Goal: Task Accomplishment & Management: Use online tool/utility

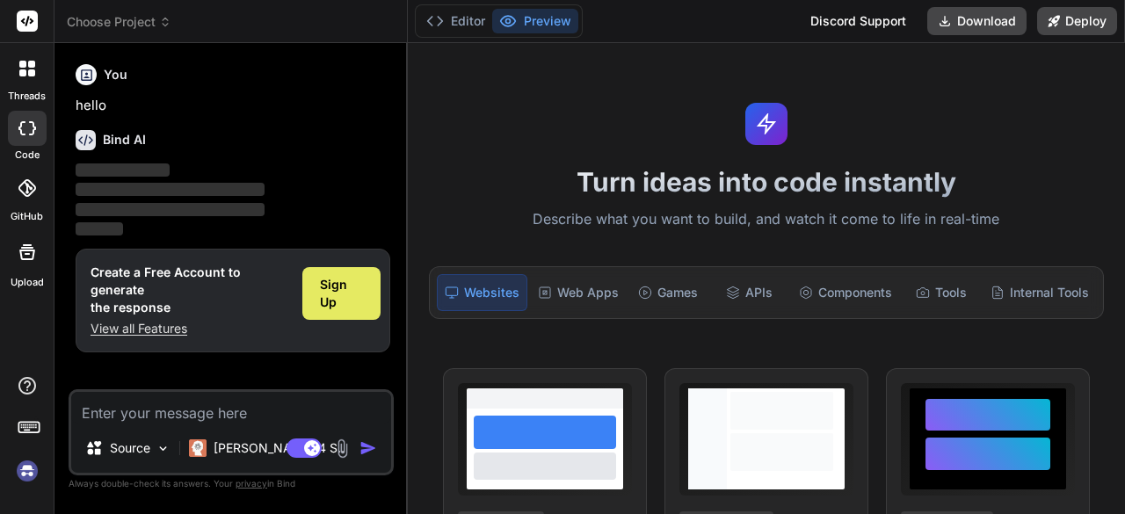
click at [329, 281] on span "Sign Up" at bounding box center [341, 293] width 43 height 35
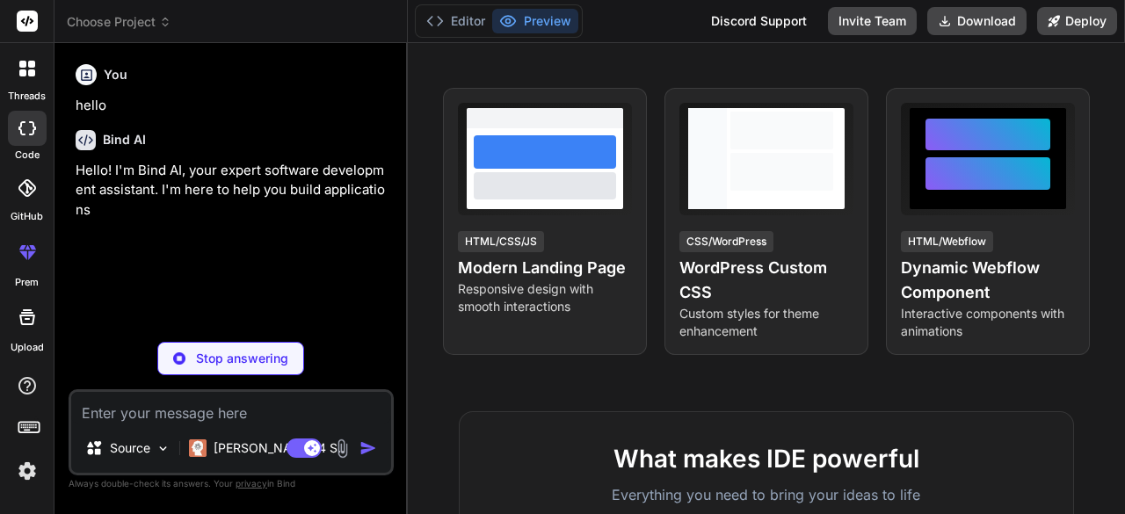
scroll to position [351, 0]
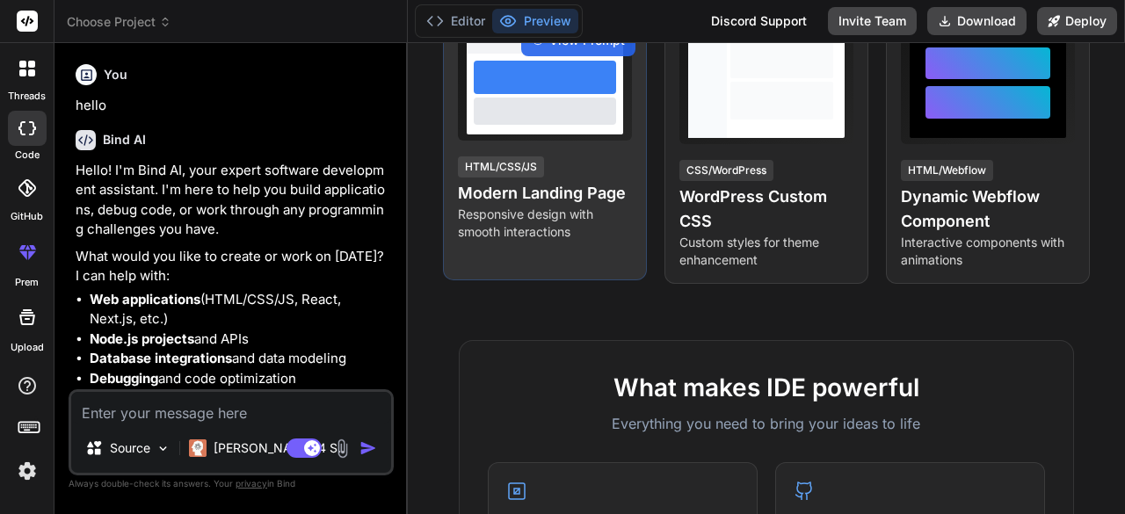
type textarea "x"
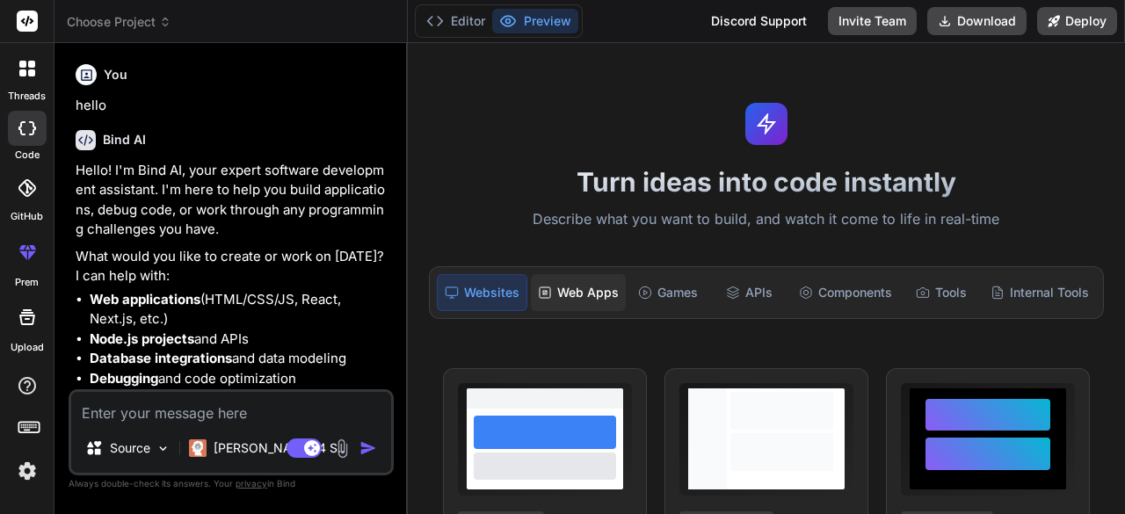
click at [615, 284] on div "Web Apps" at bounding box center [578, 292] width 95 height 37
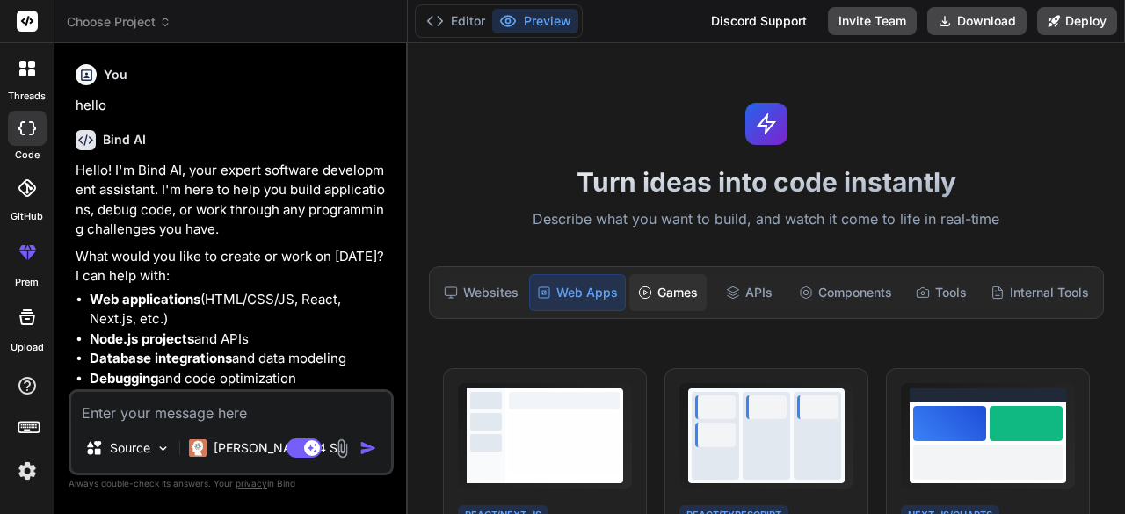
click at [663, 290] on div "Games" at bounding box center [667, 292] width 77 height 37
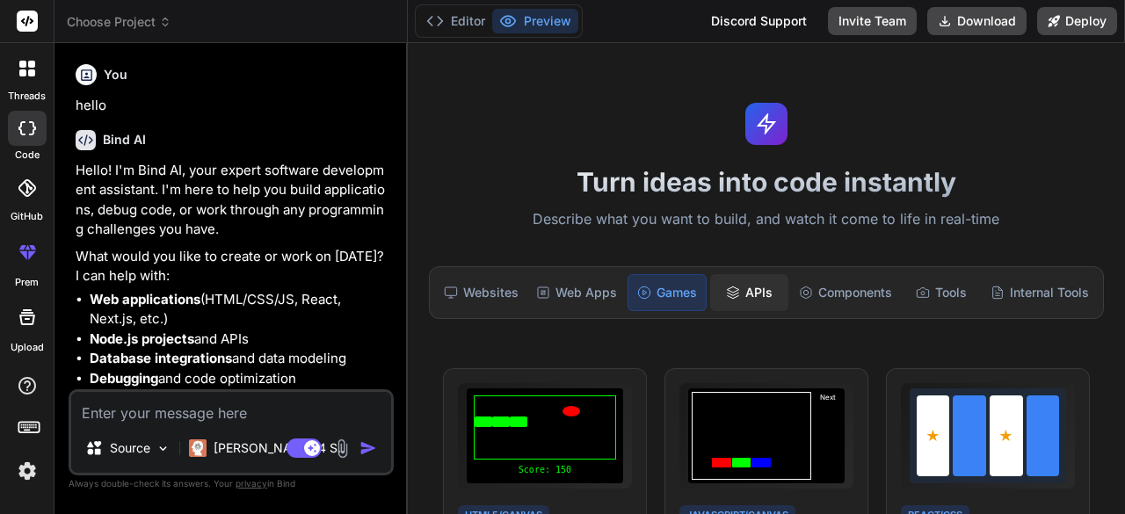
click at [745, 286] on div "APIs" at bounding box center [748, 292] width 77 height 37
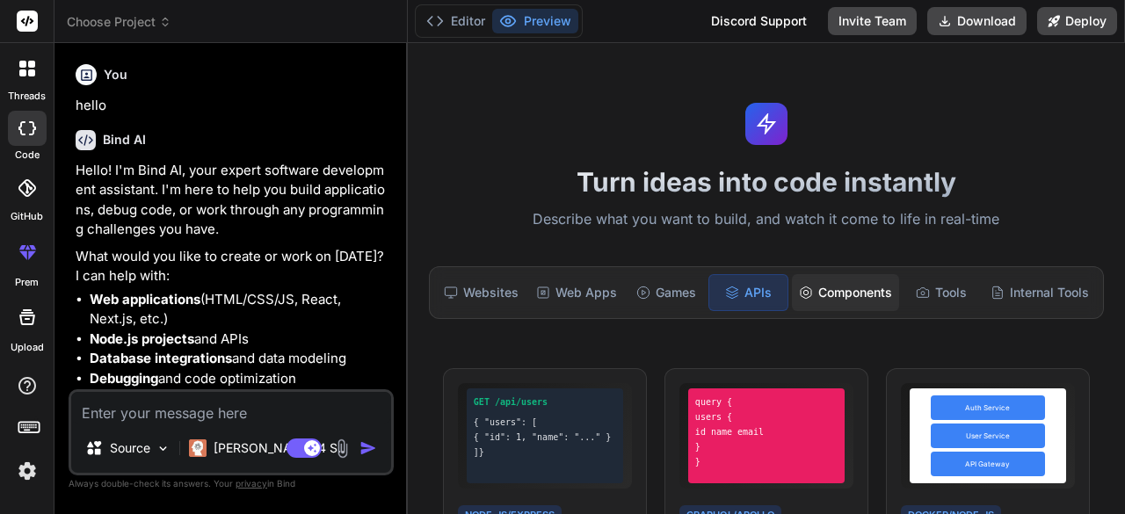
click at [850, 291] on div "Components" at bounding box center [845, 292] width 107 height 37
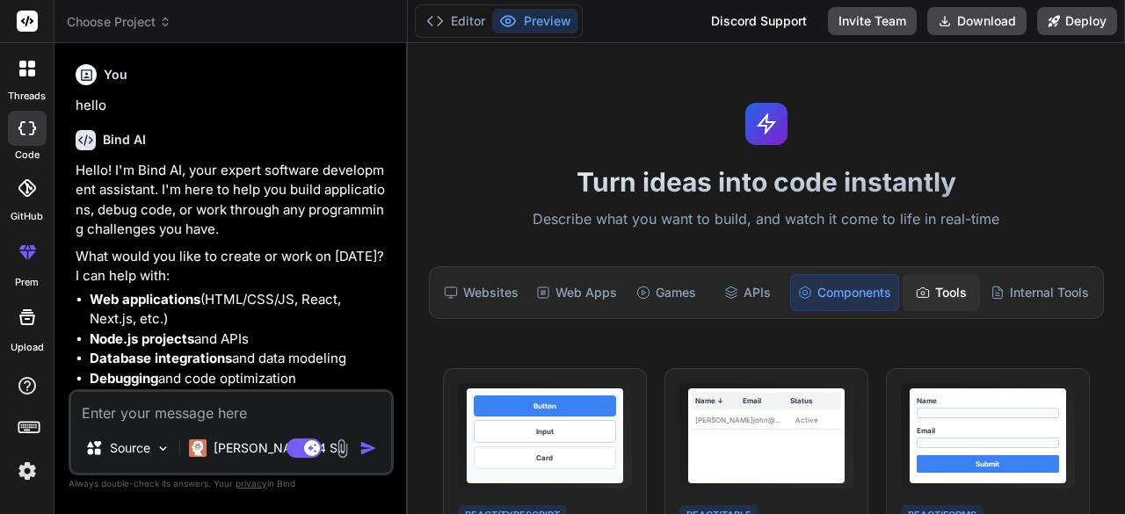
click at [939, 287] on div "Tools" at bounding box center [940, 292] width 77 height 37
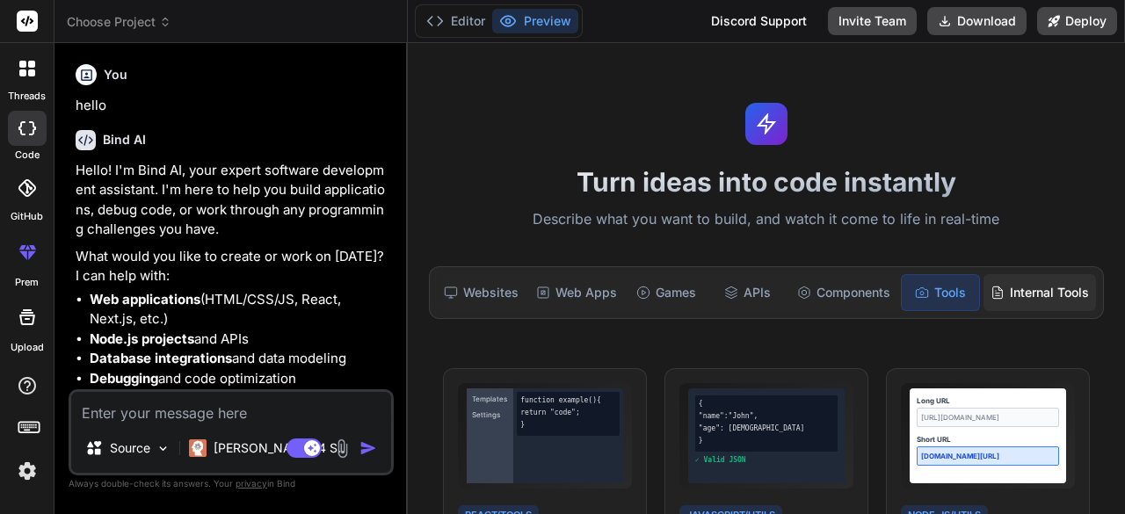
click at [1006, 294] on div "Internal Tools" at bounding box center [1039, 292] width 112 height 37
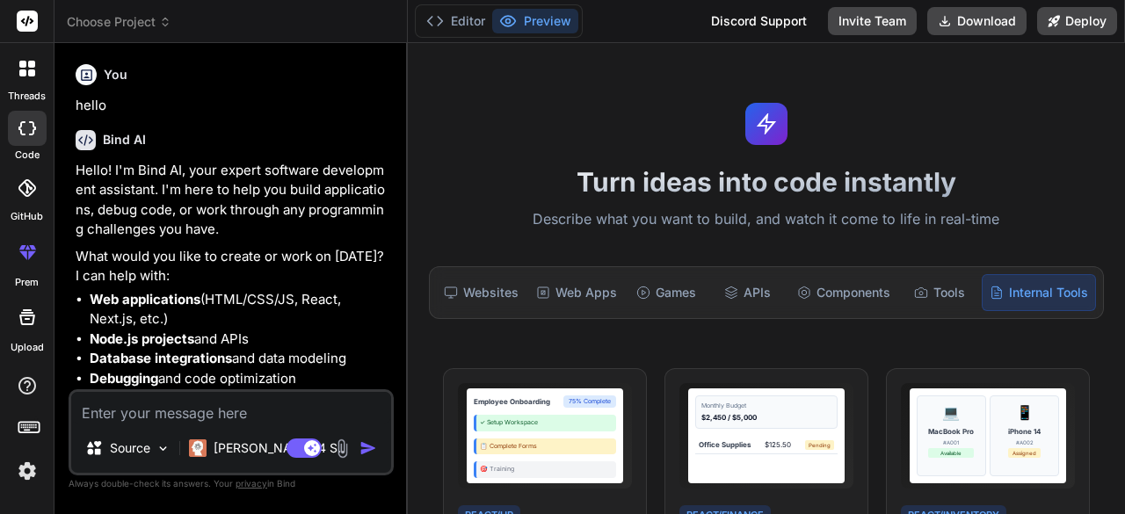
click at [190, 404] on textarea at bounding box center [231, 408] width 320 height 32
type textarea "h"
type textarea "x"
type textarea "hi"
type textarea "x"
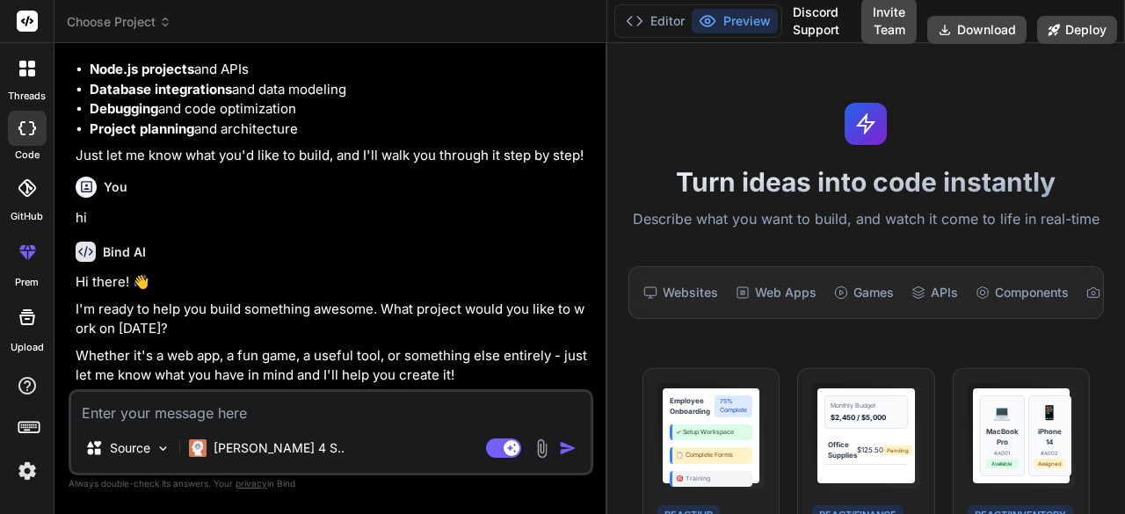
scroll to position [169, 0]
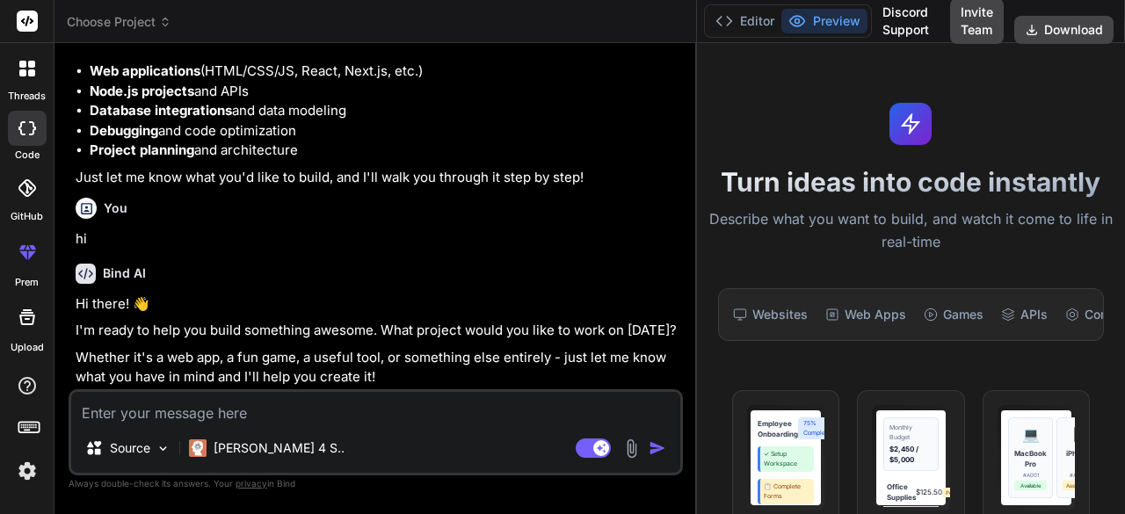
drag, startPoint x: 406, startPoint y: 217, endPoint x: 857, endPoint y: 182, distance: 452.1
click at [857, 182] on div "Choose Project Created with Pixso. Bind AI Web Search Created with Pixso. Code …" at bounding box center [589, 257] width 1070 height 514
drag, startPoint x: 694, startPoint y: 195, endPoint x: 774, endPoint y: 193, distance: 80.0
click at [774, 193] on div "Choose Project Created with Pixso. Bind AI Web Search Created with Pixso. Code …" at bounding box center [589, 257] width 1070 height 514
type textarea "x"
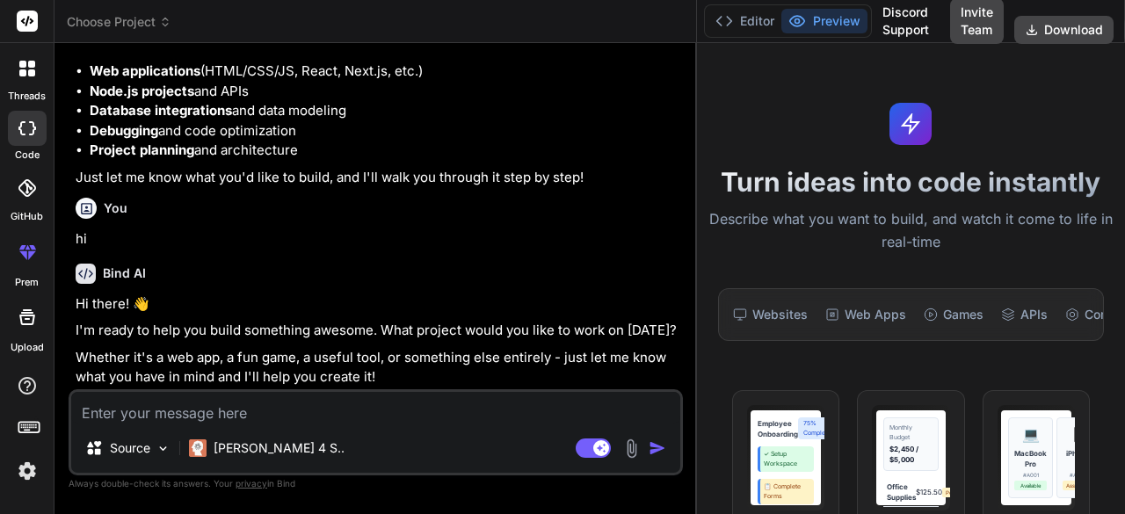
click at [235, 423] on textarea at bounding box center [375, 408] width 609 height 32
type textarea "c"
type textarea "x"
type textarea "ca"
type textarea "x"
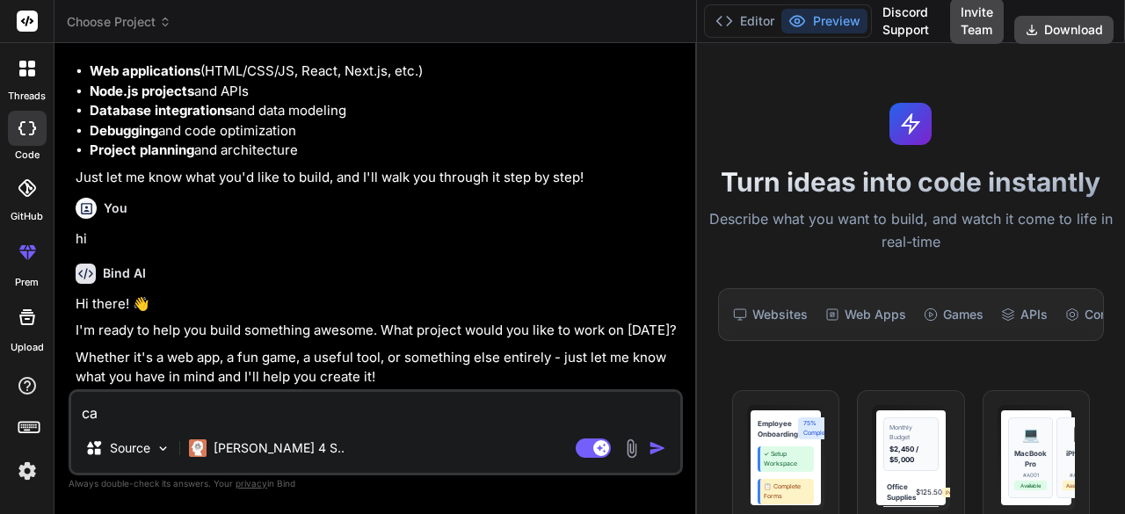
type textarea "can"
type textarea "x"
type textarea "can"
type textarea "x"
type textarea "can y"
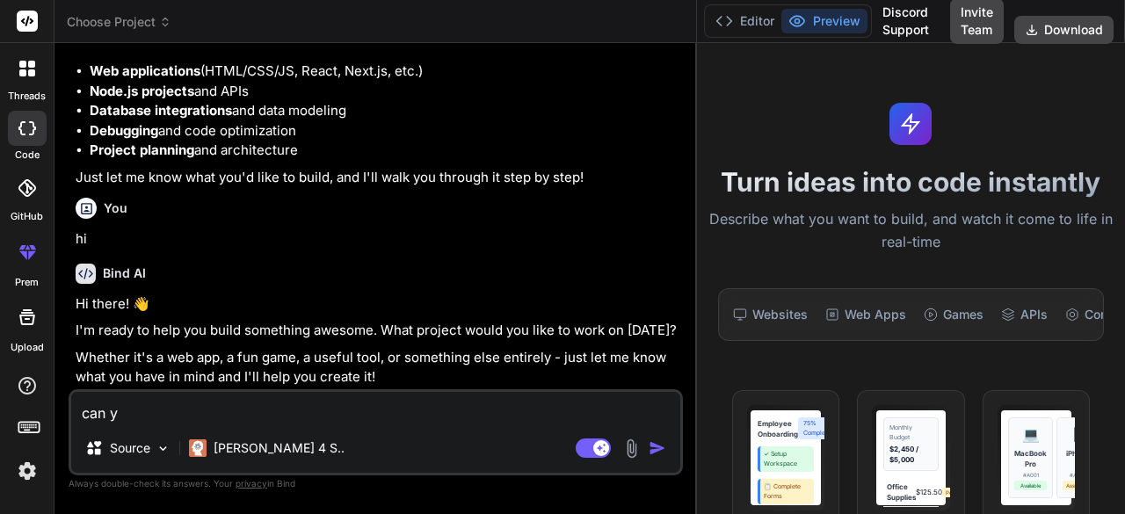
type textarea "x"
type textarea "can yo"
type textarea "x"
type textarea "can you"
type textarea "x"
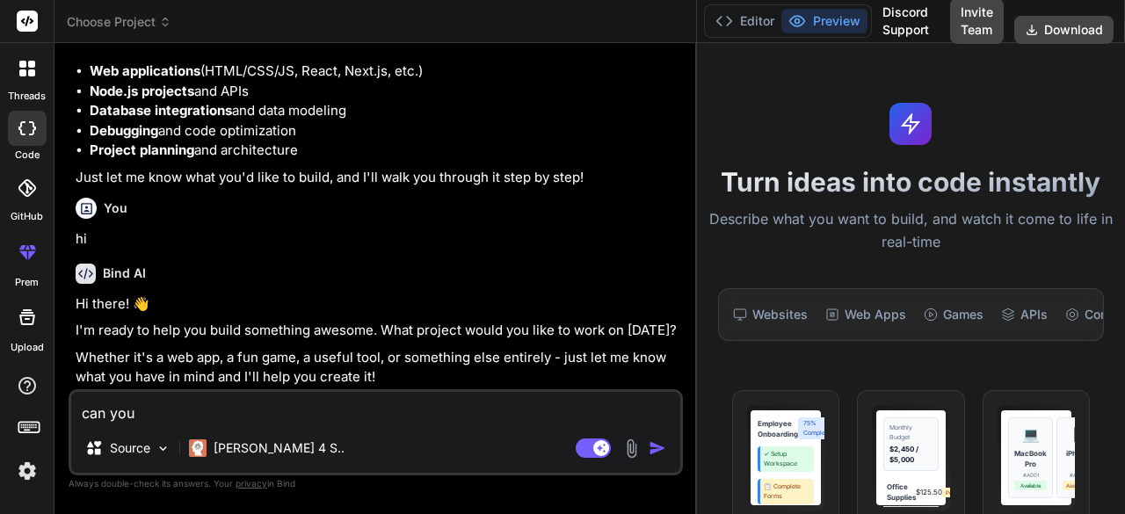
type textarea "can you"
type textarea "x"
type textarea "can you s"
type textarea "x"
type textarea "can you sr"
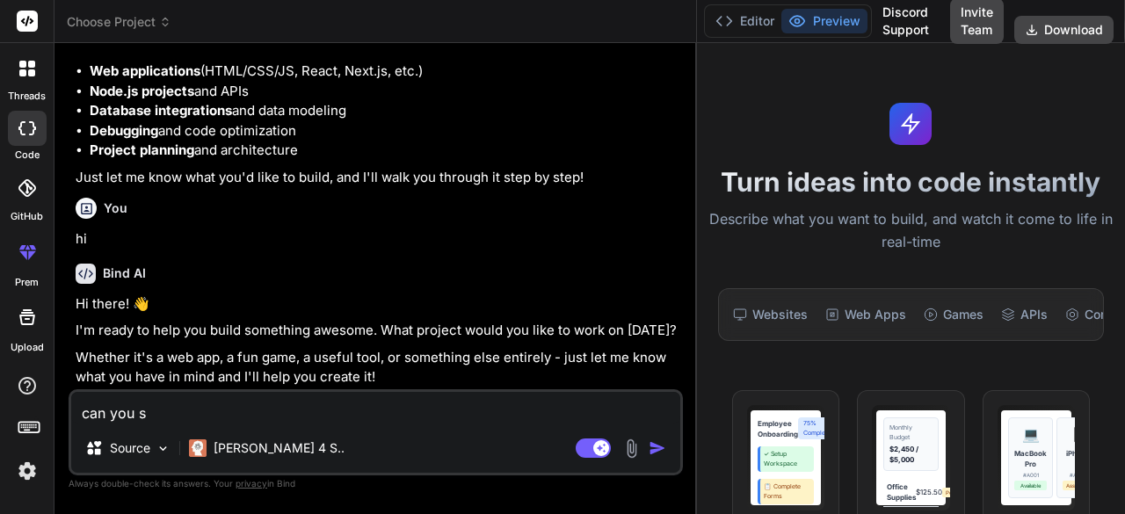
type textarea "x"
type textarea "can you sri"
type textarea "x"
type textarea "can you srit"
type textarea "x"
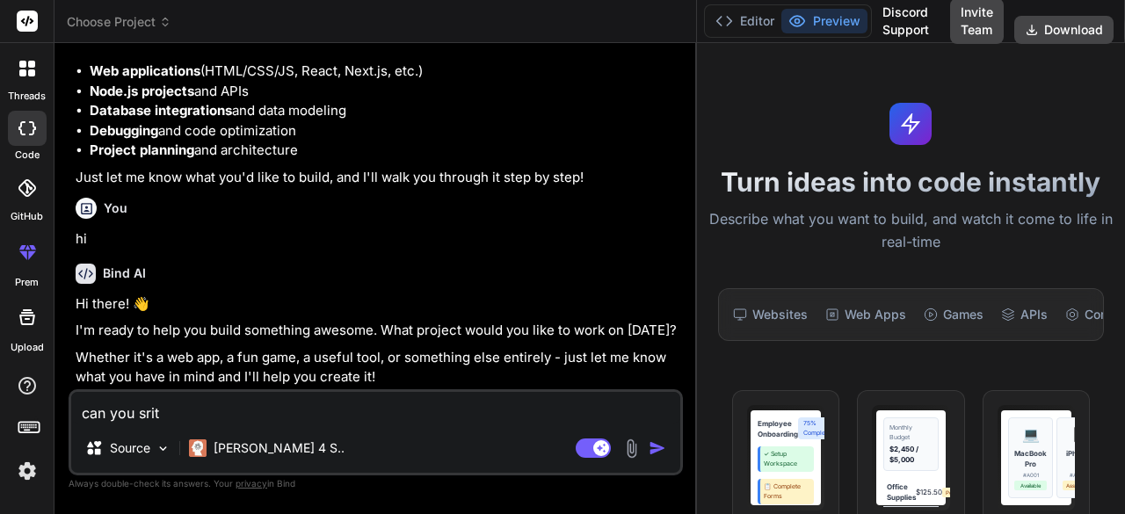
type textarea "can you srite"
type textarea "x"
type textarea "can you srite"
type textarea "x"
type textarea "can you srite p"
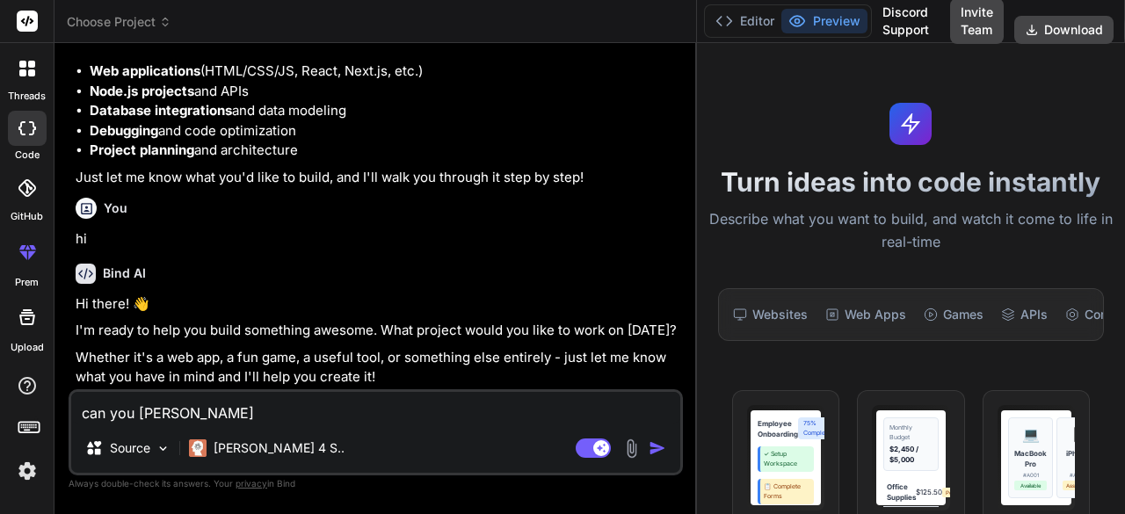
type textarea "x"
type textarea "can you srite py"
type textarea "x"
type textarea "can you srite pyt"
type textarea "x"
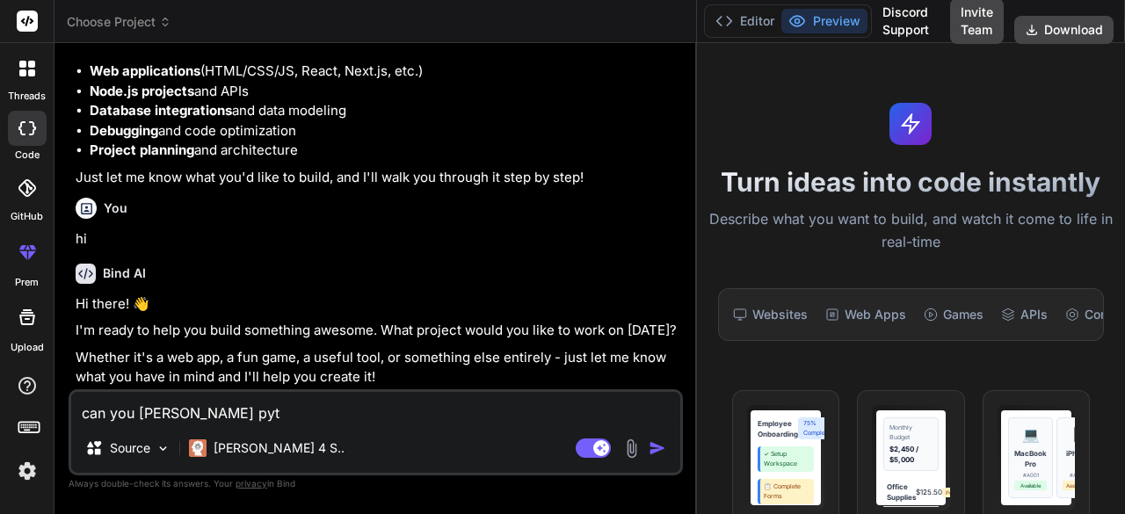
type textarea "can you srite pyth"
type textarea "x"
type textarea "can you srite pytho"
type textarea "x"
type textarea "can you srite python"
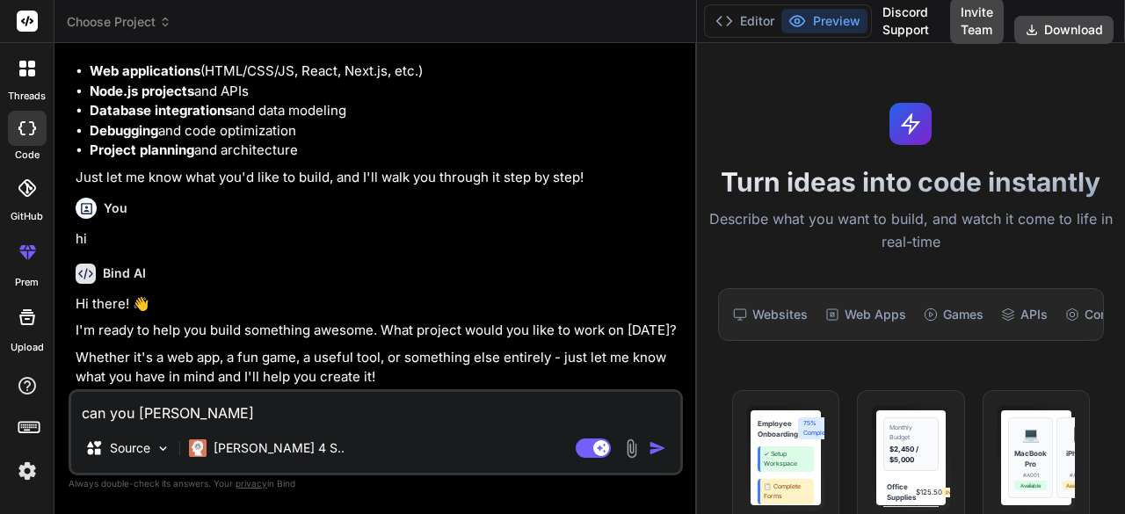
type textarea "x"
type textarea "can you srite python"
type textarea "x"
type textarea "can you srite python s"
type textarea "x"
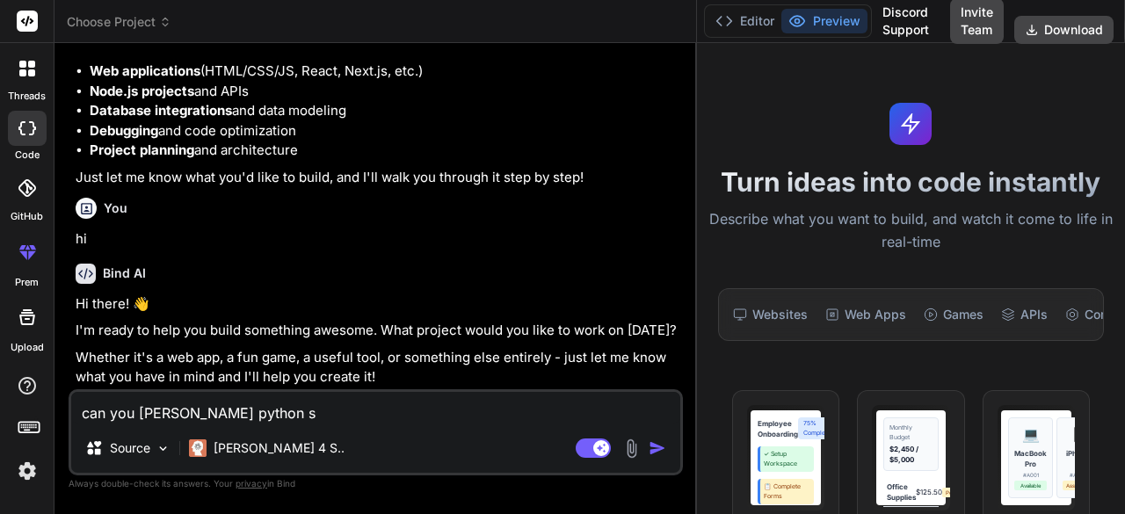
type textarea "can you srite python st"
type textarea "x"
type textarea "can you srite python str"
type textarea "x"
type textarea "can you srite python stre"
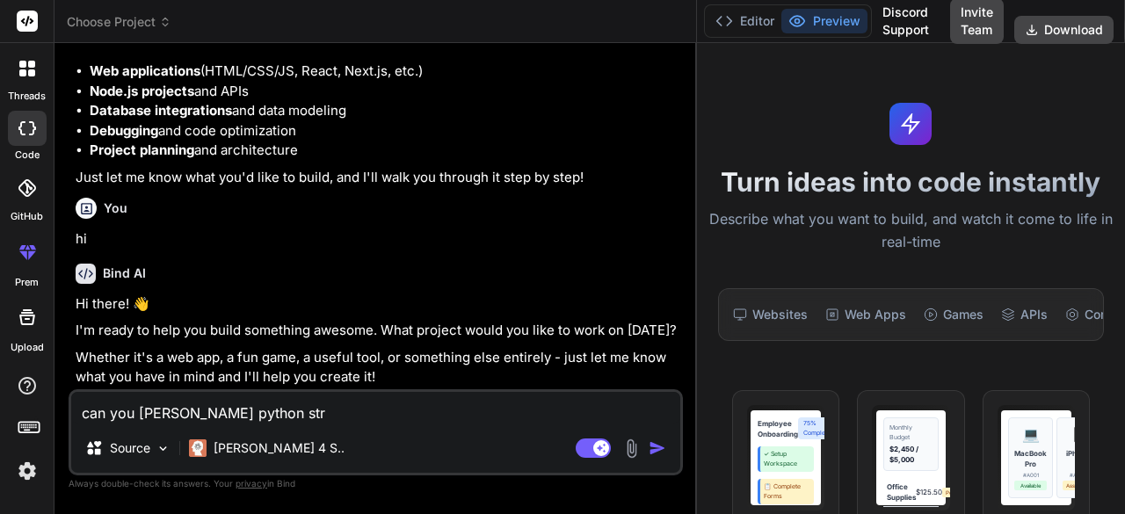
type textarea "x"
type textarea "can you srite python stret"
type textarea "x"
type textarea "can you srite python strete"
type textarea "x"
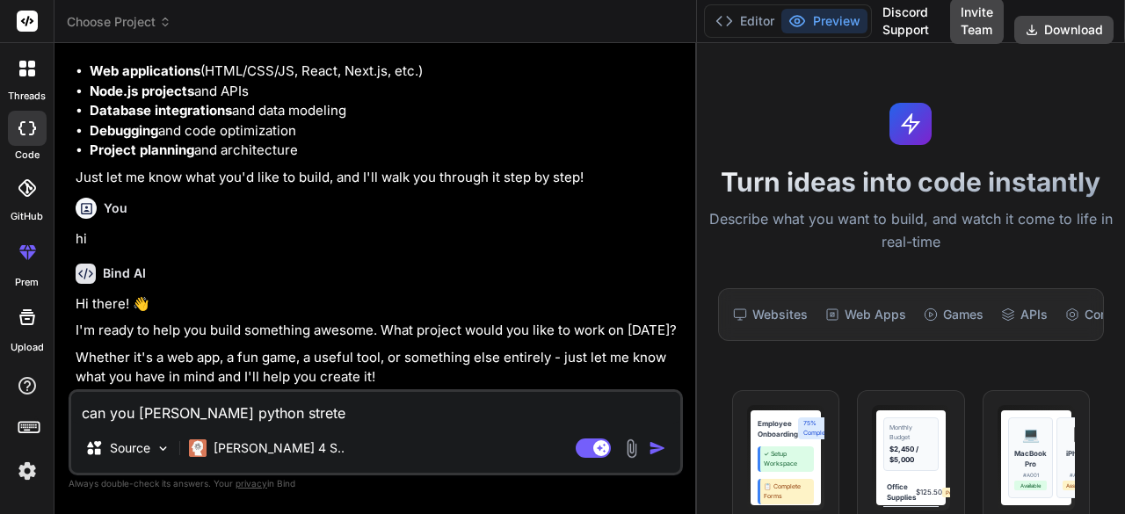
type textarea "can you srite python streteg"
type textarea "x"
type textarea "can you srite python stretegi"
type textarea "x"
type textarea "can you srite python stretegie"
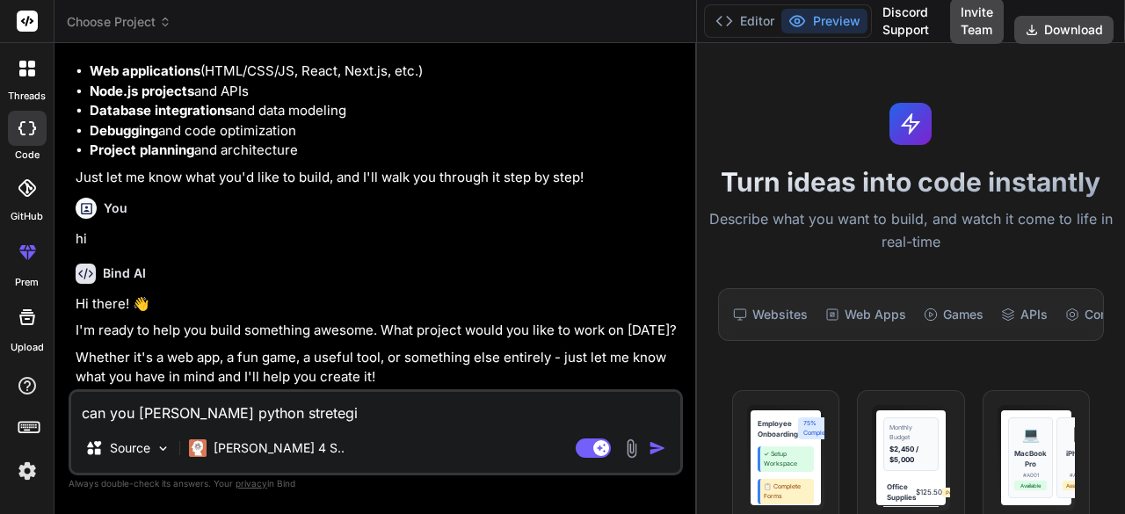
type textarea "x"
type textarea "can you srite python stretegies"
type textarea "x"
type textarea "can you srite python stretegies"
type textarea "x"
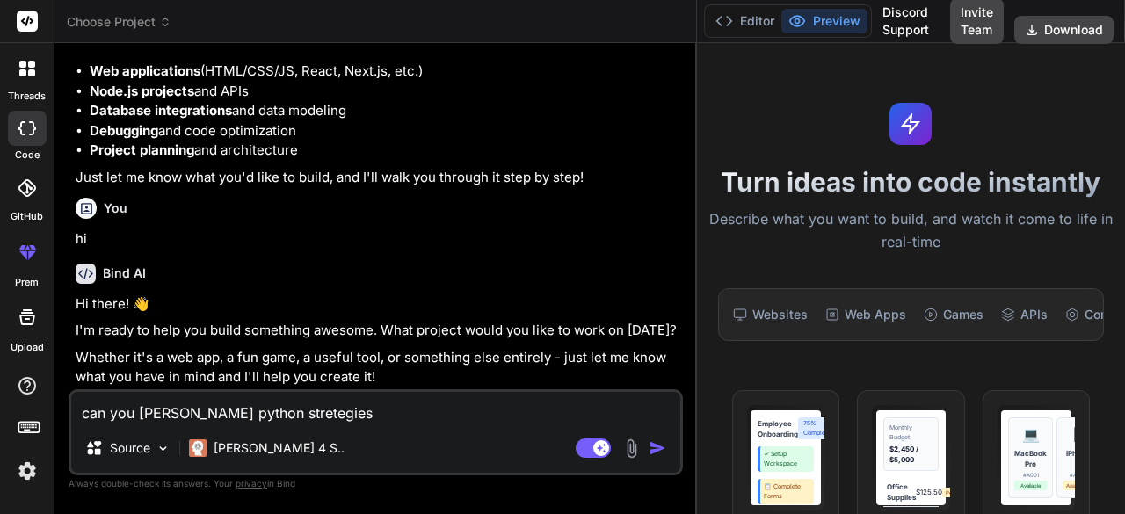
type textarea "can you srite python stretegies f"
type textarea "x"
type textarea "can you srite python stretegies fo"
type textarea "x"
type textarea "can you srite python stretegies for"
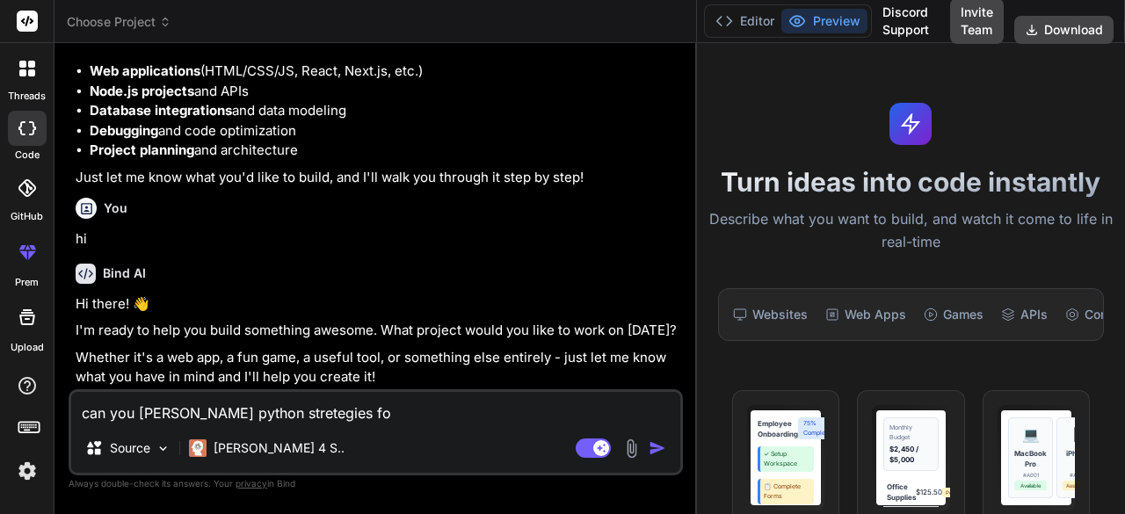
type textarea "x"
type textarea "can you srite python stretegies for"
type textarea "x"
type textarea "can you srite python stretegies for m"
type textarea "x"
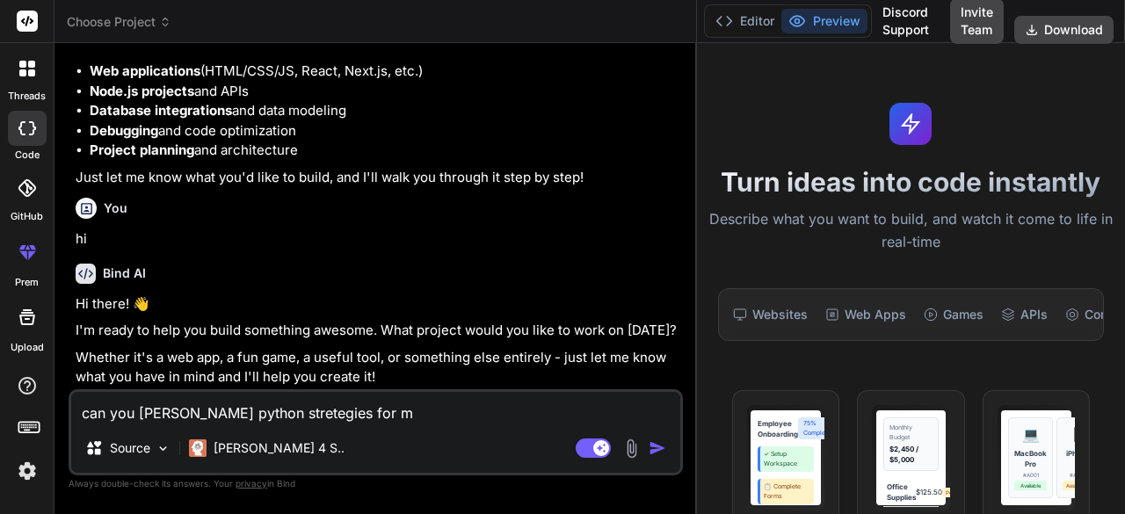
type textarea "can you srite python stretegies for me"
type textarea "x"
type textarea "can you srite python stretegies for me"
type textarea "x"
type textarea "can you srite python stretegies for me f"
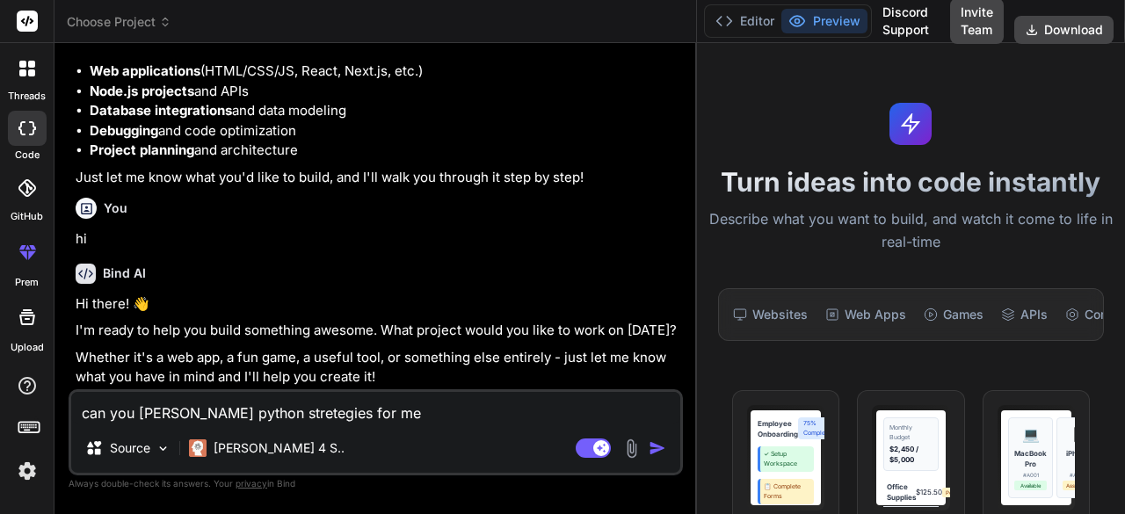
type textarea "x"
type textarea "can you srite python stretegies for me fo"
type textarea "x"
type textarea "can you srite python stretegies for me for"
type textarea "x"
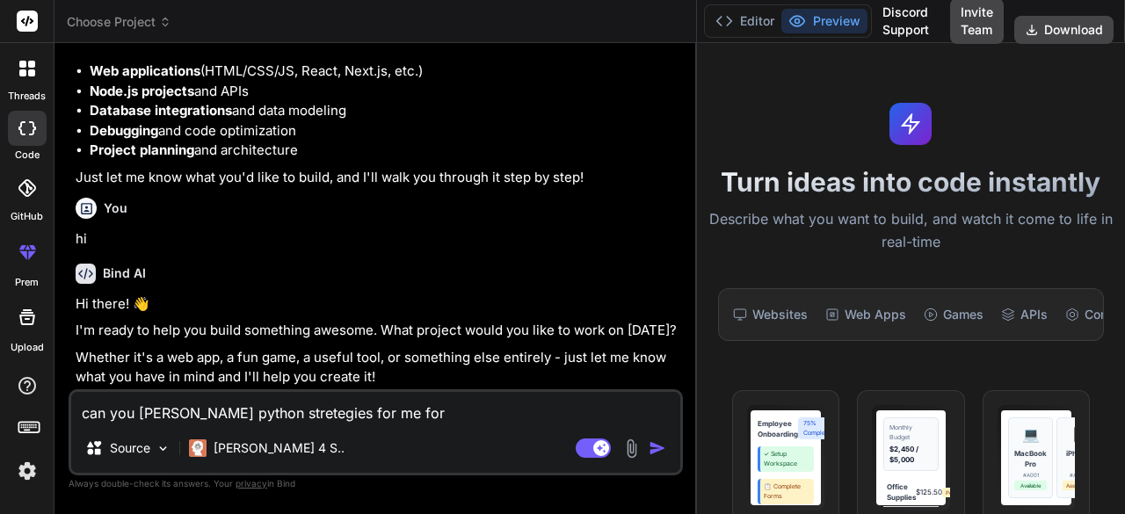
type textarea "can you srite python stretegies for me for"
type textarea "x"
type textarea "can you srite python stretegies for me for s"
type textarea "x"
type textarea "can you srite python stretegies for me for st"
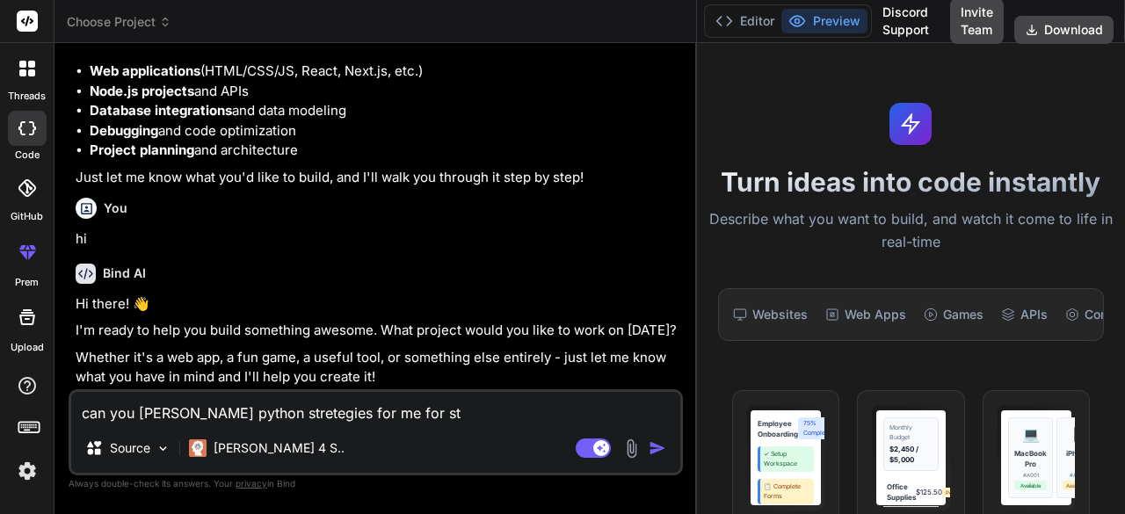
type textarea "x"
type textarea "can you srite python stretegies for me for sto"
type textarea "x"
type textarea "can you srite python stretegies for me for stoc"
type textarea "x"
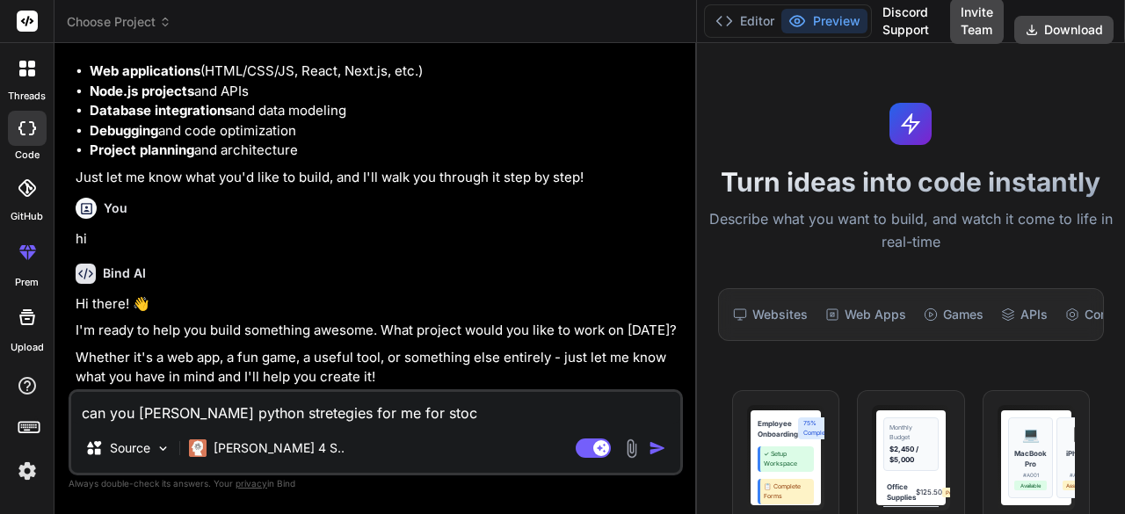
type textarea "can you srite python stretegies for me for stock"
type textarea "x"
type textarea "can you srite python stretegies for me for stocks"
type textarea "x"
type textarea "can you srite python stretegies for me for stocks,"
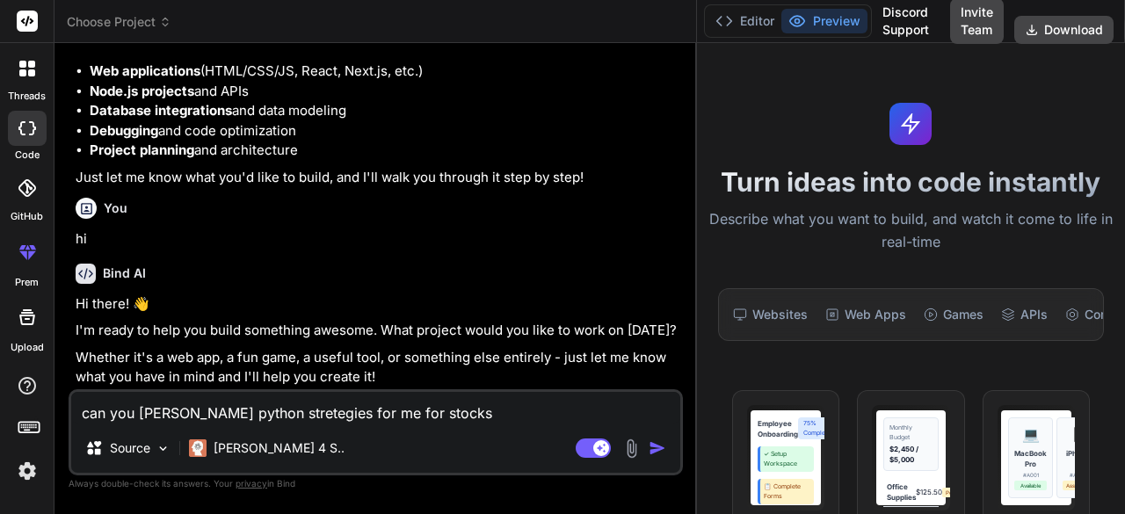
type textarea "x"
type textarea "can you srite python stretegies for me for stocks,"
type textarea "x"
type textarea "can you srite python stretegies for me for stocks, c"
type textarea "x"
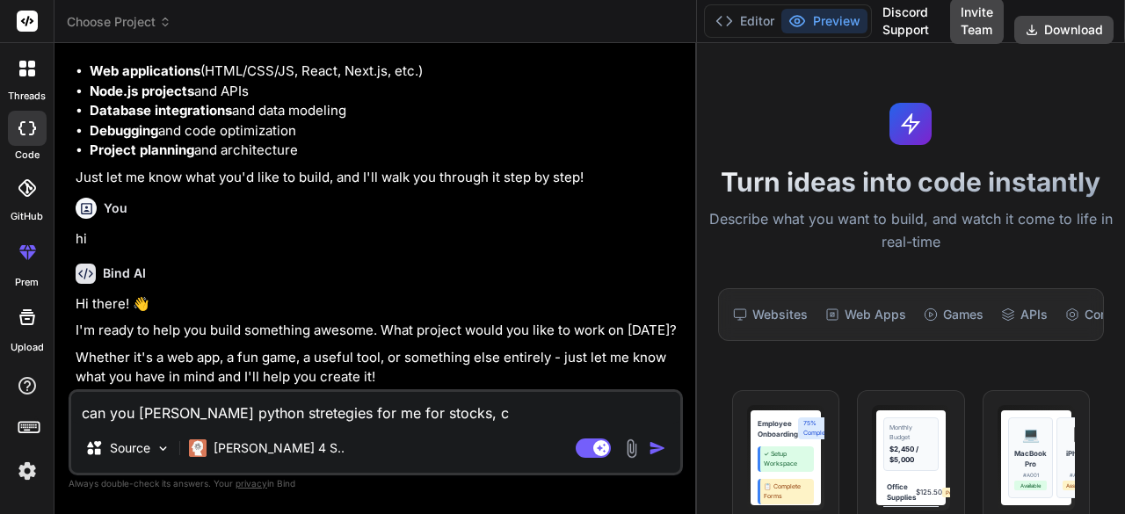
type textarea "can you srite python stretegies for me for stocks, co"
type textarea "x"
type textarea "can you srite python stretegies for me for stocks, com"
type textarea "x"
type textarea "can you srite python stretegies for me for stocks, comm"
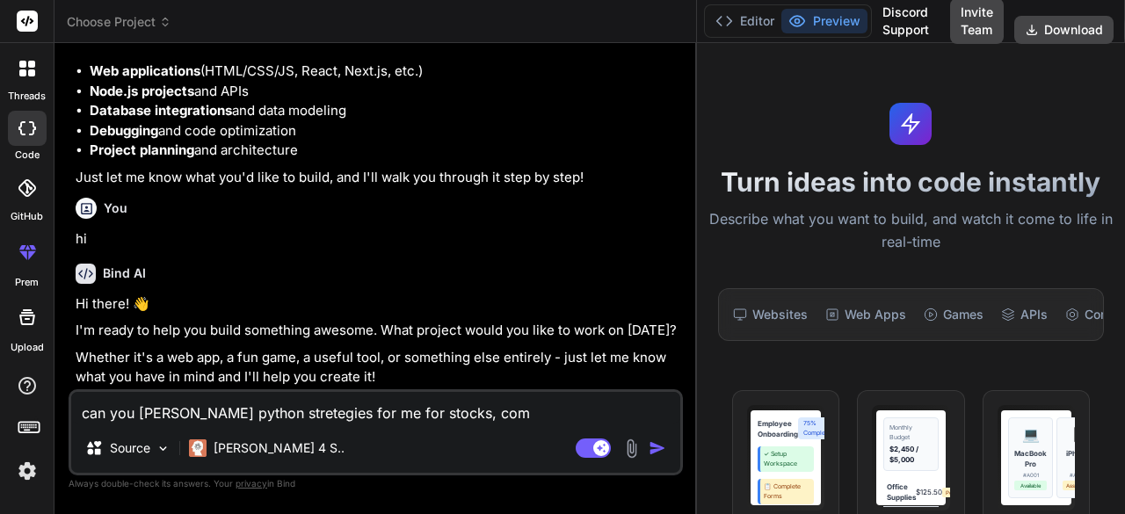
type textarea "x"
type textarea "can you srite python stretegies for me for stocks, commo"
type textarea "x"
type textarea "can you srite python stretegies for me for stocks, commof"
type textarea "x"
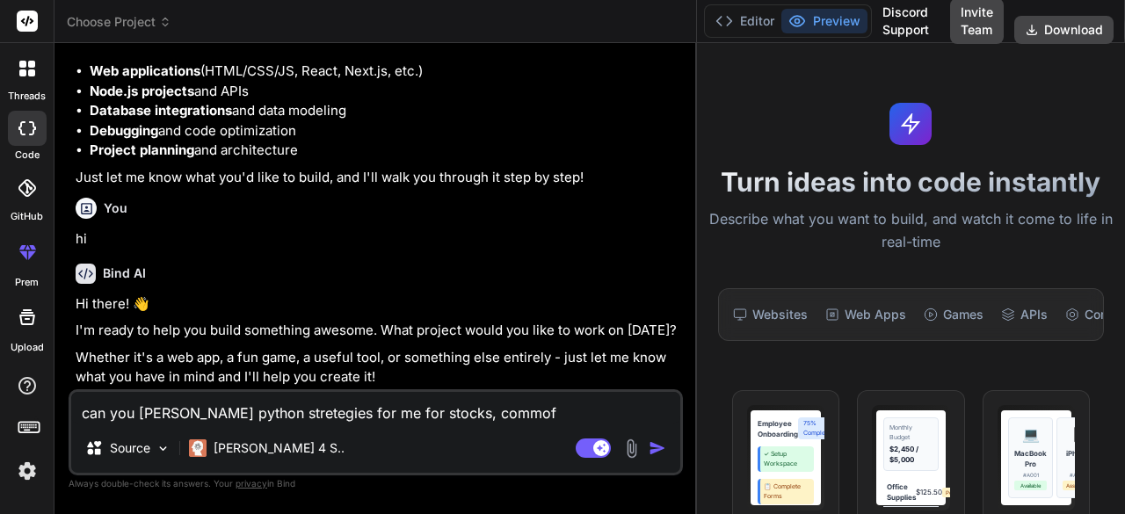
type textarea "can you srite python stretegies for me for stocks, commo"
type textarea "x"
type textarea "can you srite python stretegies for me for stocks, commod"
type textarea "x"
type textarea "can you srite python stretegies for me for stocks, commodi"
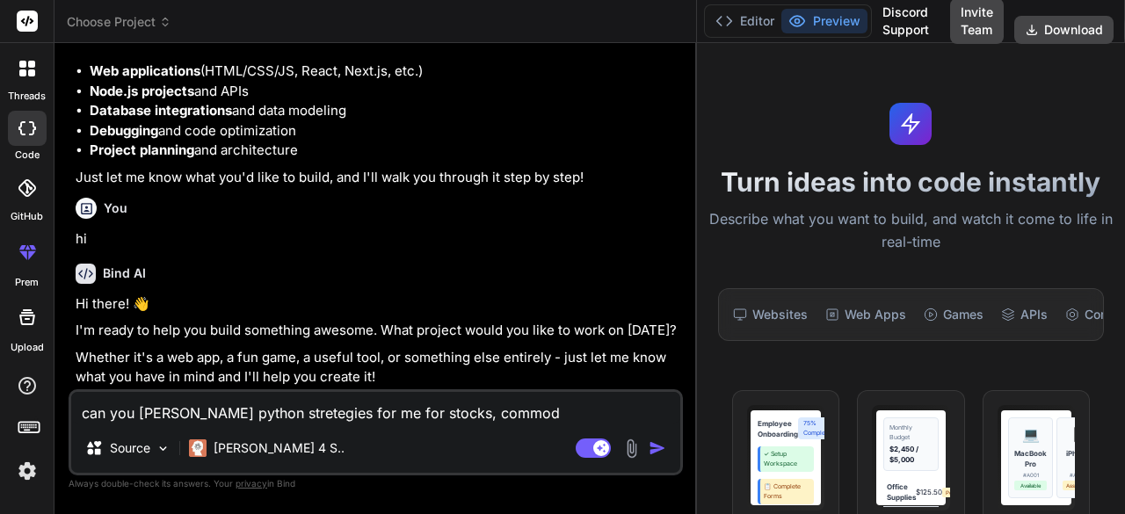
type textarea "x"
type textarea "can you srite python stretegies for me for stocks, commodit"
type textarea "x"
type textarea "can you srite python stretegies for me for stocks, commoditi"
type textarea "x"
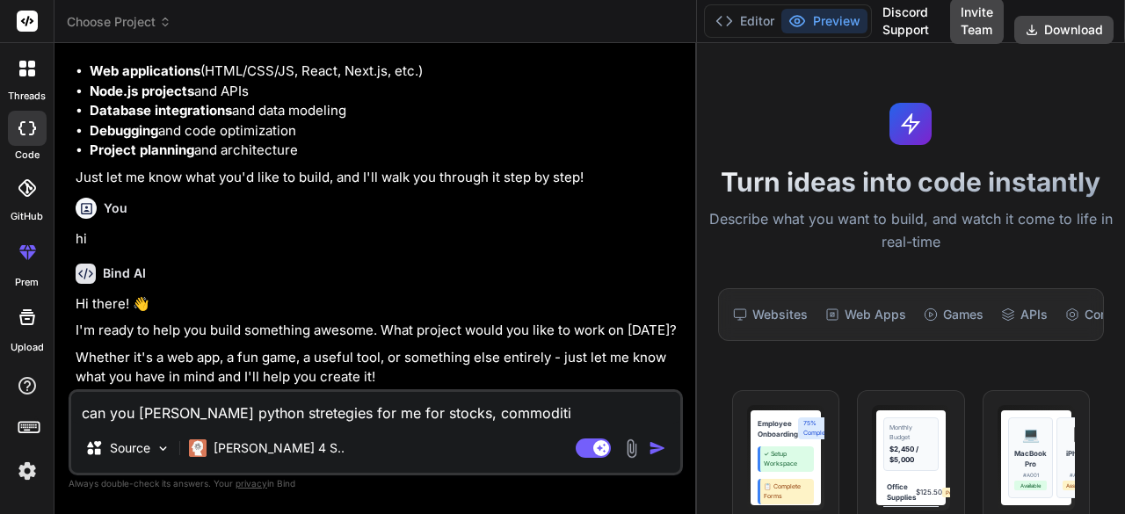
type textarea "can you srite python stretegies for me for stocks, commoditie"
type textarea "x"
type textarea "can you srite python stretegies for me for stocks, commodities"
type textarea "x"
type textarea "can you srite python stretegies for me for stocks, commodities"
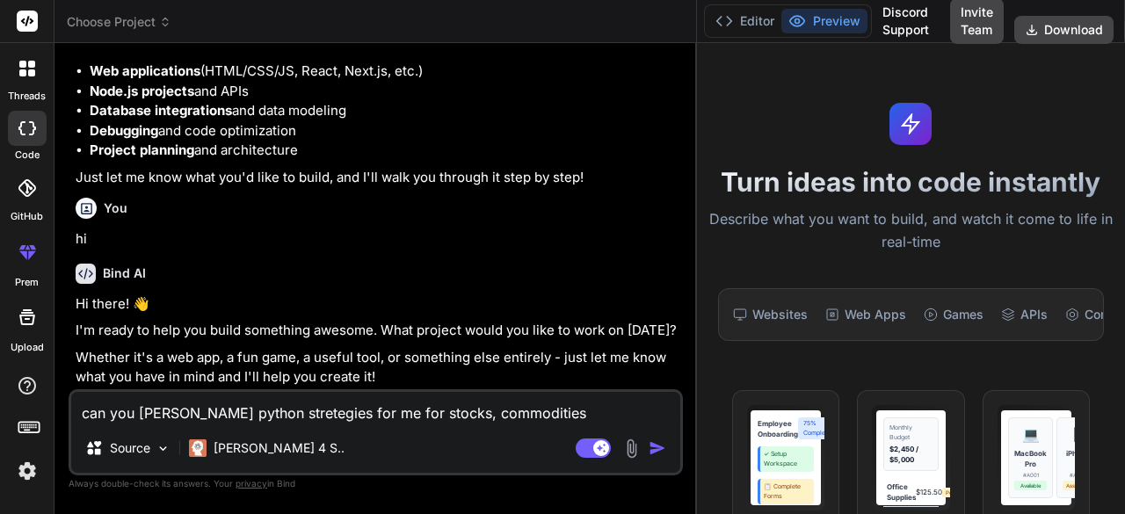
type textarea "x"
type textarea "can you srite python stretegies for me for stocks, commodities a"
type textarea "x"
type textarea "can you srite python stretegies for me for stocks, commodities an"
type textarea "x"
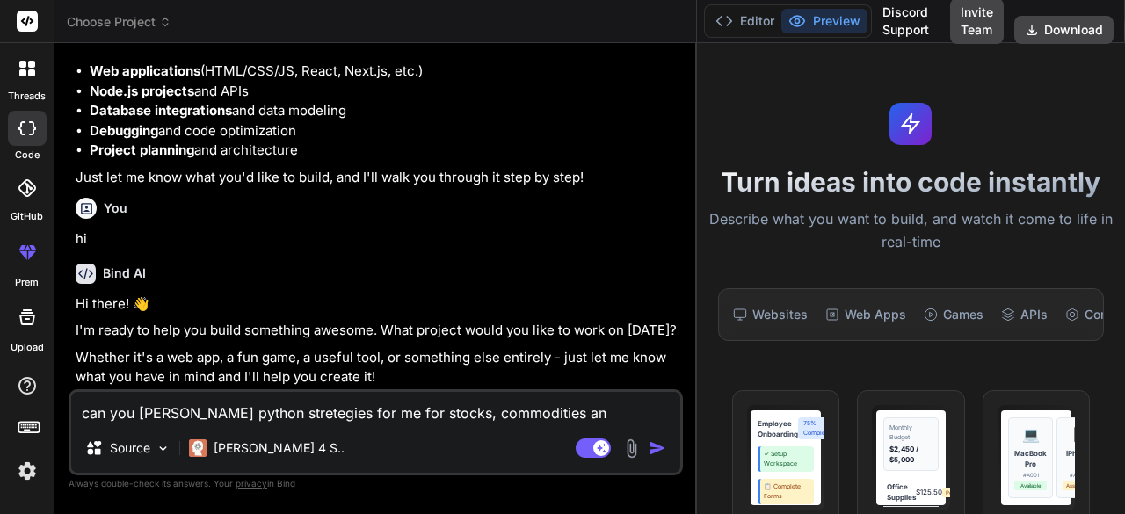
type textarea "can you srite python stretegies for me for stocks, commodities and"
type textarea "x"
type textarea "can you srite python stretegies for me for stocks, commodities and"
type textarea "x"
type textarea "can you srite python stretegies for me for stocks, commodities and f"
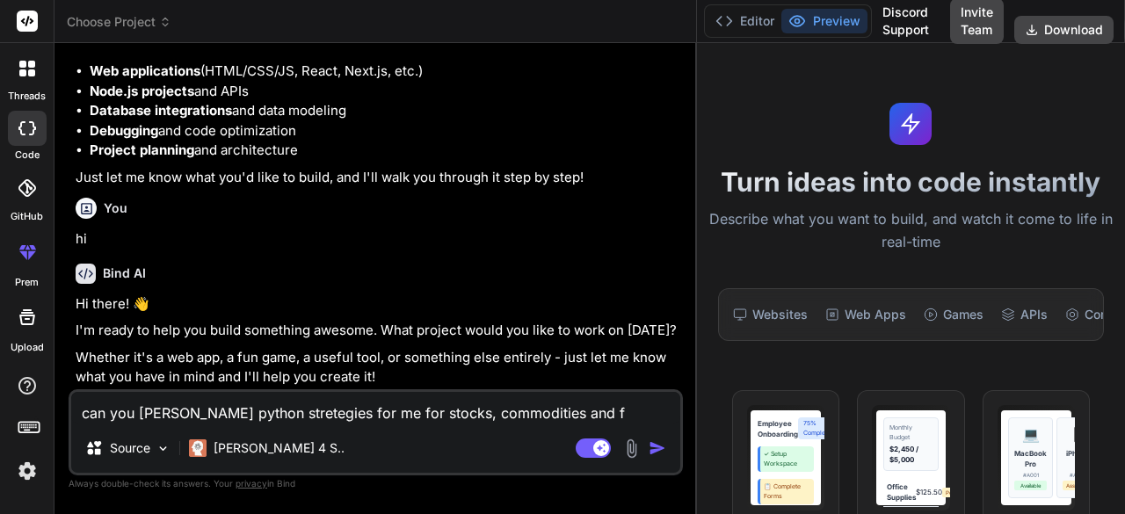
type textarea "x"
type textarea "can you srite python stretegies for me for stocks, commodities and fo"
type textarea "x"
type textarea "can you srite python stretegies for me for stocks, commodities and for"
type textarea "x"
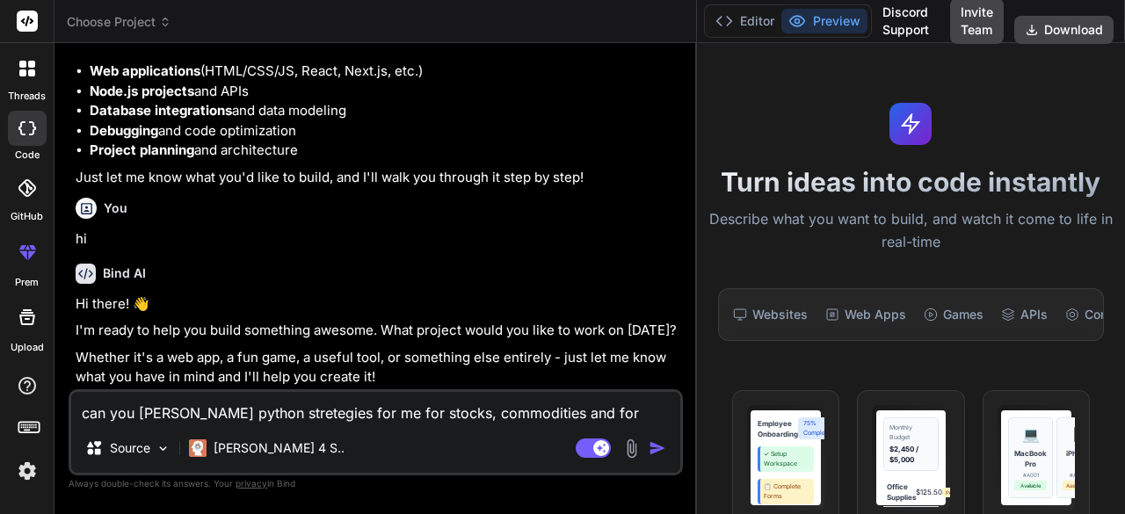
type textarea "can you srite python stretegies for me for stocks, commodities and fore"
type textarea "x"
type textarea "can you srite python stretegies for me for stocks, commodities and forex"
type textarea "x"
type textarea "can you srite python stretegies for me for stocks, commodities and forext"
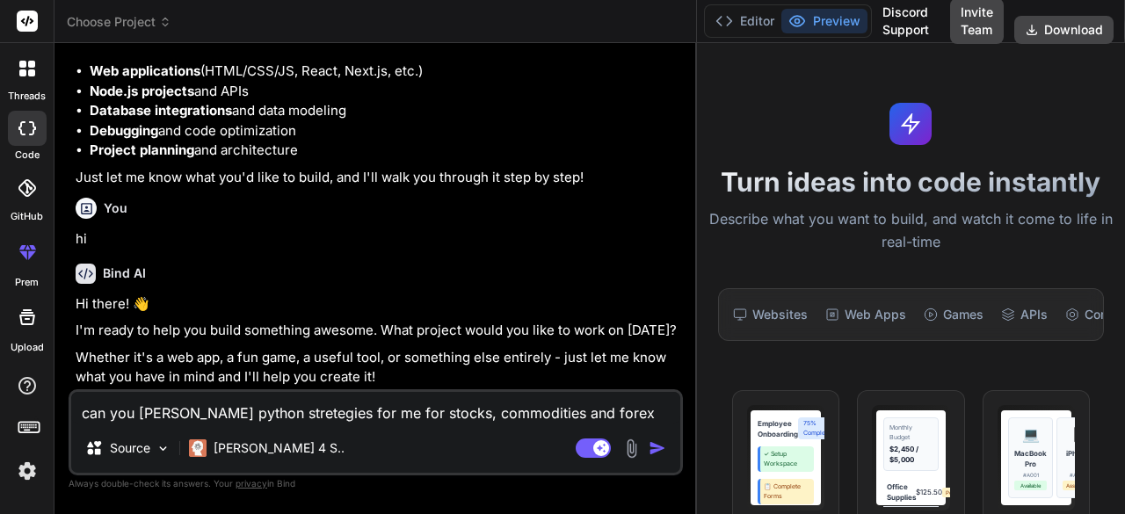
type textarea "x"
type textarea "can you srite python stretegies for me for stocks, commodities and forext"
type textarea "x"
type textarea "can you srite python stretegies for me for stocks, commodities and forext t"
type textarea "x"
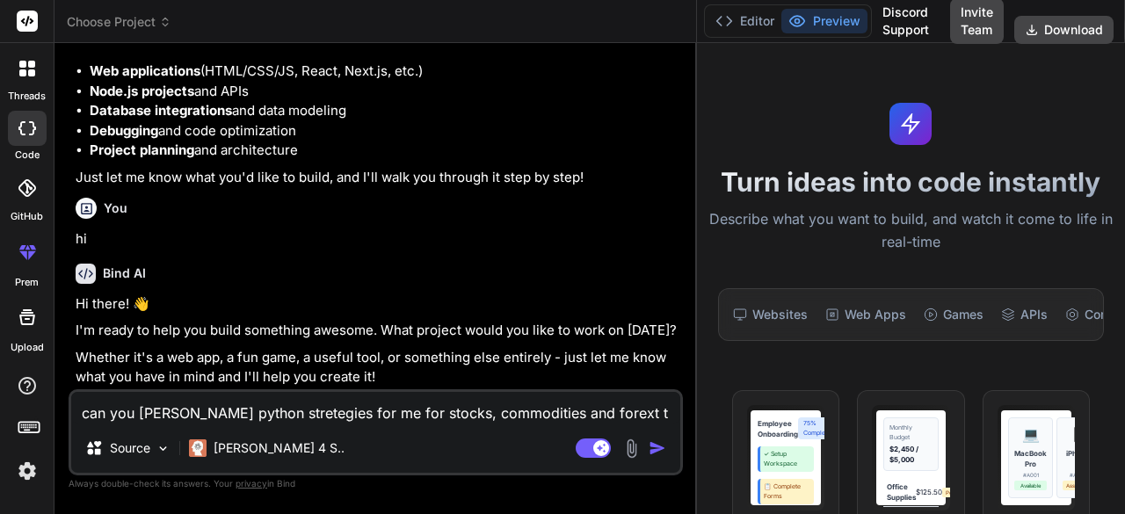
type textarea "can you srite python stretegies for me for stocks, commodities and forext tr"
type textarea "x"
type textarea "can you srite python stretegies for me for stocks, commodities and forext tra"
type textarea "x"
type textarea "can you srite python stretegies for me for stocks, commodities and forext trad"
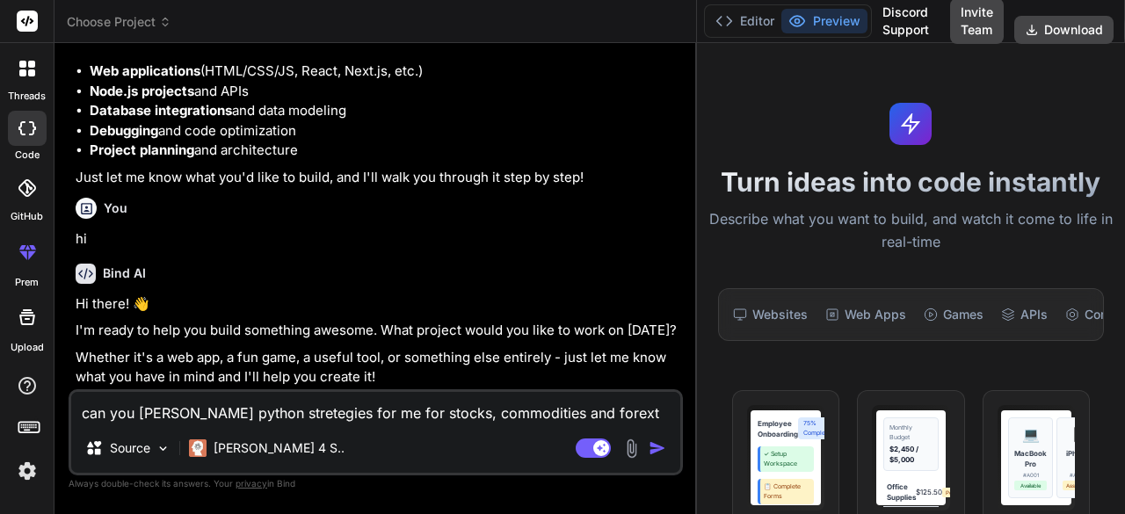
type textarea "x"
type textarea "can you srite python stretegies for me for stocks, commodities and forext tradi"
type textarea "x"
type textarea "can you srite python stretegies for me for stocks, commodities and forext tradin"
type textarea "x"
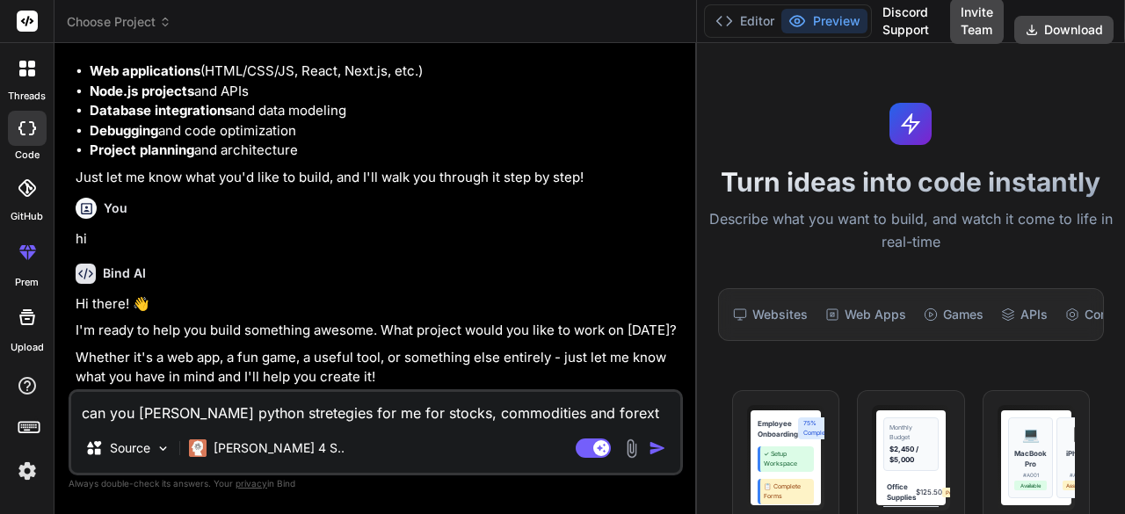
type textarea "can you srite python stretegies for me for stocks, commodities and forext tradi…"
type textarea "x"
type textarea "can you srite python stretegies for me for stocks, commodities and forext tradi…"
type textarea "x"
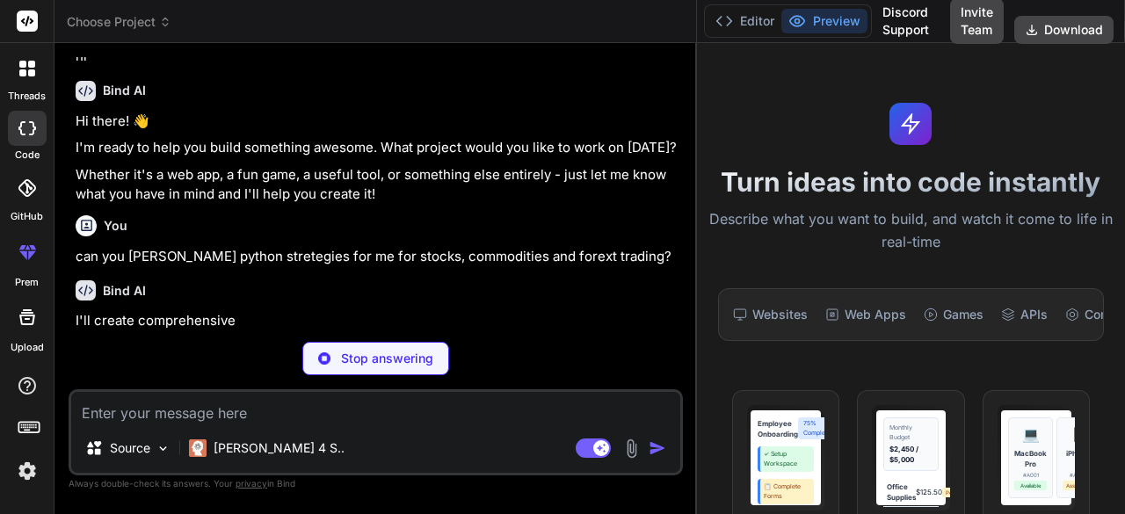
scroll to position [351, 0]
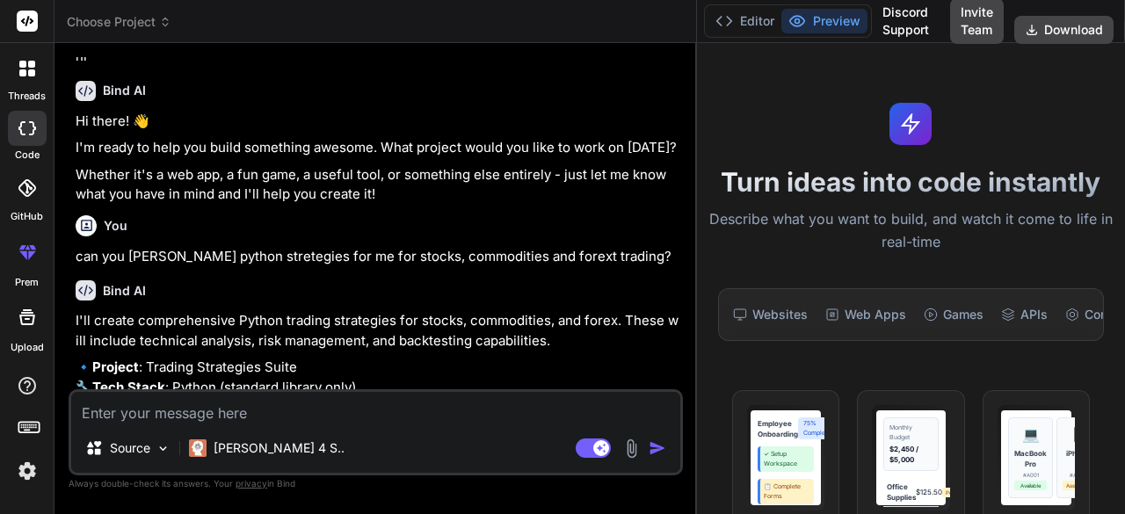
type textarea "x"
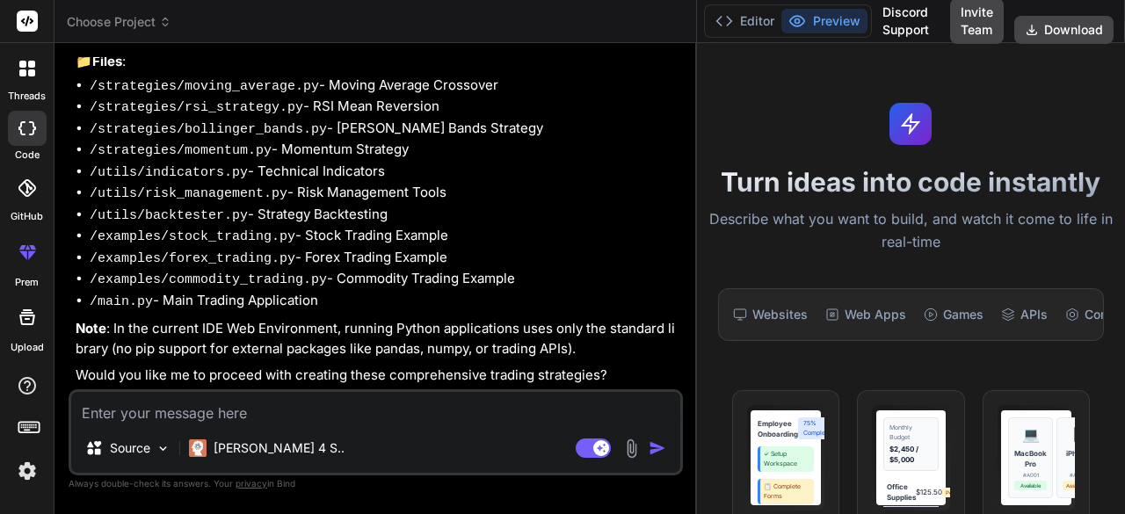
scroll to position [721, 0]
click at [366, 429] on div "Source Claude 4 S.. Agent Mode. When this toggle is activated, AI automatically…" at bounding box center [376, 432] width 614 height 86
click at [244, 421] on textarea at bounding box center [375, 408] width 609 height 32
type textarea "8"
type textarea "x"
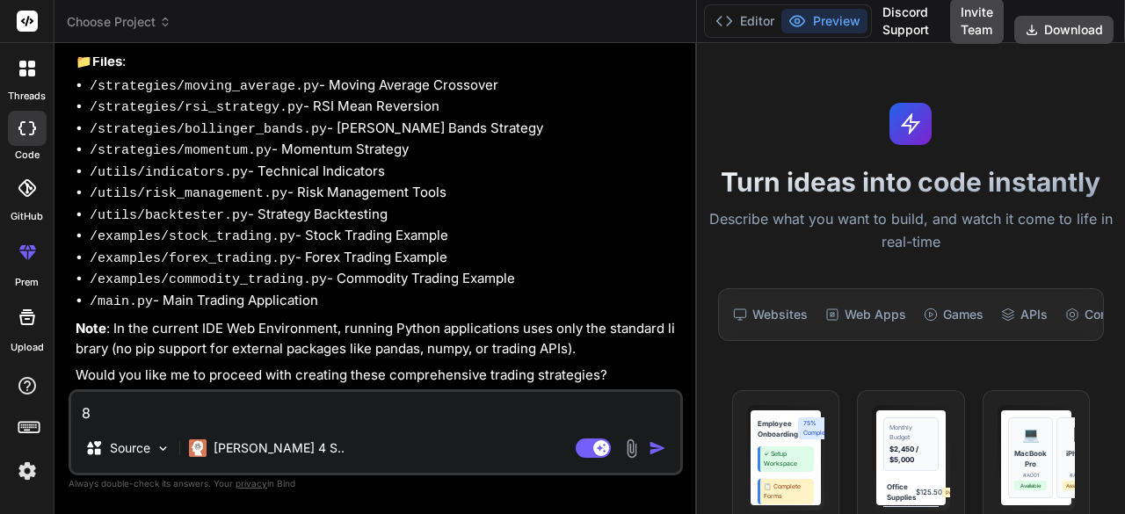
type textarea "x"
type textarea "i"
type textarea "x"
type textarea "i a"
type textarea "x"
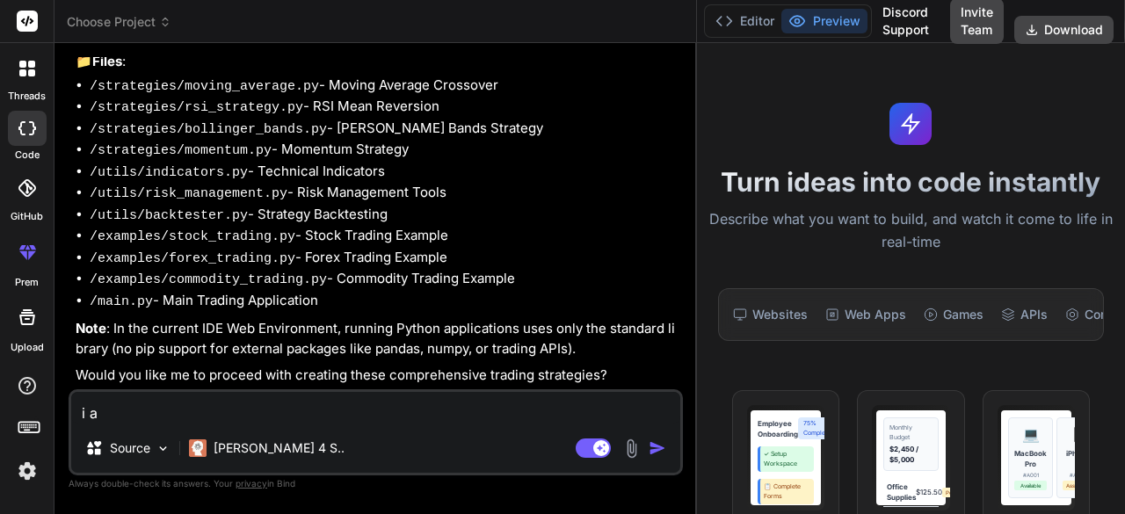
type textarea "i am"
type textarea "x"
type textarea "i am"
type textarea "x"
type textarea "i am i"
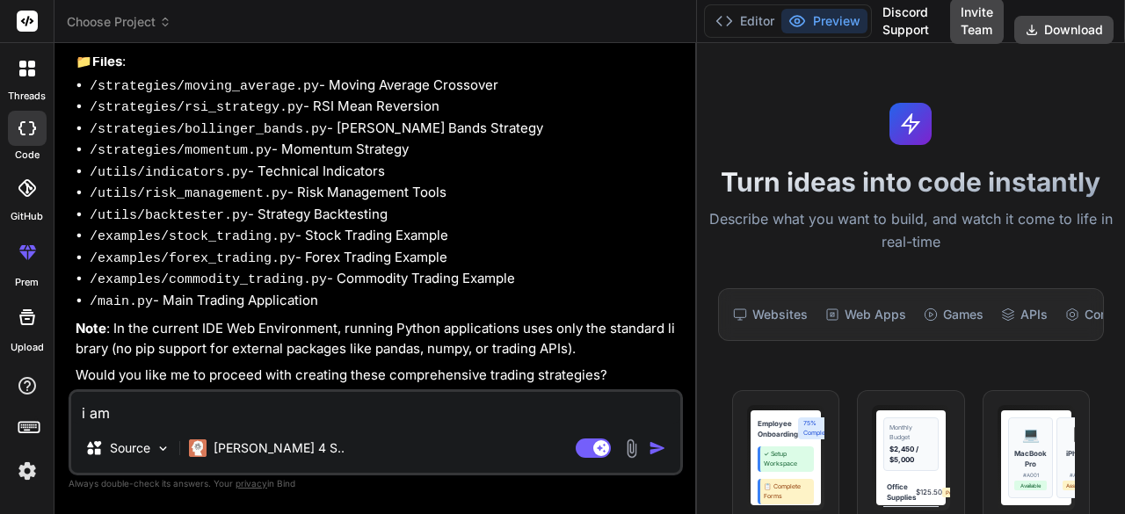
type textarea "x"
type textarea "i am in"
type textarea "x"
type textarea "i am int"
type textarea "x"
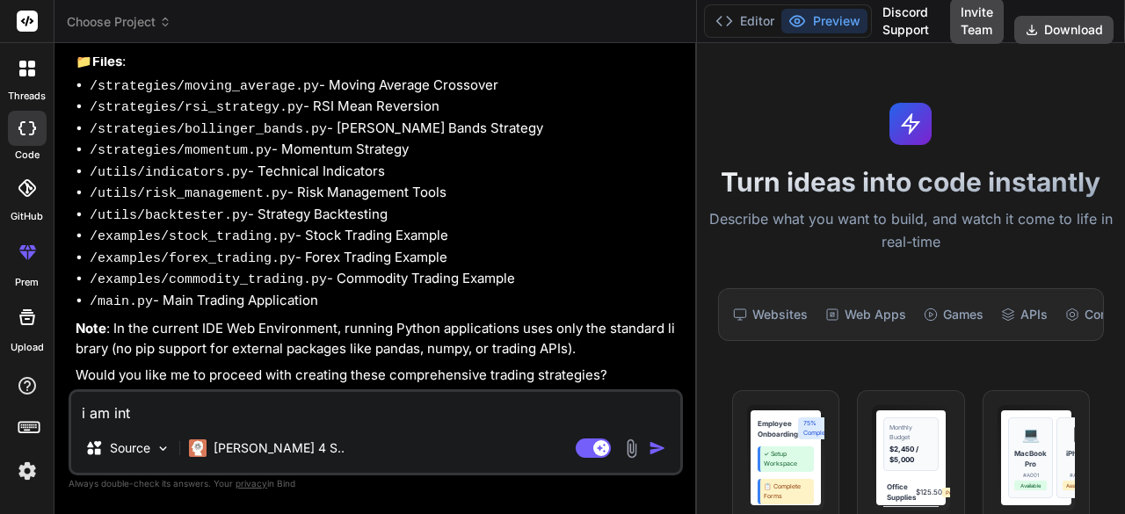
type textarea "i am intr"
type textarea "x"
type textarea "i am intre"
type textarea "x"
type textarea "i am intres"
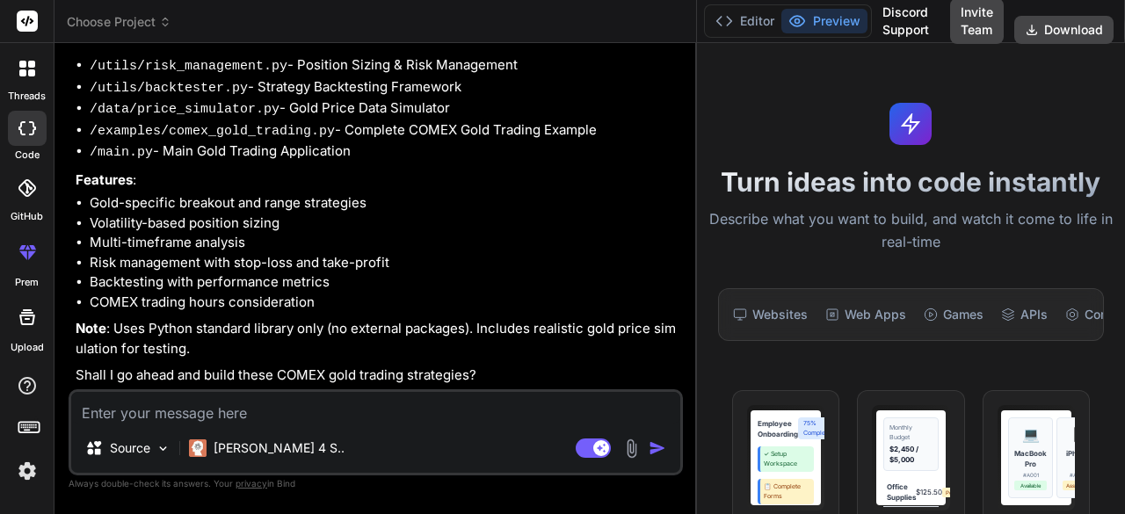
scroll to position [1443, 0]
click at [339, 387] on div "Bind AI Perfect! I'll create Python trading strategies specifically focused on …" at bounding box center [378, 70] width 604 height 637
click at [329, 423] on textarea at bounding box center [375, 408] width 609 height 32
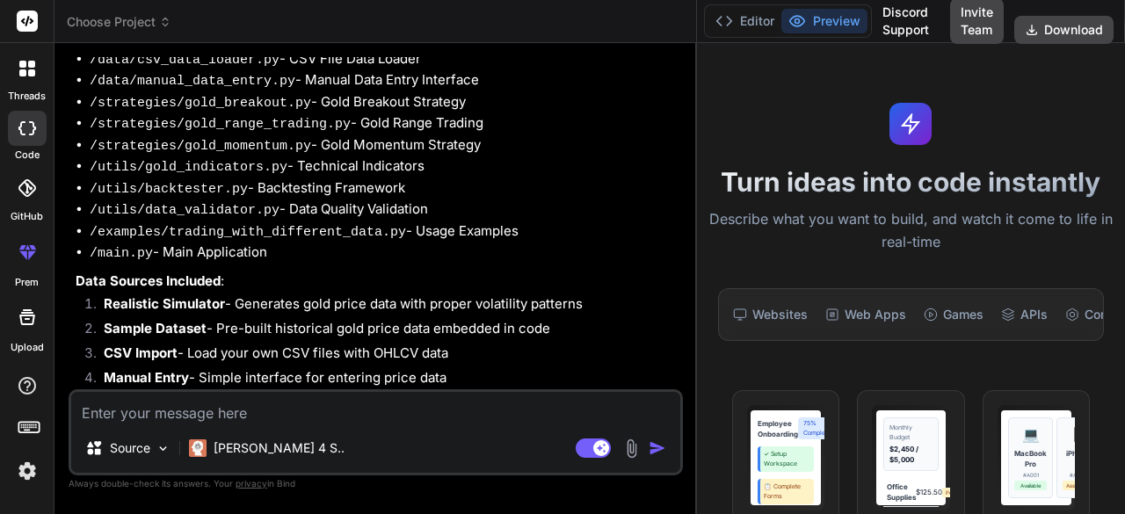
scroll to position [1972, 0]
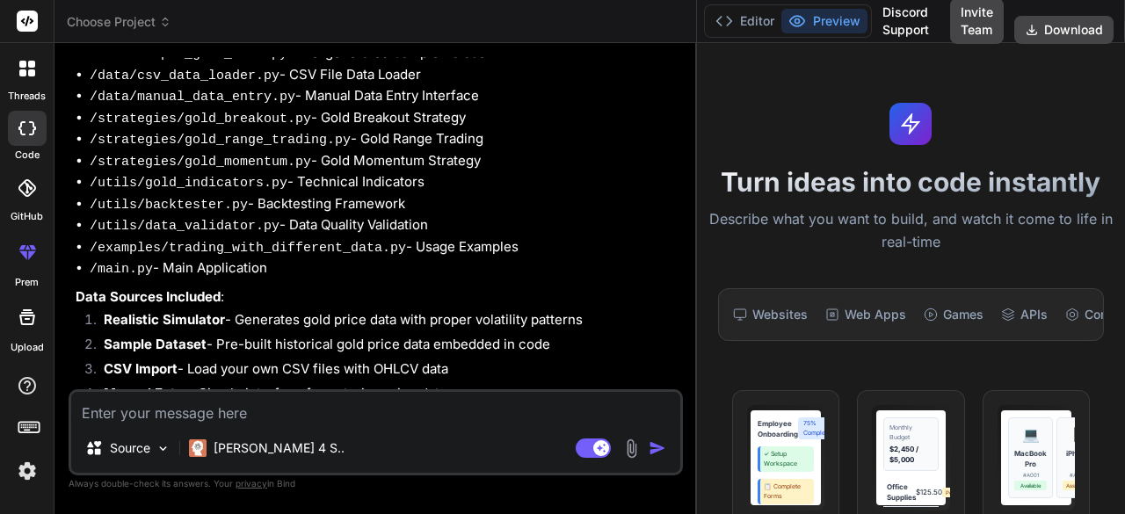
click at [264, 405] on textarea at bounding box center [375, 408] width 609 height 32
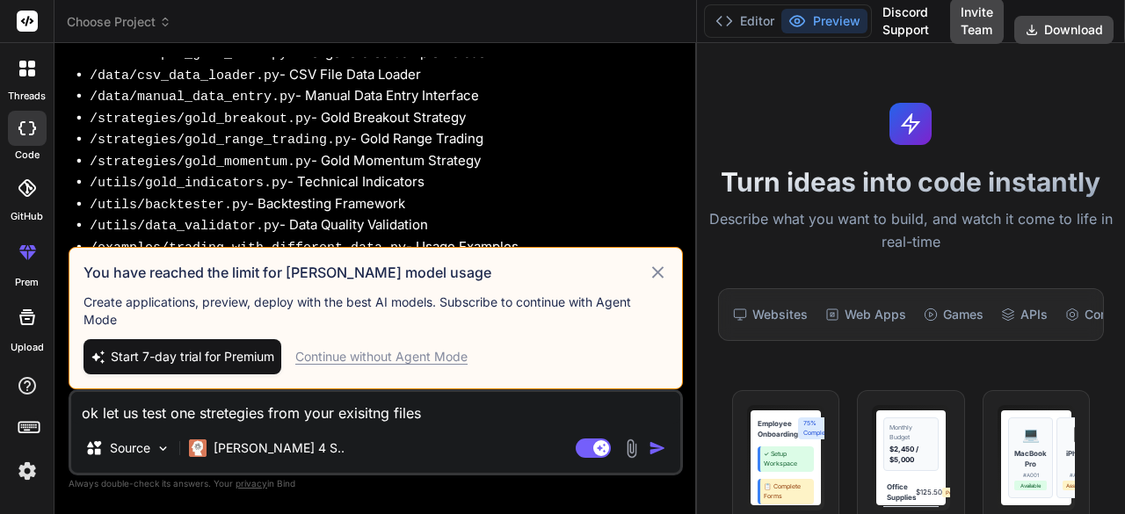
click at [201, 360] on span "Start 7-day trial for Premium" at bounding box center [192, 357] width 163 height 18
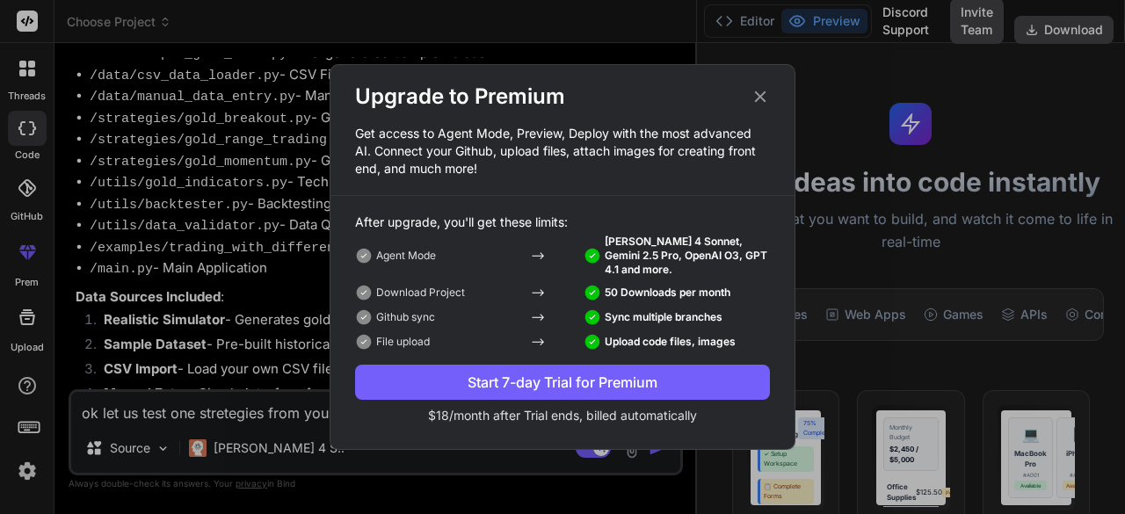
click at [582, 379] on div "Start 7-day Trial for Premium" at bounding box center [562, 382] width 415 height 21
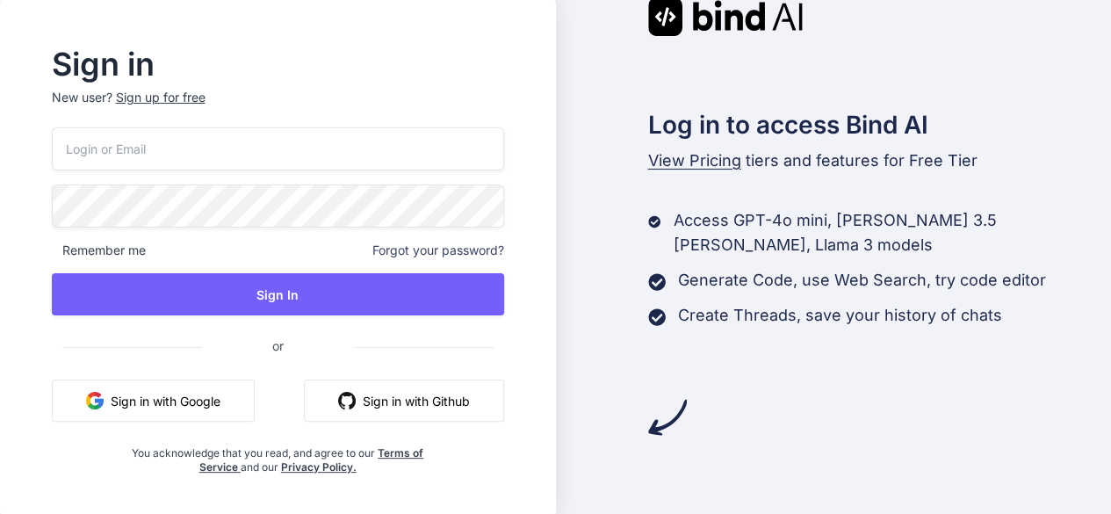
click at [199, 393] on button "Sign in with Google" at bounding box center [153, 401] width 203 height 42
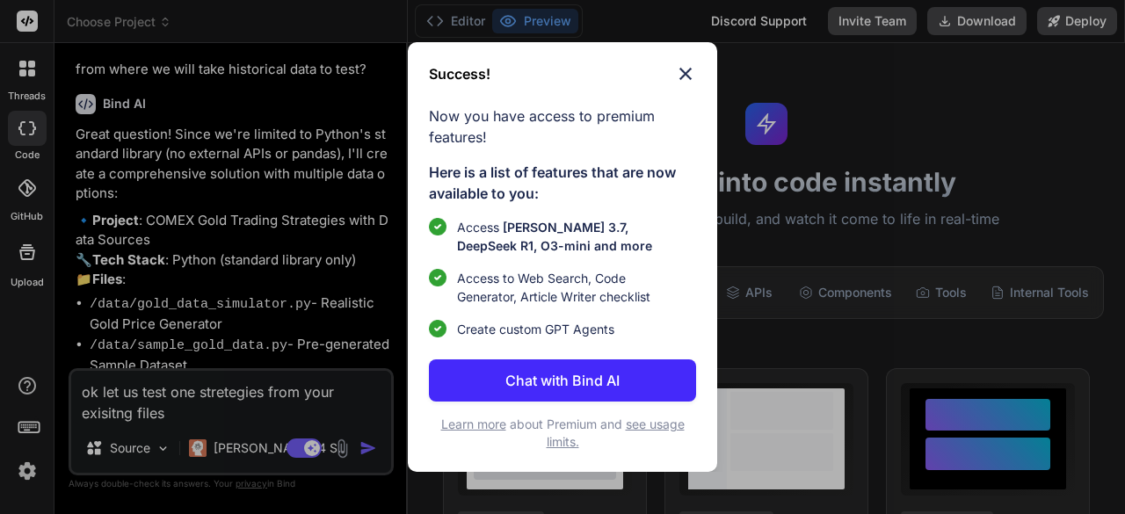
scroll to position [2469, 0]
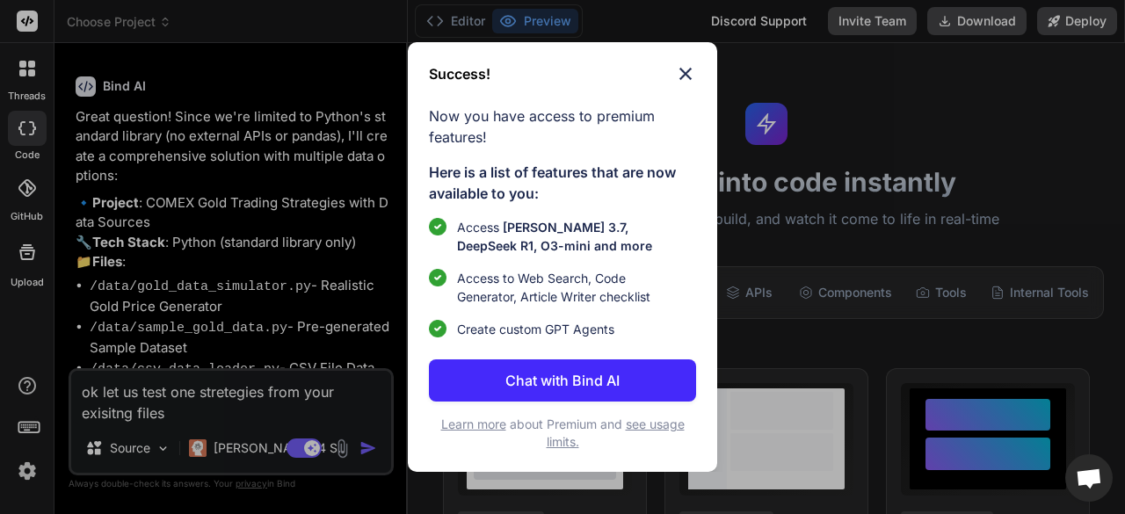
click at [687, 72] on img at bounding box center [685, 73] width 21 height 21
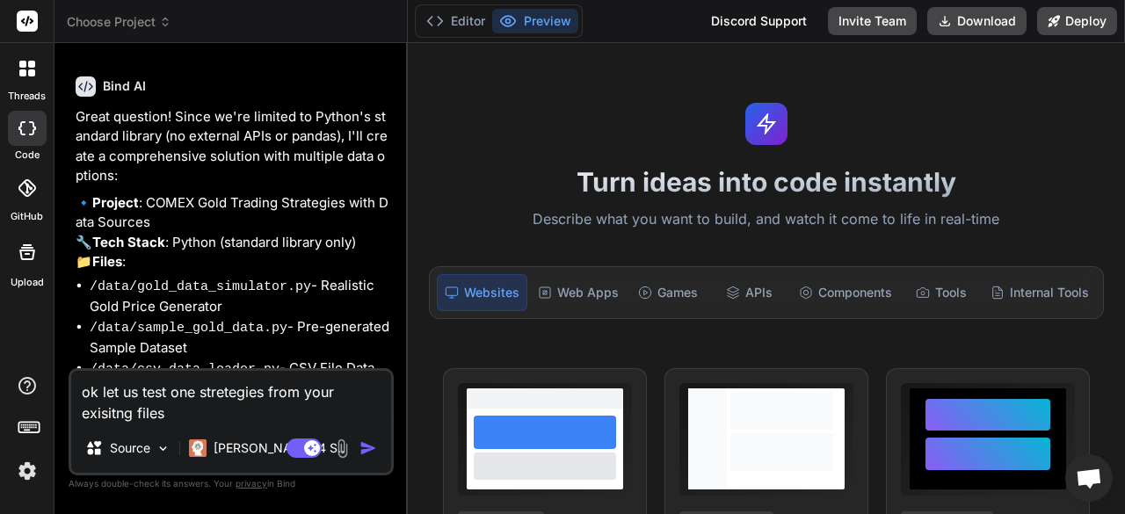
drag, startPoint x: 471, startPoint y: 286, endPoint x: 456, endPoint y: 202, distance: 84.8
click at [456, 202] on div "Turn ideas into code instantly Describe what you want to build, and watch it co…" at bounding box center [766, 278] width 717 height 471
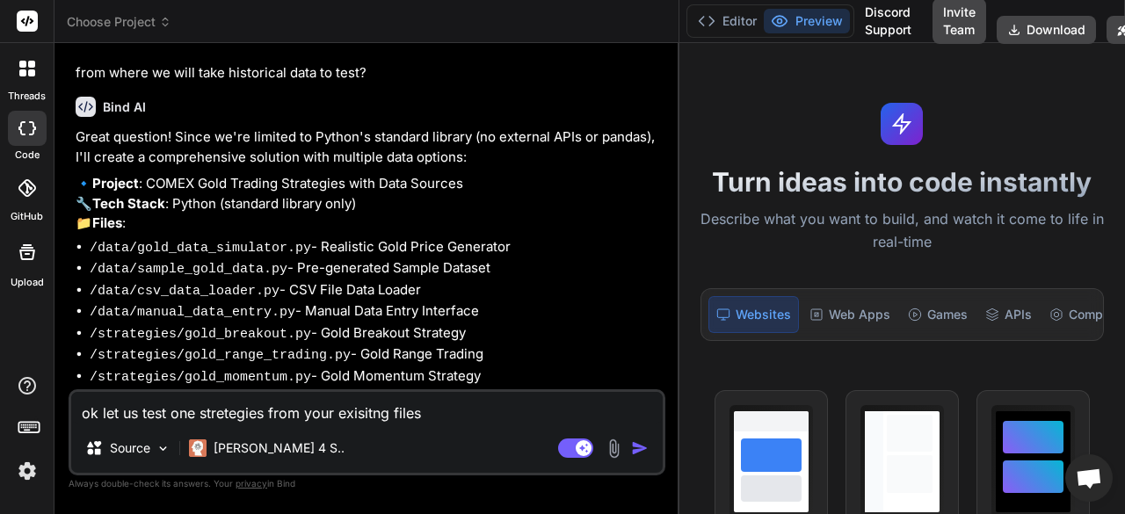
scroll to position [1777, 0]
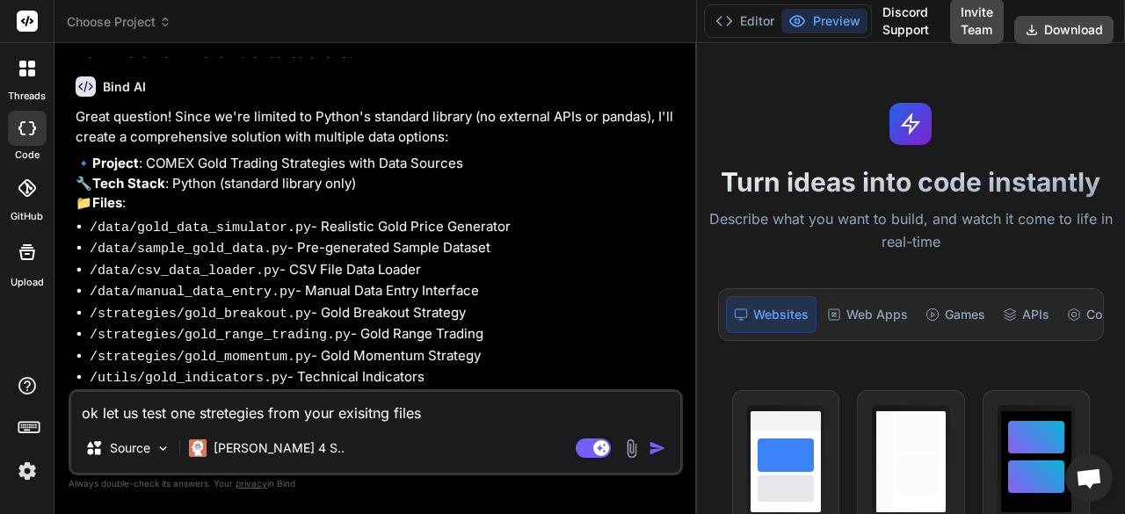
drag, startPoint x: 406, startPoint y: 219, endPoint x: 733, endPoint y: 195, distance: 327.7
click at [733, 195] on div "Choose Project Created with Pixso. Bind AI Web Search Created with Pixso. Code …" at bounding box center [589, 257] width 1070 height 514
click at [727, 17] on polyline at bounding box center [729, 21] width 4 height 9
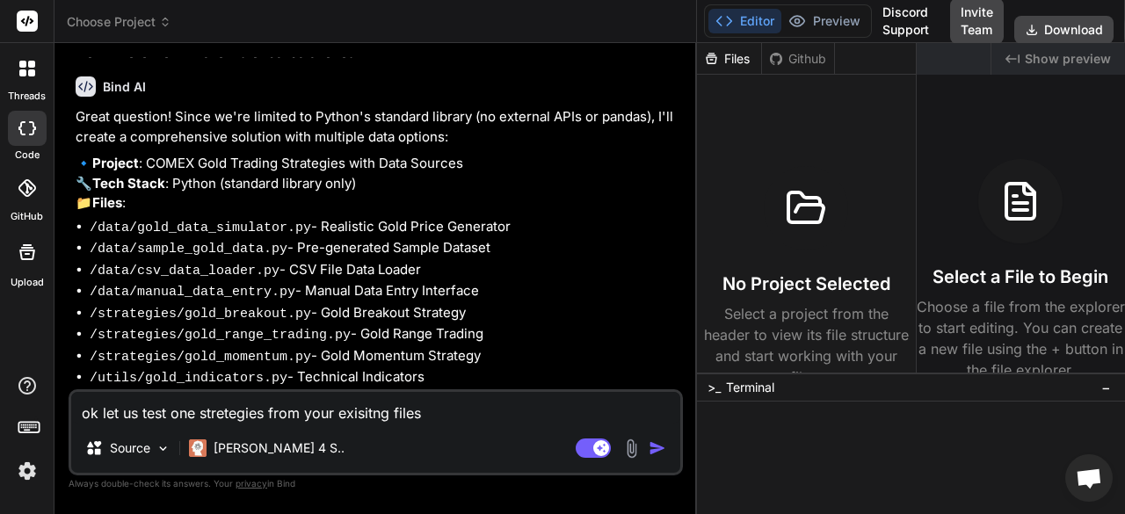
drag, startPoint x: 694, startPoint y: 124, endPoint x: 816, endPoint y: 119, distance: 122.2
click at [816, 119] on div "Choose Project Created with Pixso. Bind AI Web Search Created with Pixso. Code …" at bounding box center [589, 257] width 1070 height 514
click at [655, 445] on img "button" at bounding box center [657, 448] width 18 height 18
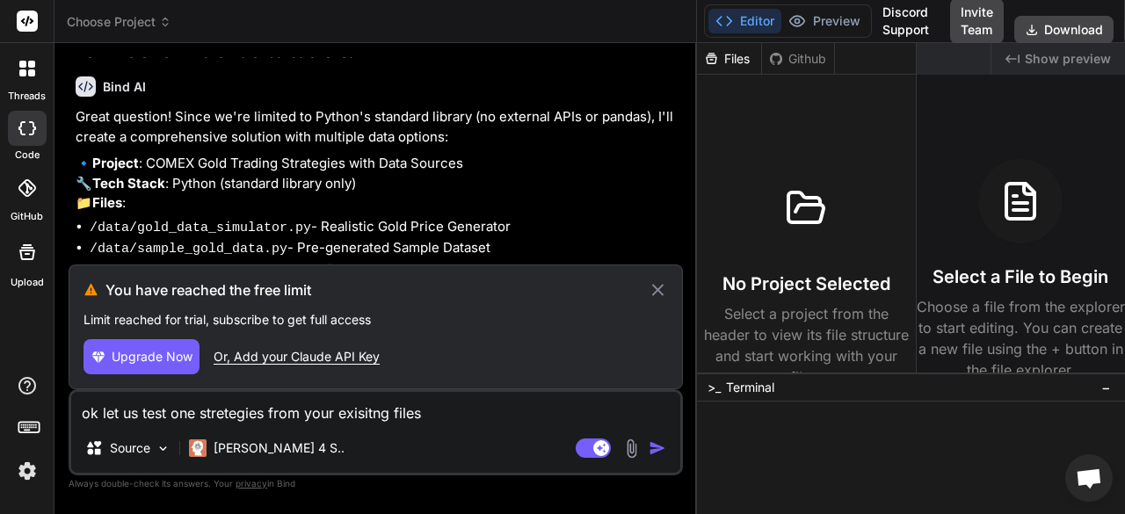
click at [655, 285] on icon at bounding box center [658, 289] width 20 height 21
type textarea "x"
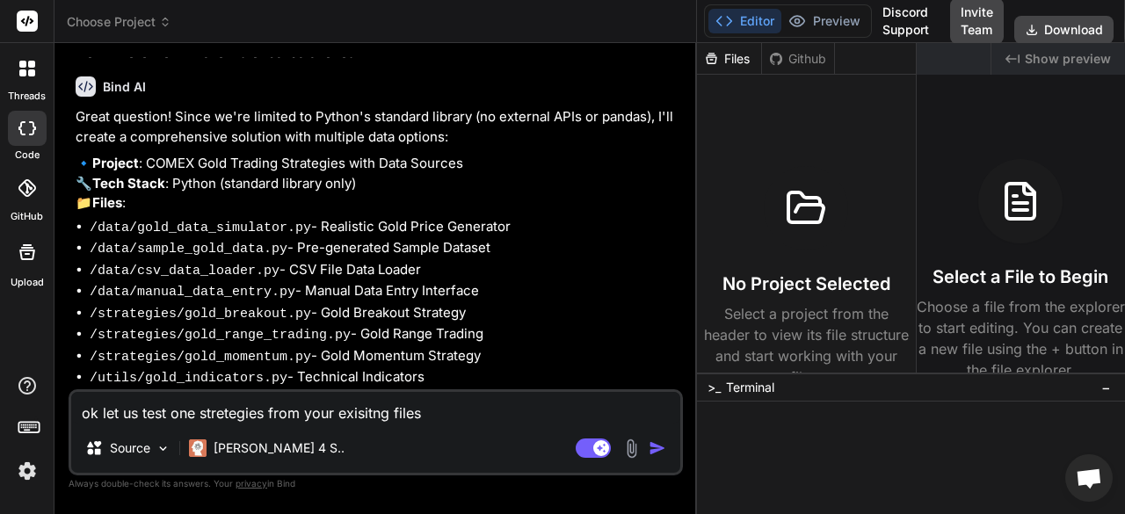
drag, startPoint x: 441, startPoint y: 406, endPoint x: 72, endPoint y: 427, distance: 369.6
click at [72, 427] on div "ok let us test one stretegies from your exisitng files Source Claude 4 S.. Agen…" at bounding box center [376, 432] width 614 height 86
type textarea "i"
type textarea "x"
type textarea "i"
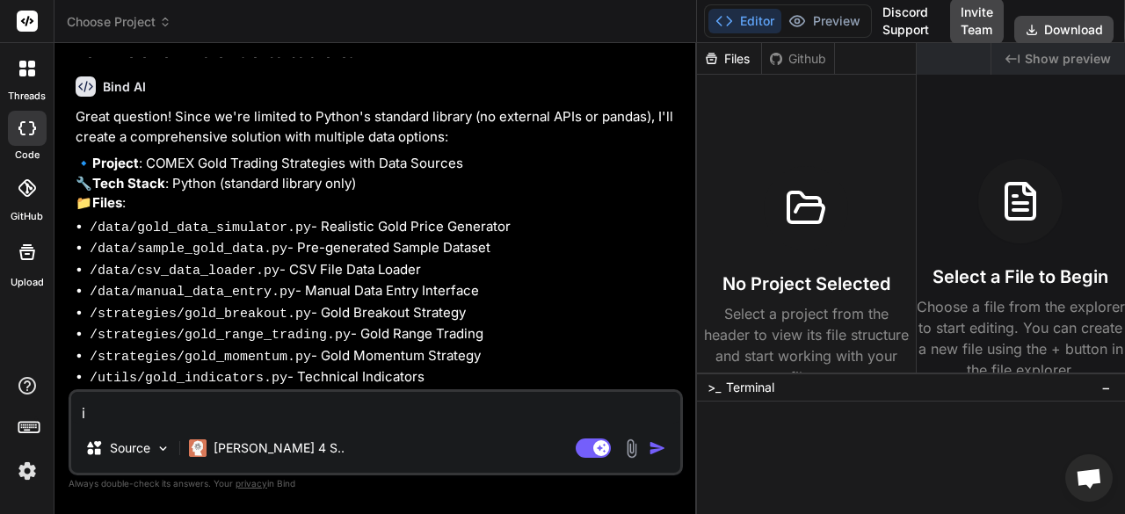
type textarea "x"
type textarea "i h"
type textarea "x"
type textarea "i ha"
type textarea "x"
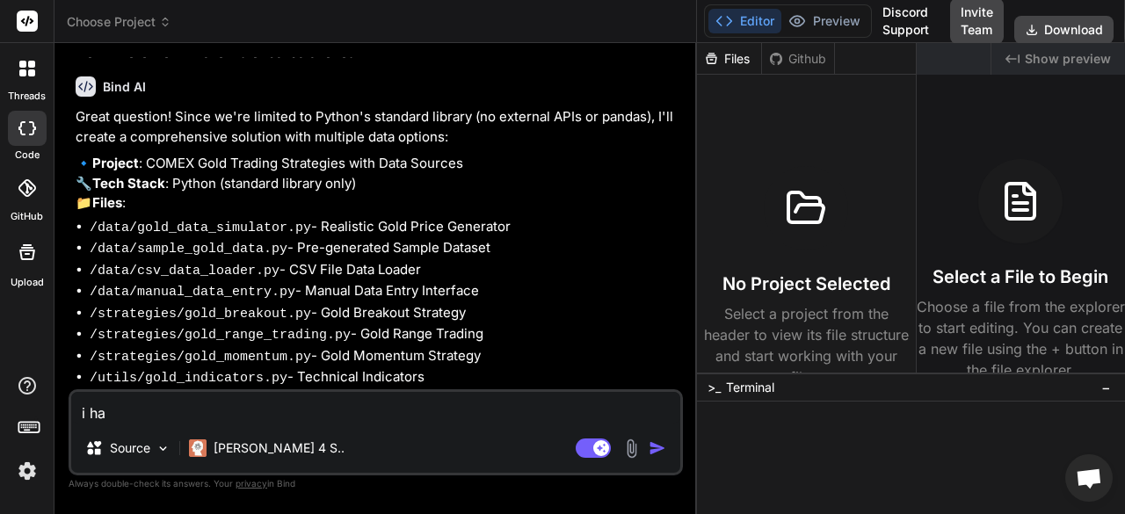
type textarea "i hav"
type textarea "x"
type textarea "i have"
type textarea "x"
type textarea "i have"
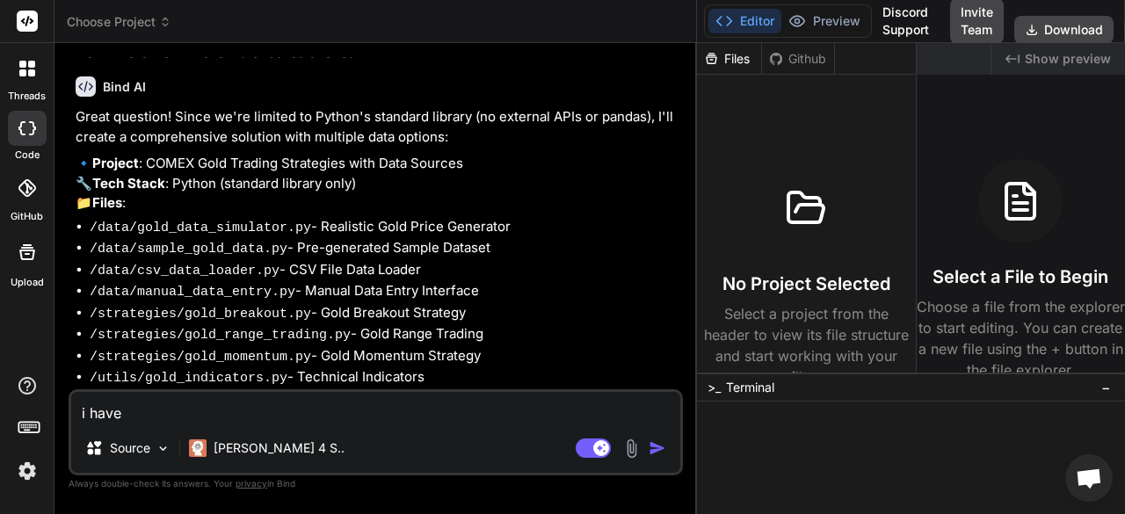
type textarea "x"
type textarea "i have u"
type textarea "x"
type textarea "i have up"
type textarea "x"
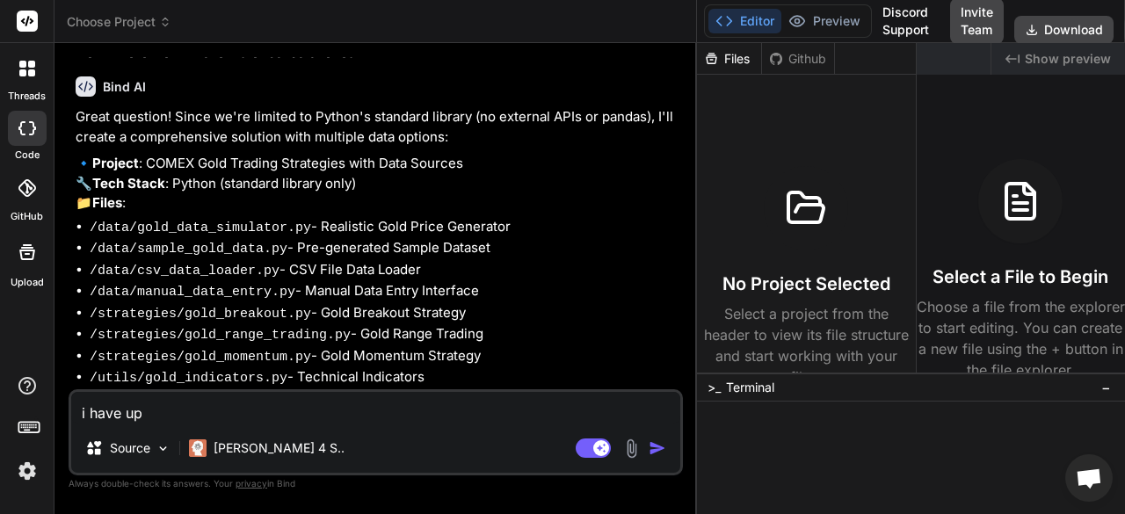
type textarea "i have upg"
type textarea "x"
type textarea "i have upgr"
type textarea "x"
type textarea "i have upgra"
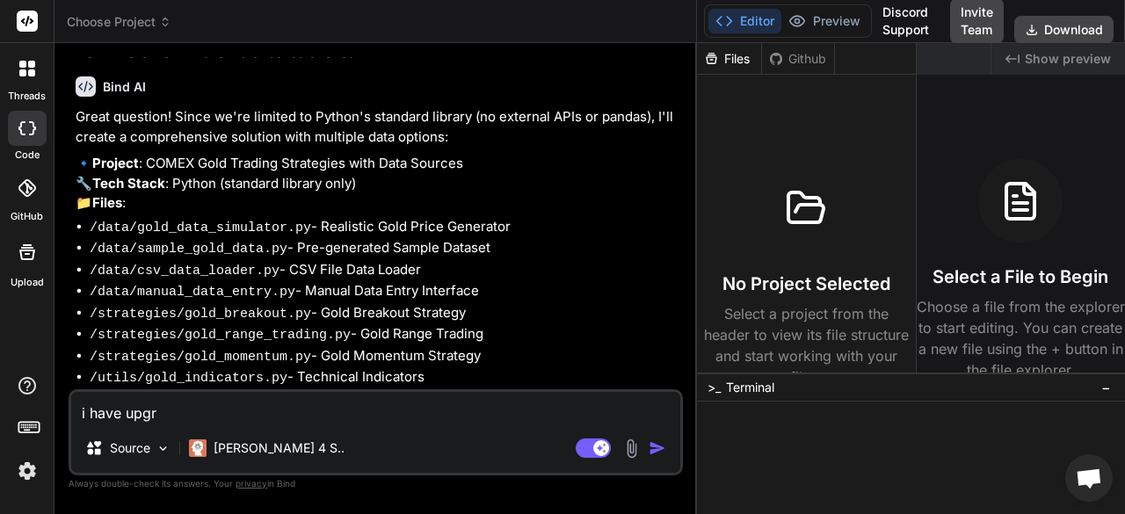
type textarea "x"
type textarea "i have upgrad"
type textarea "x"
type textarea "i have upgrade"
type textarea "x"
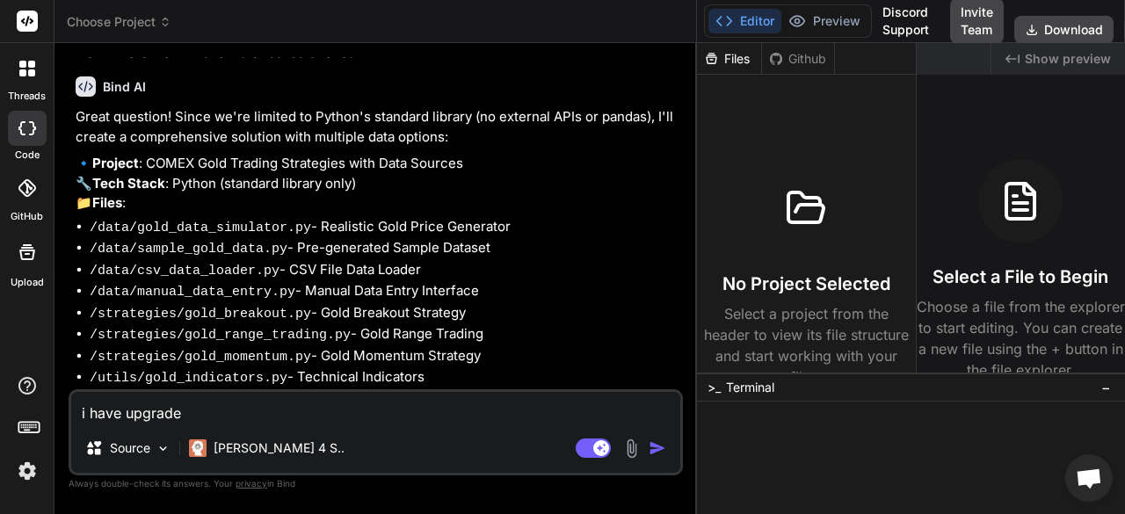
type textarea "i have upgraded"
type textarea "x"
type textarea "i have upgraded"
type textarea "x"
type textarea "i have upgraded w"
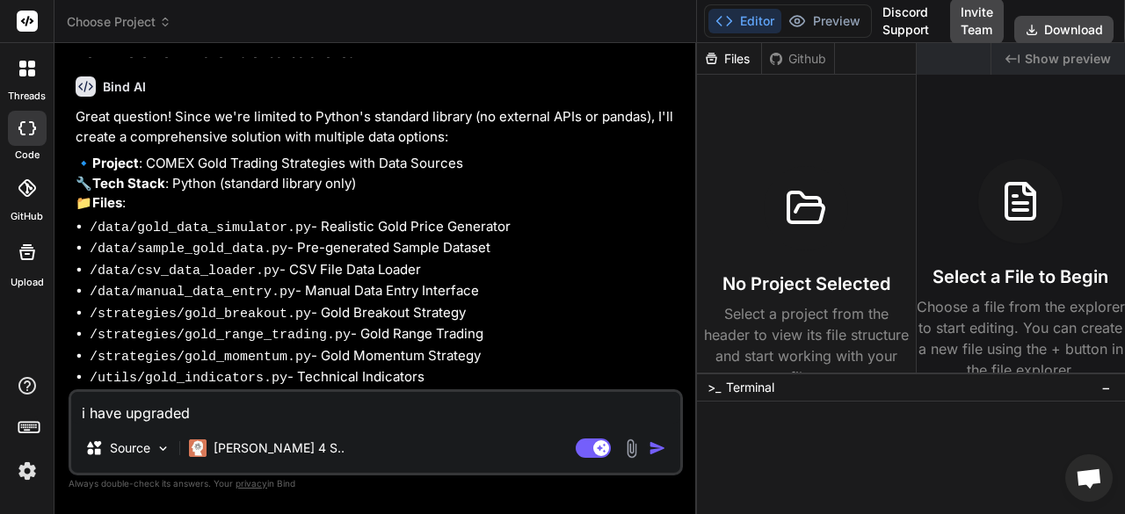
type textarea "x"
type textarea "i have upgraded wi"
type textarea "x"
type textarea "i have upgraded wit"
type textarea "x"
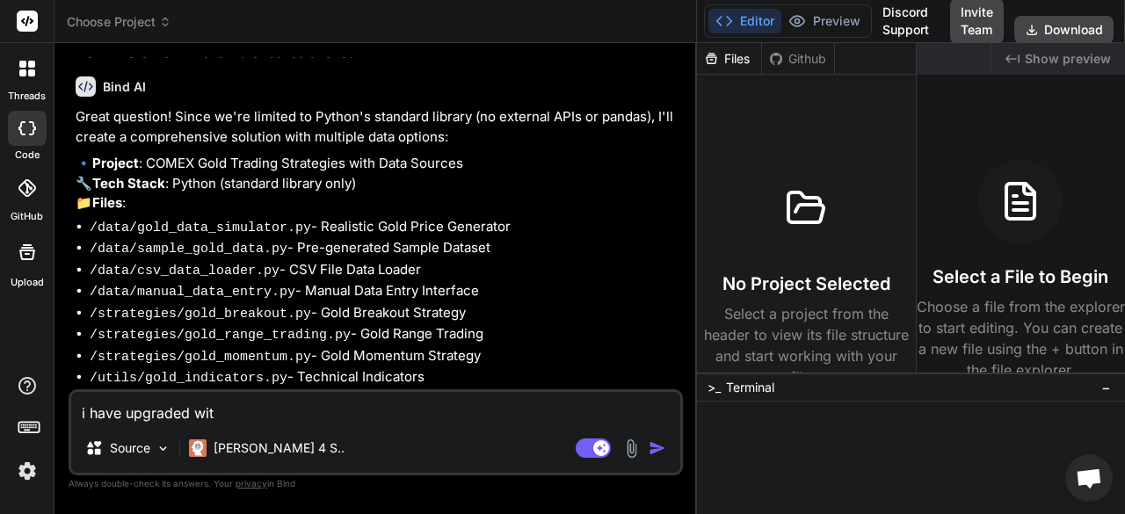
type textarea "i have upgraded with"
type textarea "x"
type textarea "i have upgraded with"
type textarea "x"
type textarea "i have upgraded with 7"
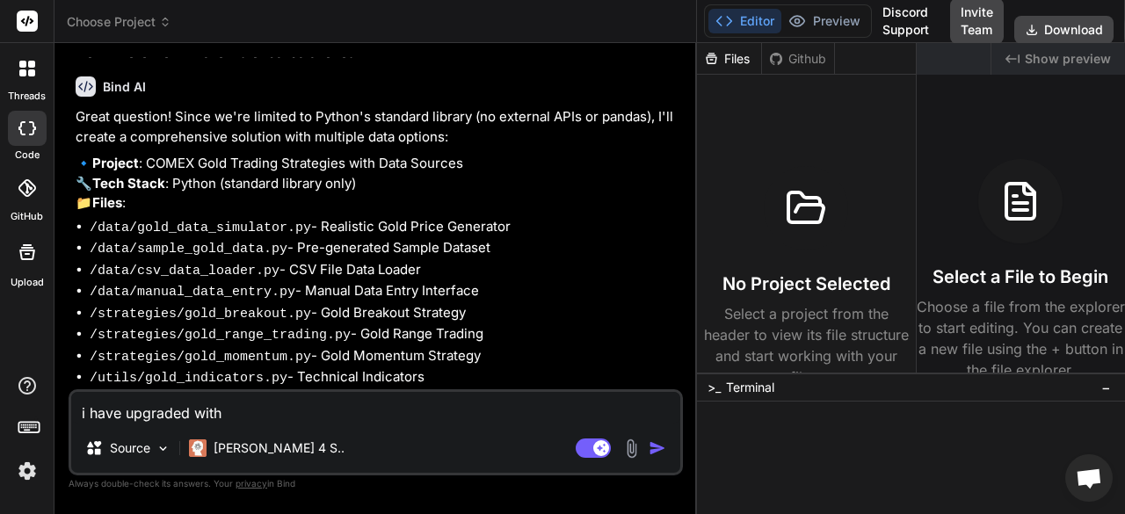
type textarea "x"
type textarea "i have upgraded with 7"
type textarea "x"
type textarea "i have upgraded with 7 d"
type textarea "x"
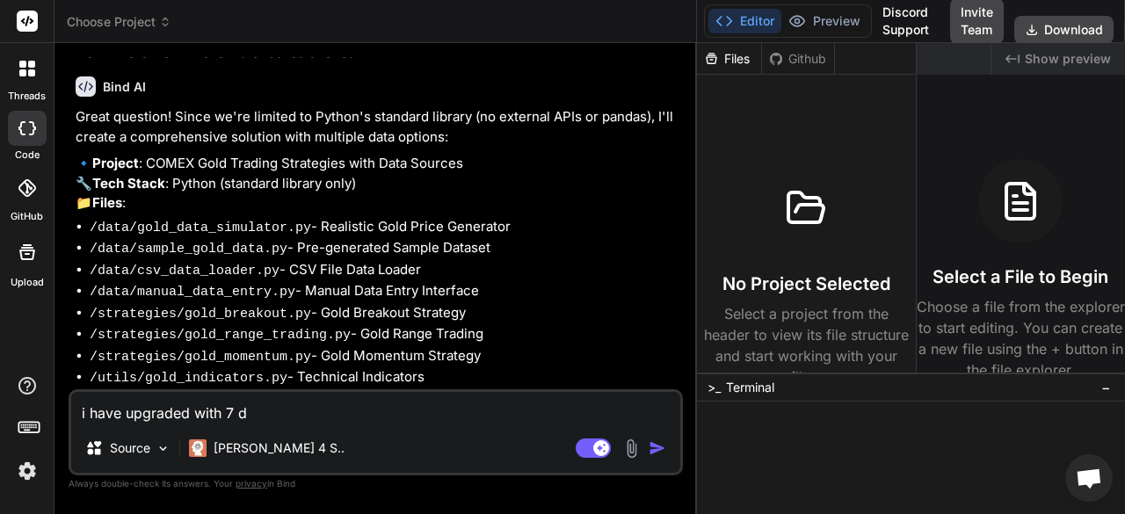
type textarea "i have upgraded with 7 da"
type textarea "x"
type textarea "i have upgraded with 7 day"
type textarea "x"
type textarea "i have upgraded with 7 day"
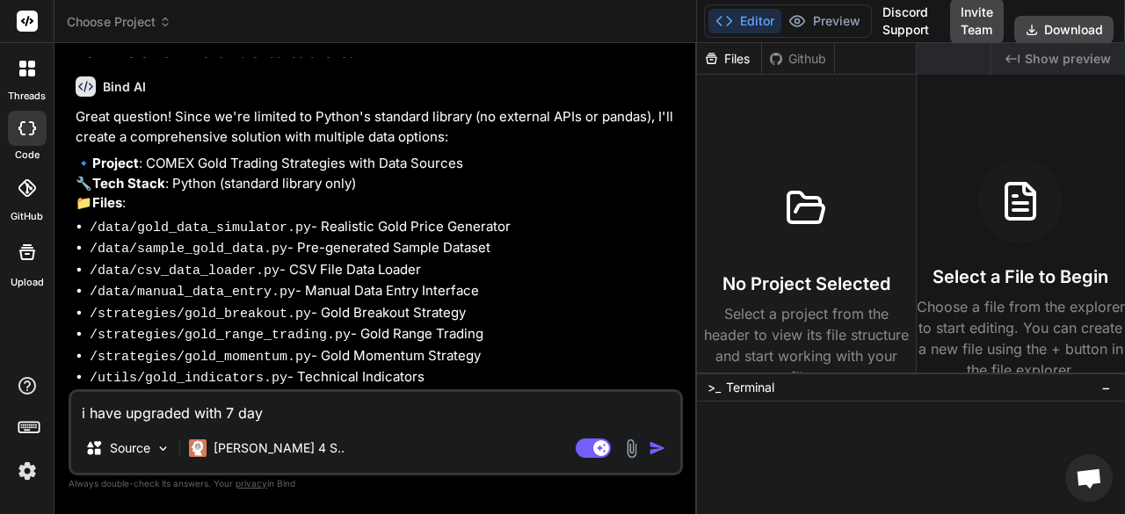
type textarea "x"
type textarea "i have upgraded with 7 day f"
type textarea "x"
type textarea "i have upgraded with 7 day fe"
type textarea "x"
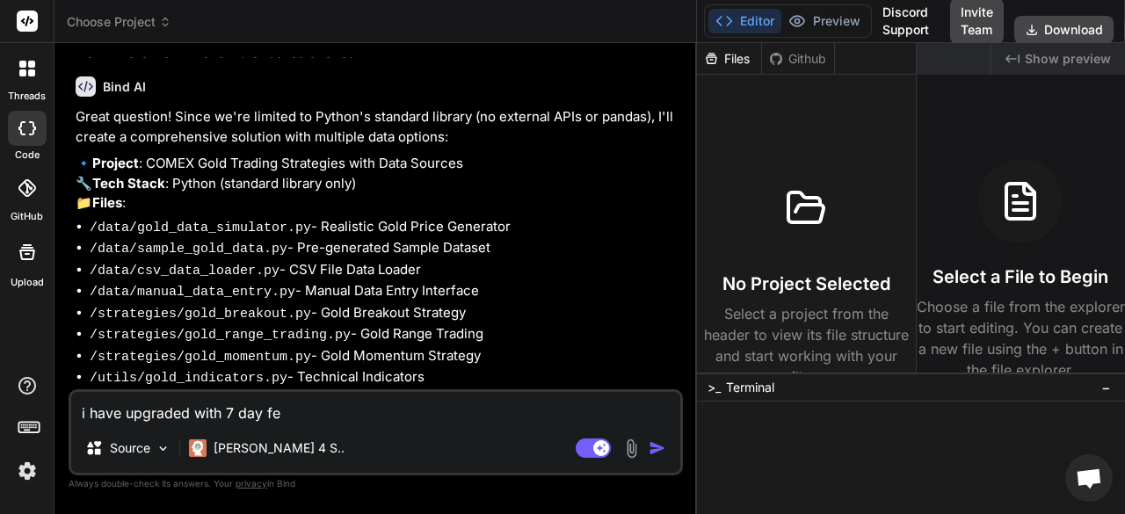
type textarea "i have upgraded with 7 day f"
type textarea "x"
type textarea "i have upgraded with 7 day fr"
type textarea "x"
type textarea "i have upgraded with 7 day fre"
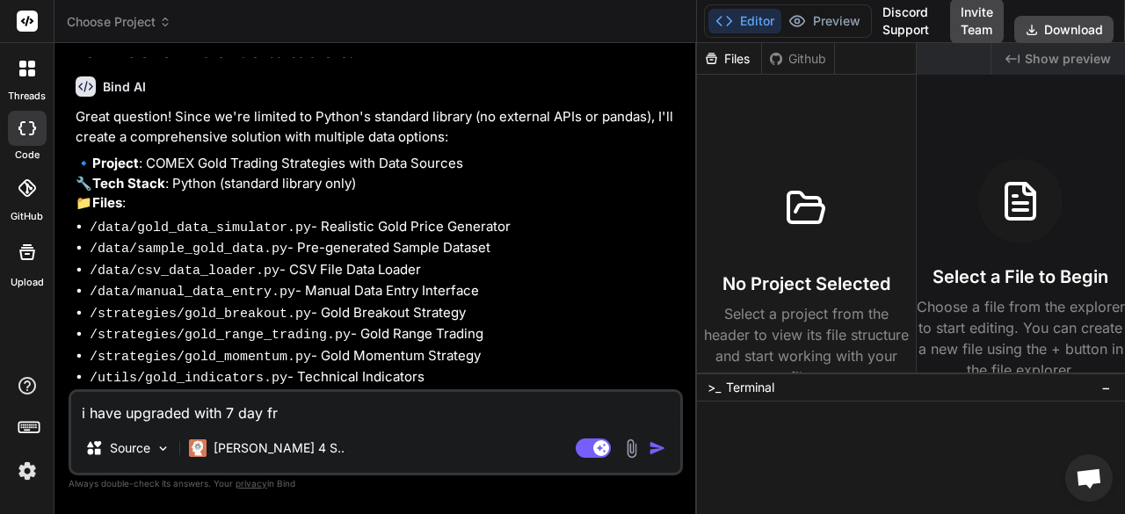
type textarea "x"
type textarea "i have upgraded with 7 day free"
type textarea "x"
type textarea "i have upgraded with 7 day free"
type textarea "x"
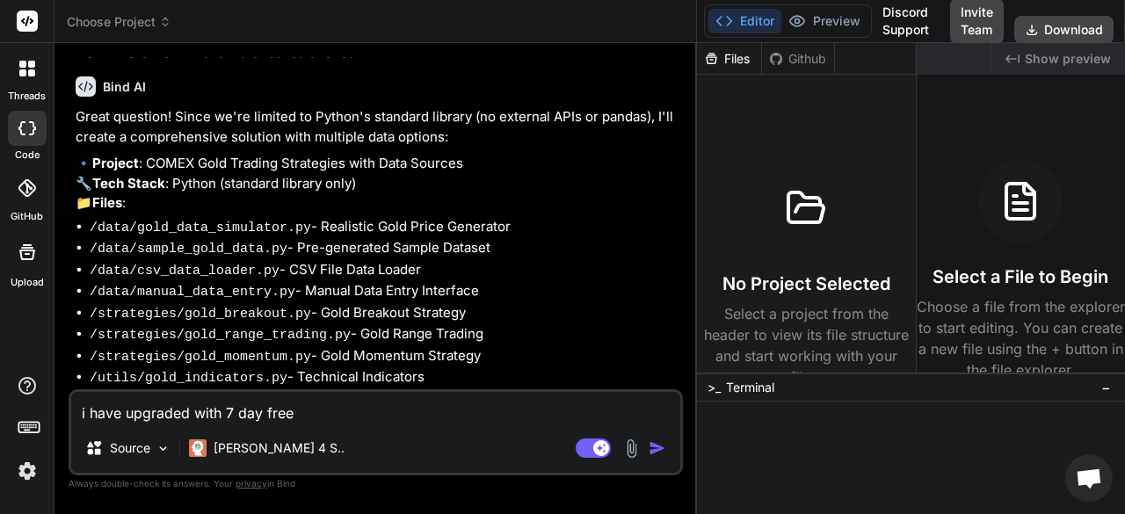
type textarea "i have upgraded with 7 day free t"
type textarea "x"
type textarea "i have upgraded with 7 day free tr"
type textarea "x"
type textarea "i have upgraded with 7 day free tri"
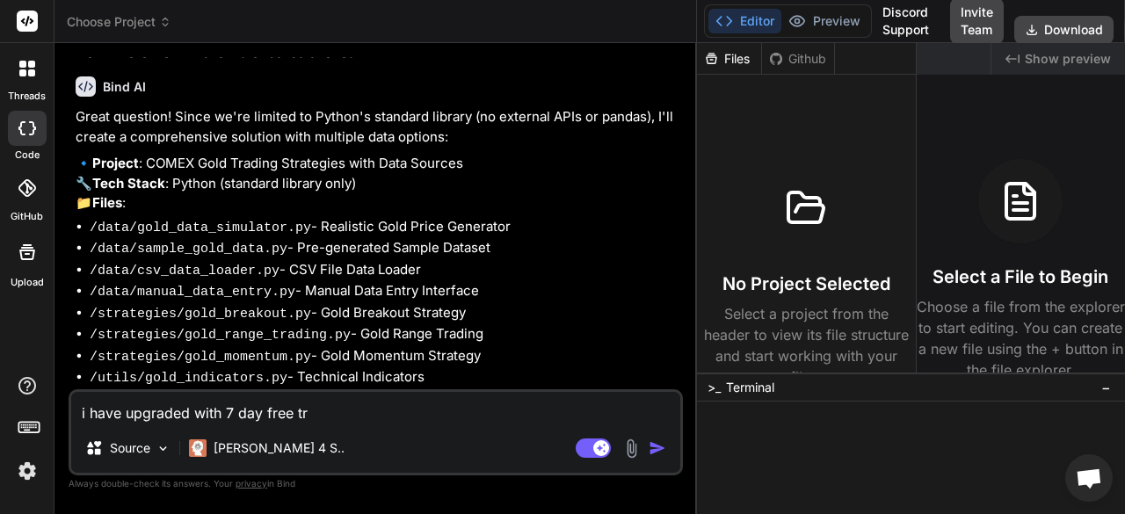
type textarea "x"
type textarea "i have upgraded with 7 day free tria"
type textarea "x"
type textarea "i have upgraded with 7 day free trial"
type textarea "x"
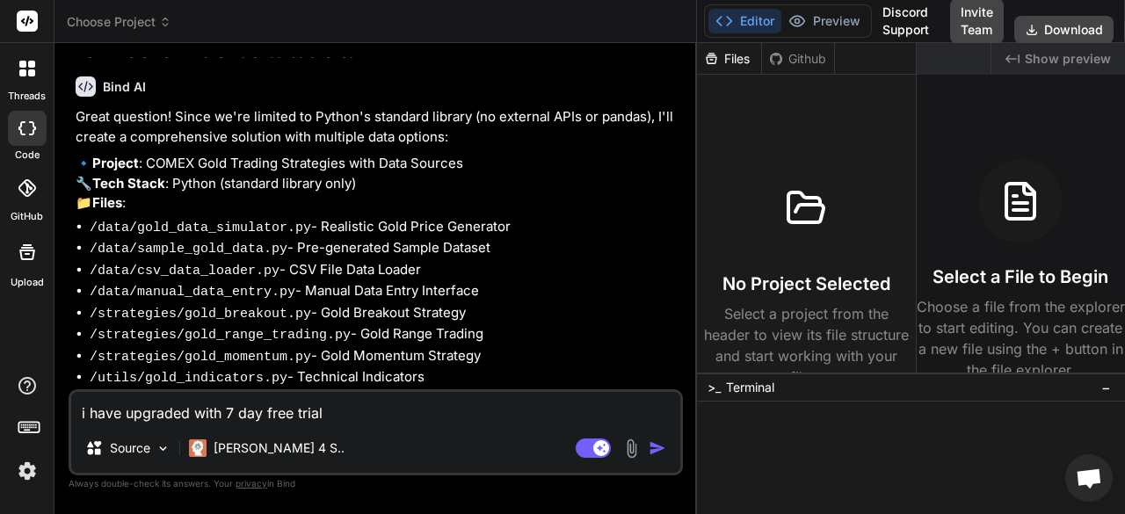
type textarea "i have upgraded with 7 day free triali"
type textarea "x"
type textarea "i have upgraded with 7 day free triali"
type textarea "x"
type textarea "i have upgraded with 7 day free triali t"
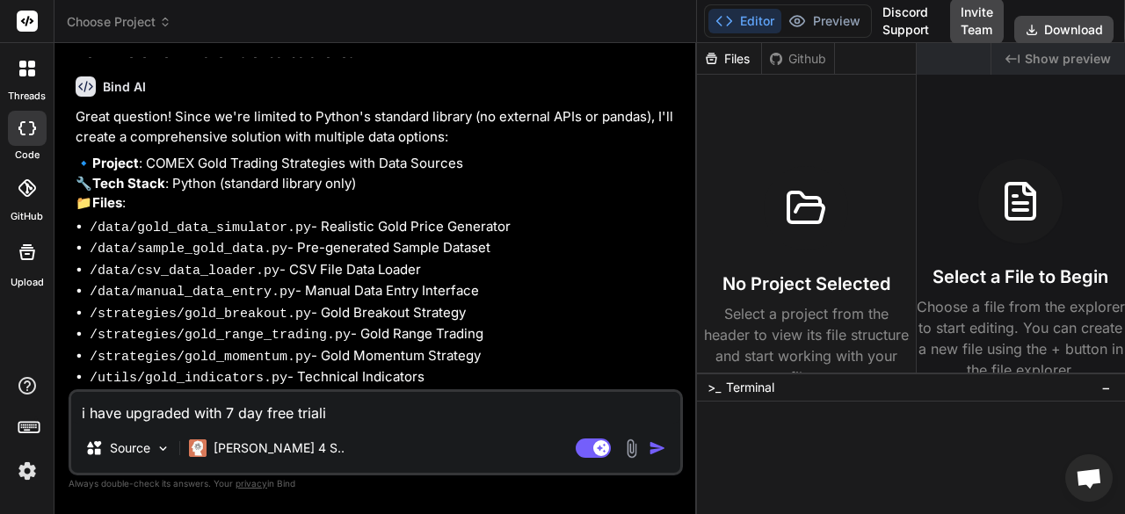
type textarea "x"
type textarea "i have upgraded with 7 day free triali th"
type textarea "x"
type textarea "i have upgraded with 7 day free triali thi"
type textarea "x"
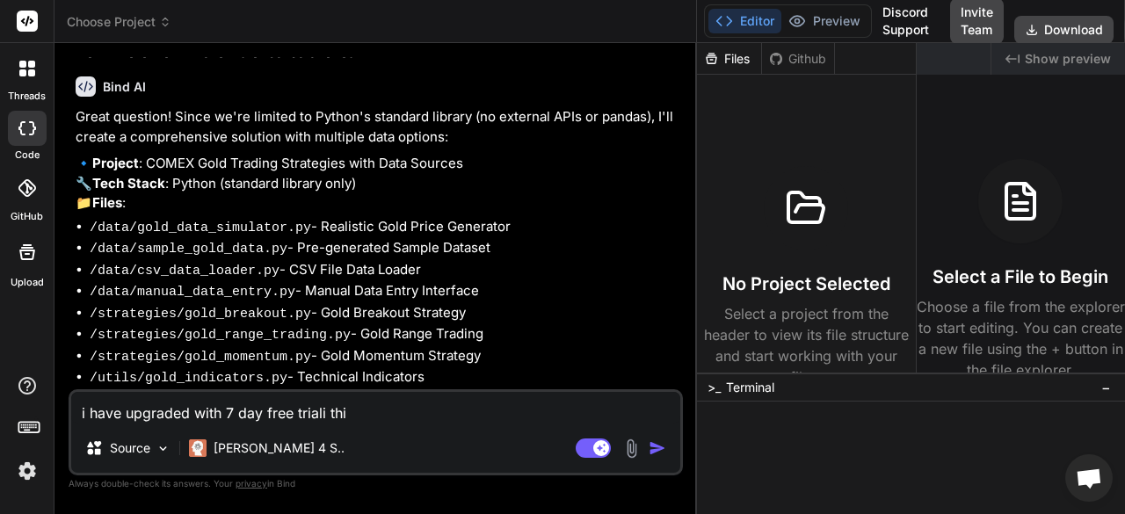
type textarea "i have upgraded with 7 day free triali thin"
type textarea "x"
type textarea "i have upgraded with 7 day free triali think"
type textarea "x"
type textarea "i have upgraded with 7 day free triali think"
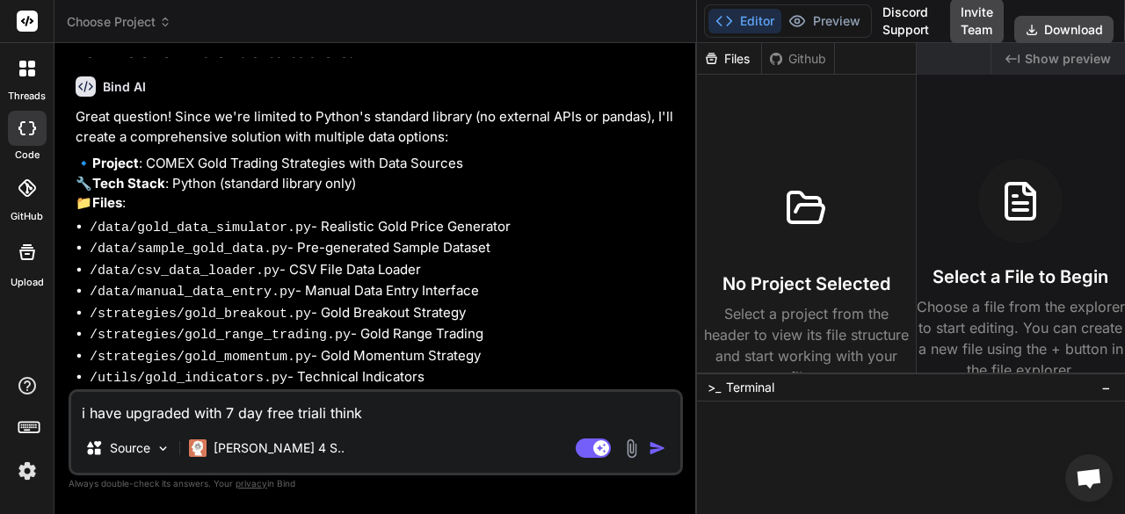
type textarea "x"
type textarea "i have upgraded with 7 day free triali think n"
type textarea "x"
type textarea "i have upgraded with 7 day free triali think no"
type textarea "x"
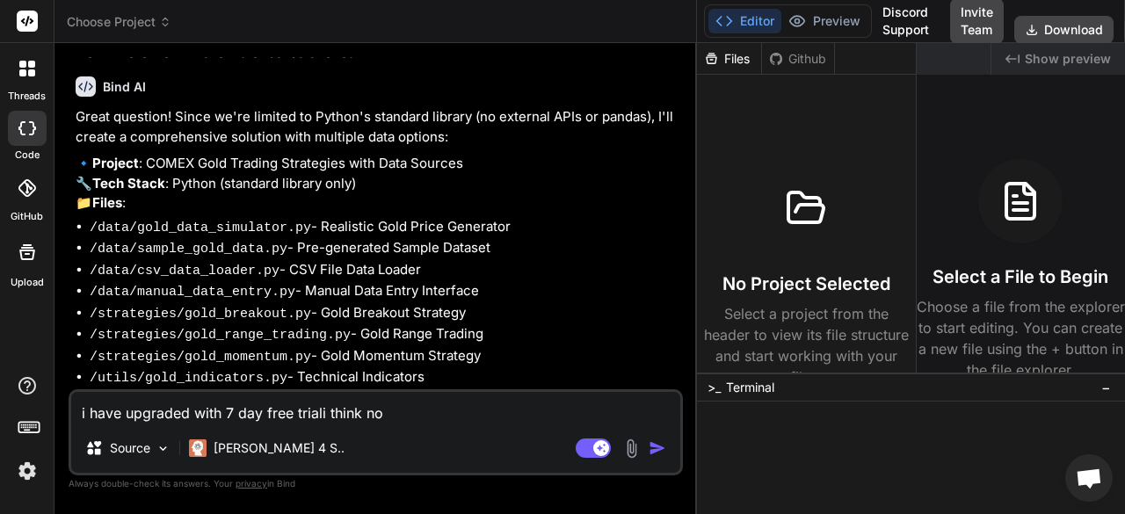
type textarea "i have upgraded with 7 day free triali think now"
type textarea "x"
type textarea "i have upgraded with 7 day free triali think now"
type textarea "x"
type textarea "i have upgraded with 7 day free triali think now t"
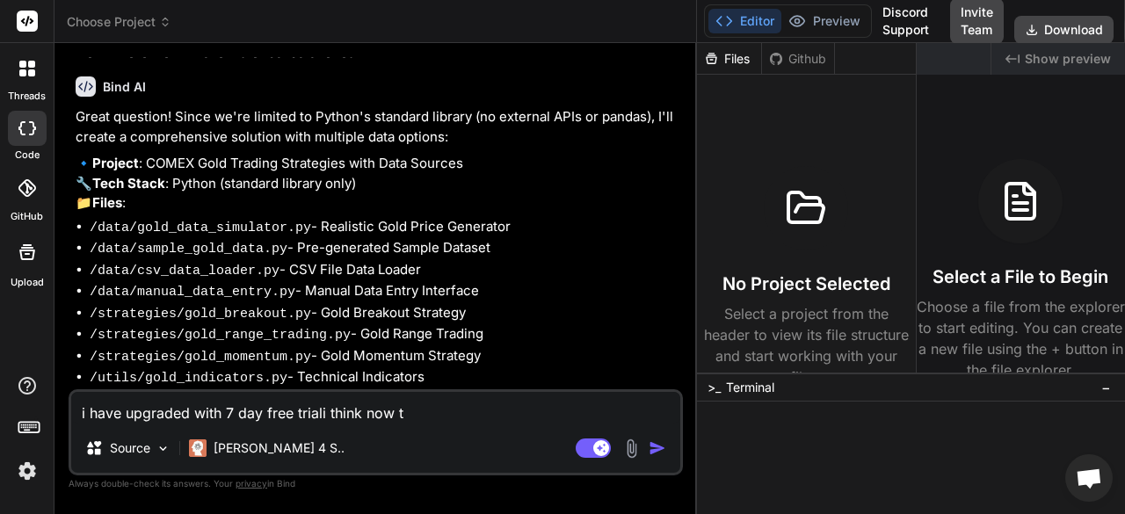
type textarea "x"
type textarea "i have upgraded with 7 day free triali think now th"
type textarea "x"
type textarea "i have upgraded with 7 day free triali think now the"
type textarea "x"
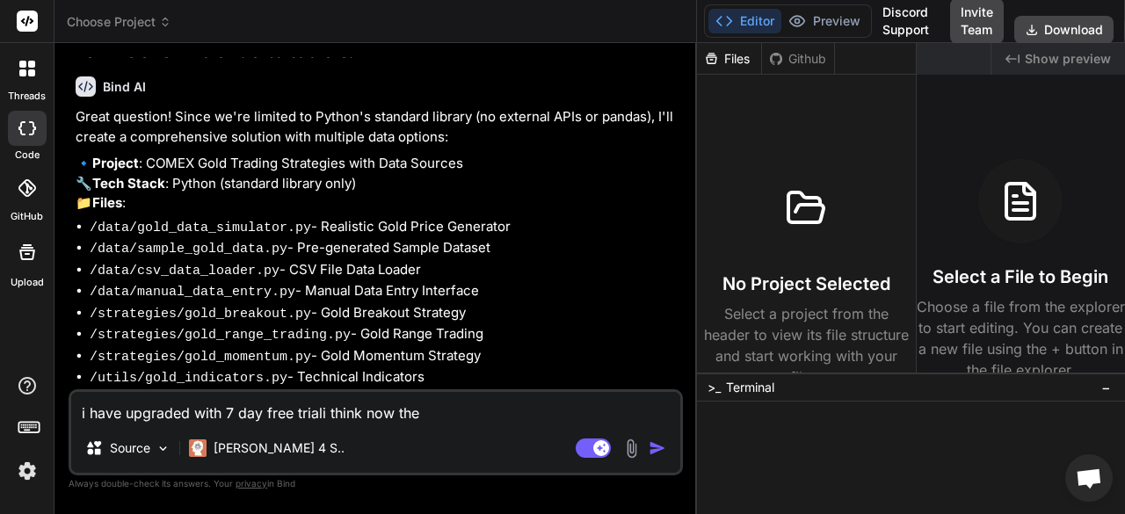
type textarea "i have upgraded with 7 day free triali think now ther"
type textarea "x"
type textarea "i have upgraded with 7 day free triali think now there"
type textarea "x"
type textarea "i have upgraded with 7 day free triali think now there"
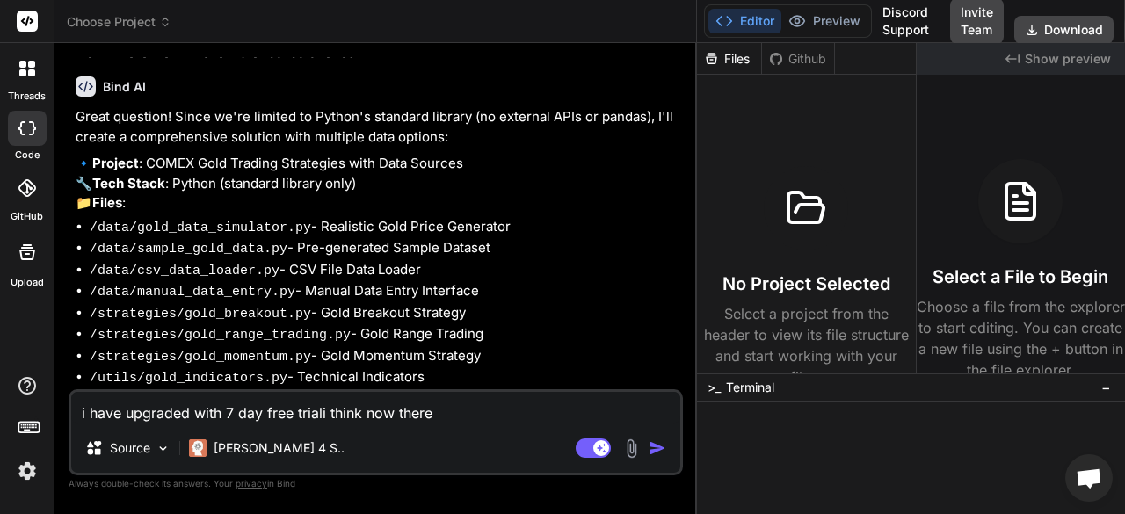
type textarea "x"
type textarea "i have upgraded with 7 day free triali think now there i"
type textarea "x"
type textarea "i have upgraded with 7 day free triali think now there is"
type textarea "x"
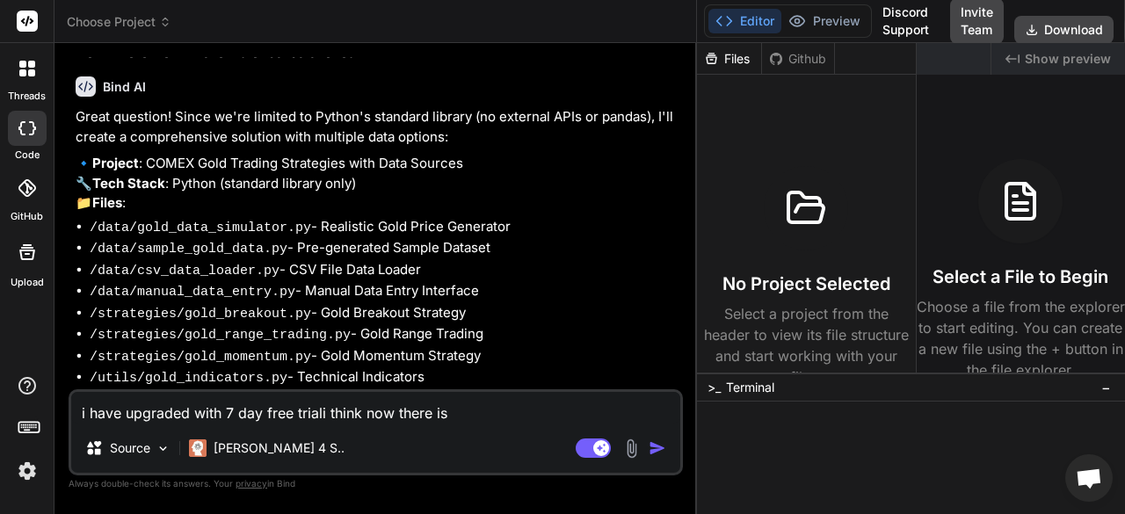
type textarea "i have upgraded with 7 day free triali think now there is"
type textarea "x"
type textarea "i have upgraded with 7 day free triali think now there is n"
type textarea "x"
type textarea "i have upgraded with 7 day free triali think now there is no"
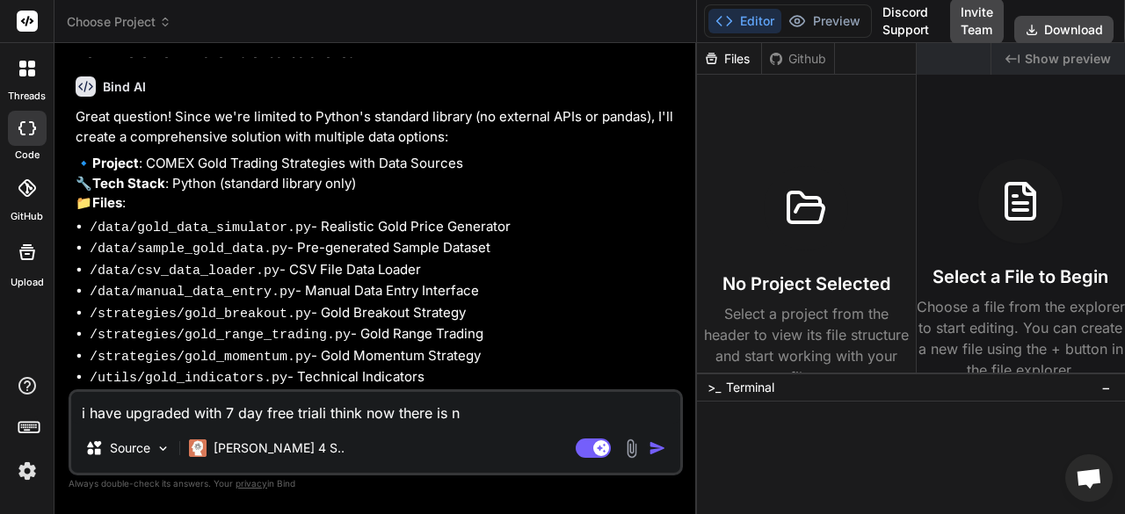
type textarea "x"
type textarea "i have upgraded with 7 day free triali think now there is no"
type textarea "x"
type textarea "i have upgraded with 7 day free triali think now there is no l"
type textarea "x"
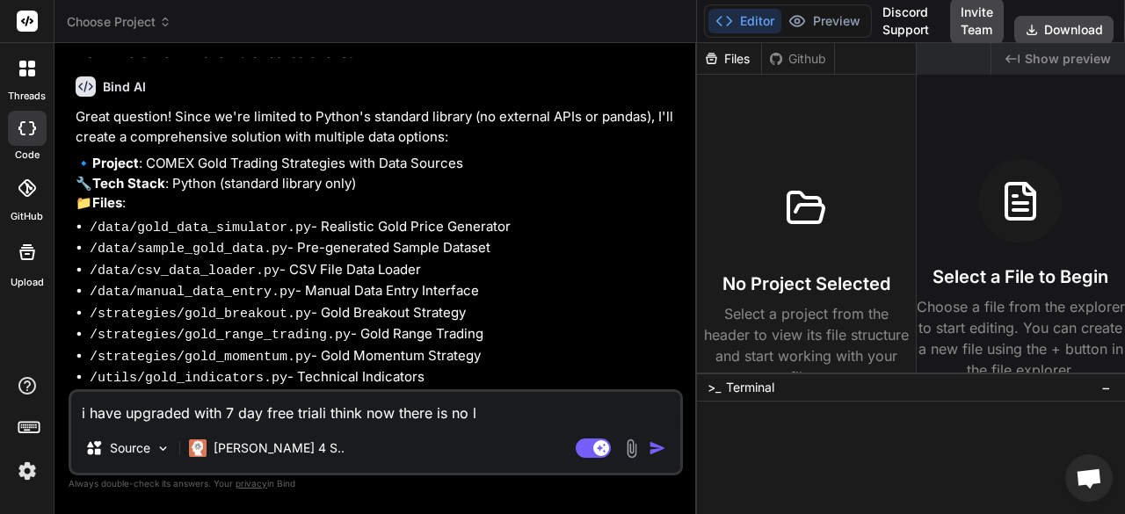
type textarea "i have upgraded with 7 day free triali think now there is no li"
type textarea "x"
type textarea "i have upgraded with 7 day free triali think now there is no lim"
type textarea "x"
type textarea "i have upgraded with 7 day free triali think now there is no limi"
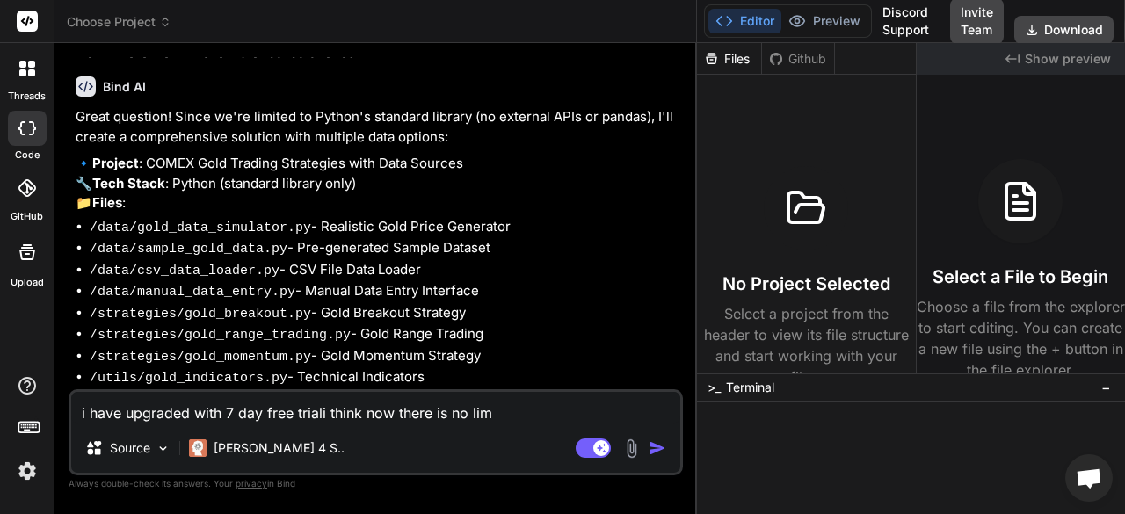
type textarea "x"
type textarea "i have upgraded with 7 day free triali think now there is no limit"
type textarea "x"
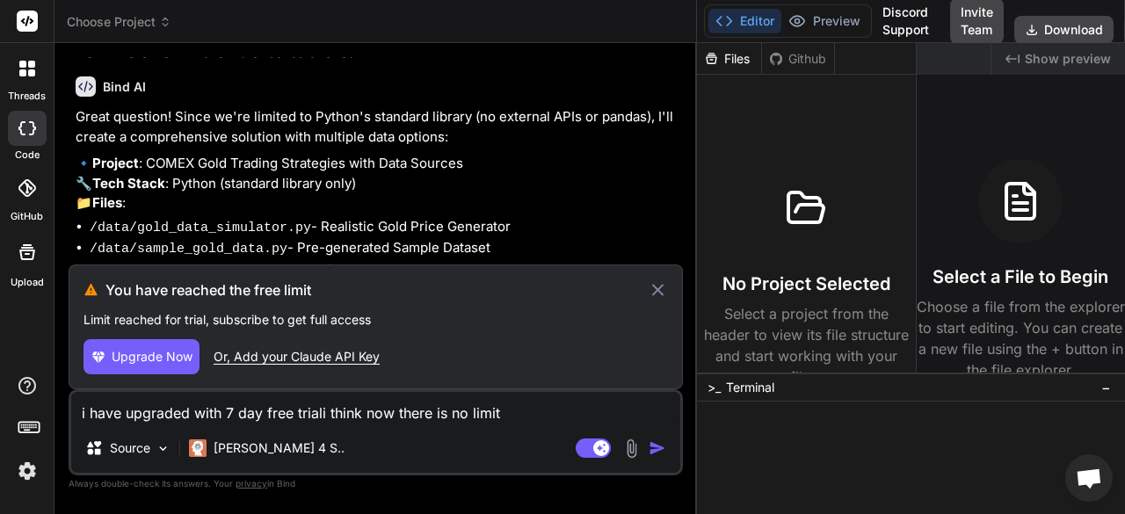
type textarea "i have upgraded with 7 day free triali think now there is no limit"
click at [659, 452] on img "button" at bounding box center [657, 448] width 18 height 18
click at [278, 354] on div "Or, Add your Claude API Key" at bounding box center [297, 357] width 166 height 18
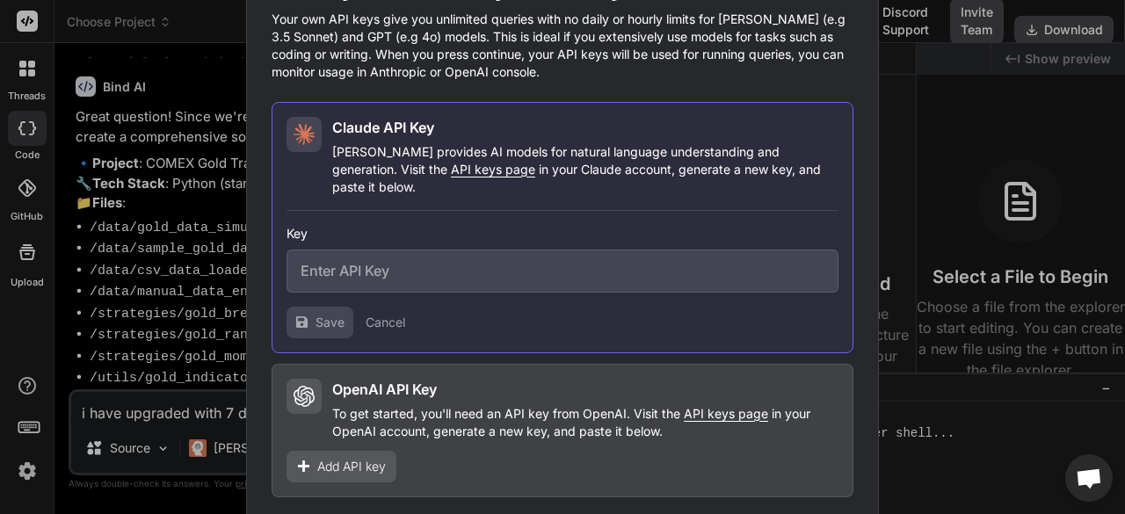
click at [206, 297] on div "Would you like to add your API keys? Your own API keys give you unlimited queri…" at bounding box center [562, 257] width 1125 height 514
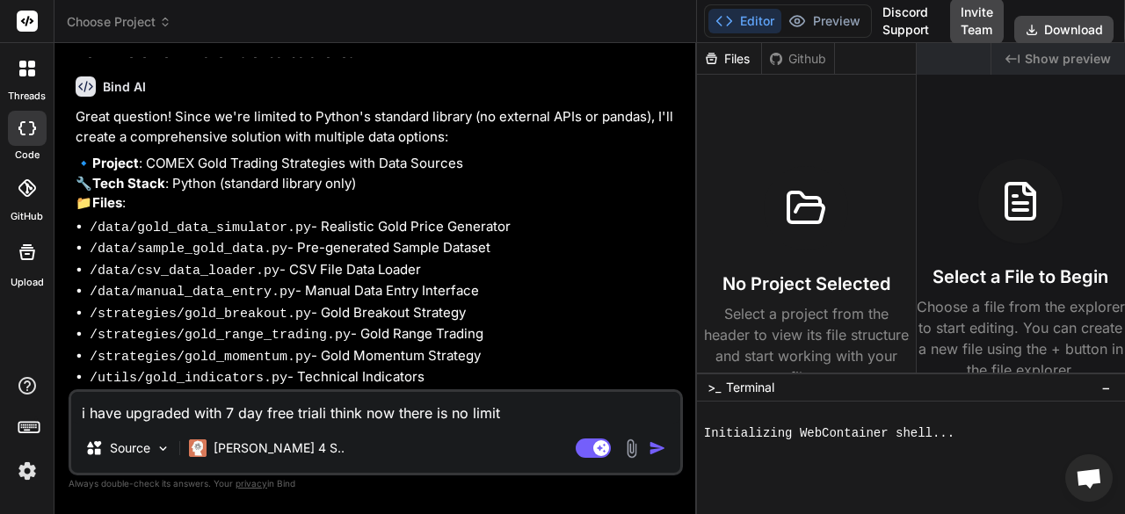
click at [657, 447] on img "button" at bounding box center [657, 448] width 18 height 18
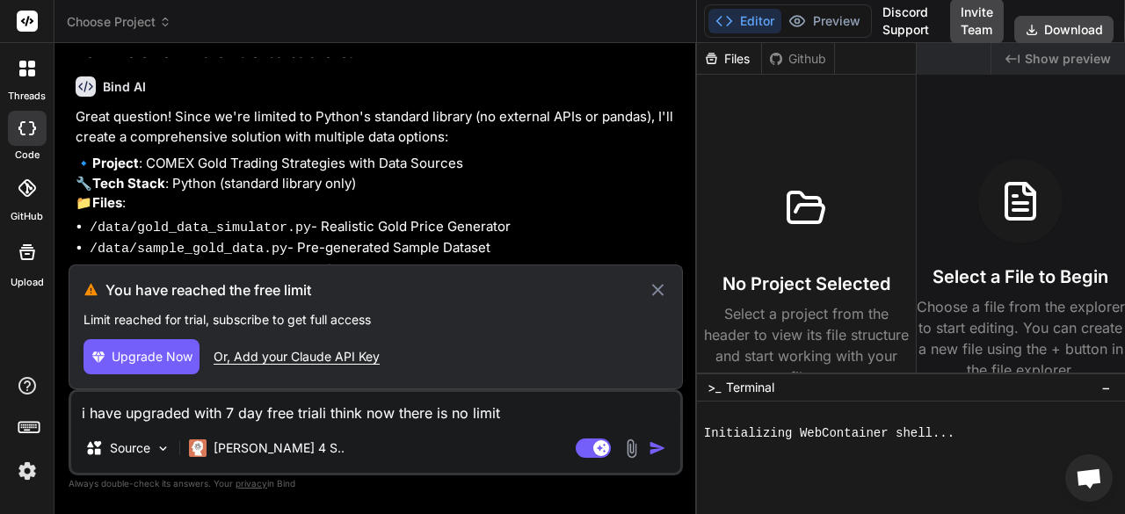
click at [148, 358] on span "Upgrade Now" at bounding box center [152, 357] width 81 height 18
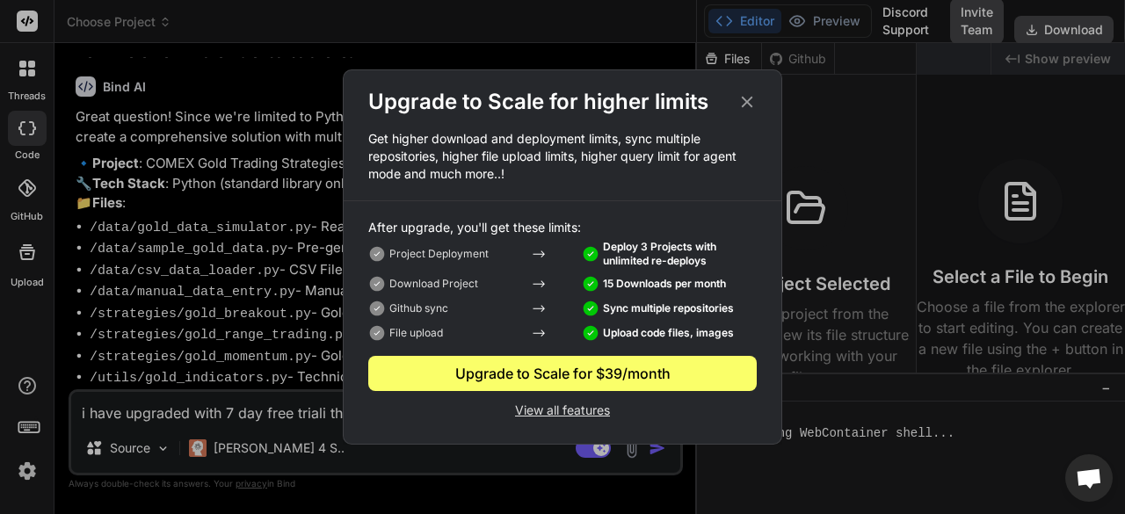
type textarea "x"
click at [564, 368] on div "Upgrade to Scale for $39/month" at bounding box center [562, 373] width 388 height 21
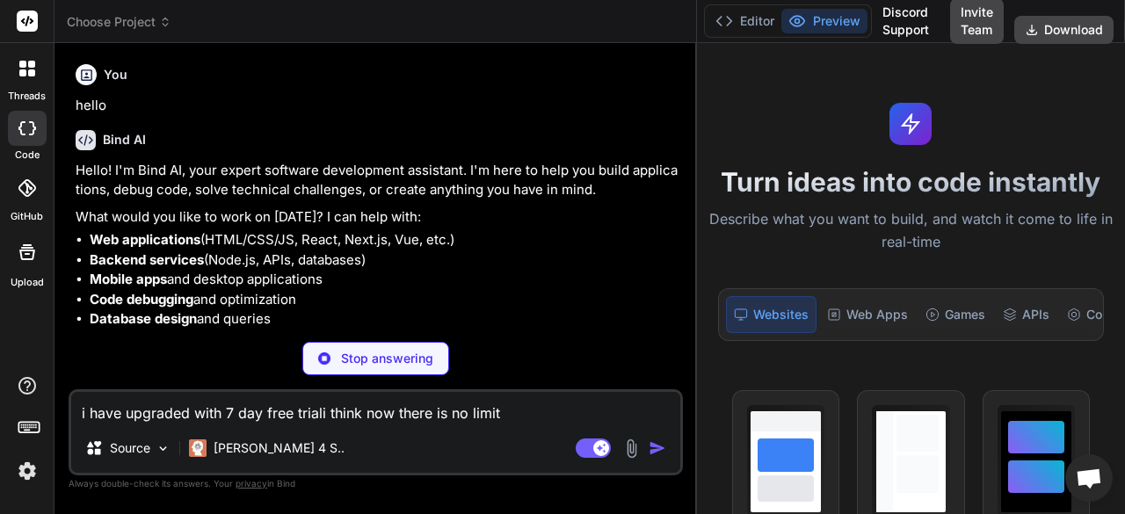
drag, startPoint x: 407, startPoint y: 221, endPoint x: 865, endPoint y: 242, distance: 458.2
click at [865, 242] on div "Choose Project Created with Pixso. Bind AI Web Search Created with Pixso. Code …" at bounding box center [589, 257] width 1070 height 514
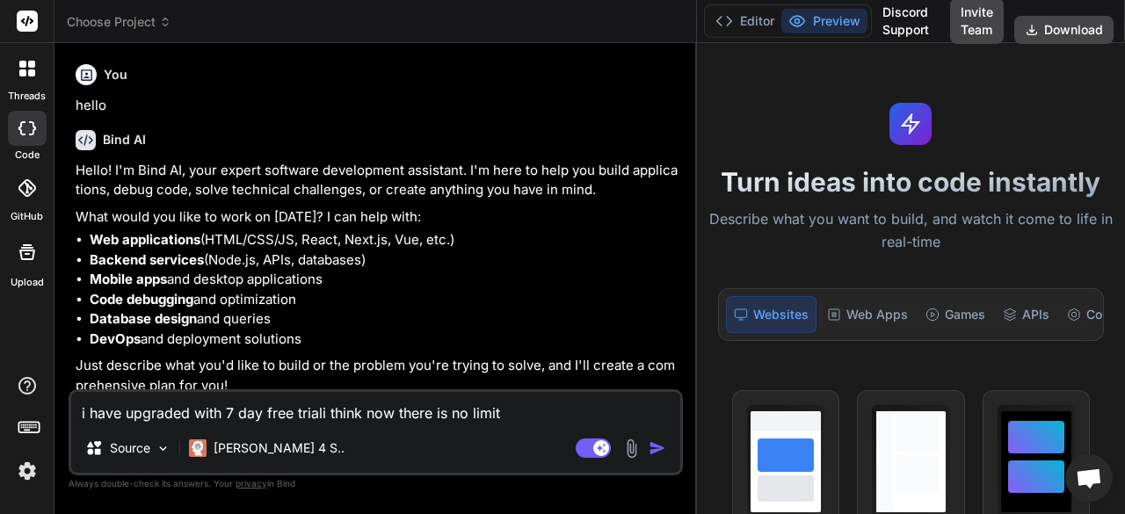
click at [655, 451] on img "button" at bounding box center [657, 448] width 18 height 18
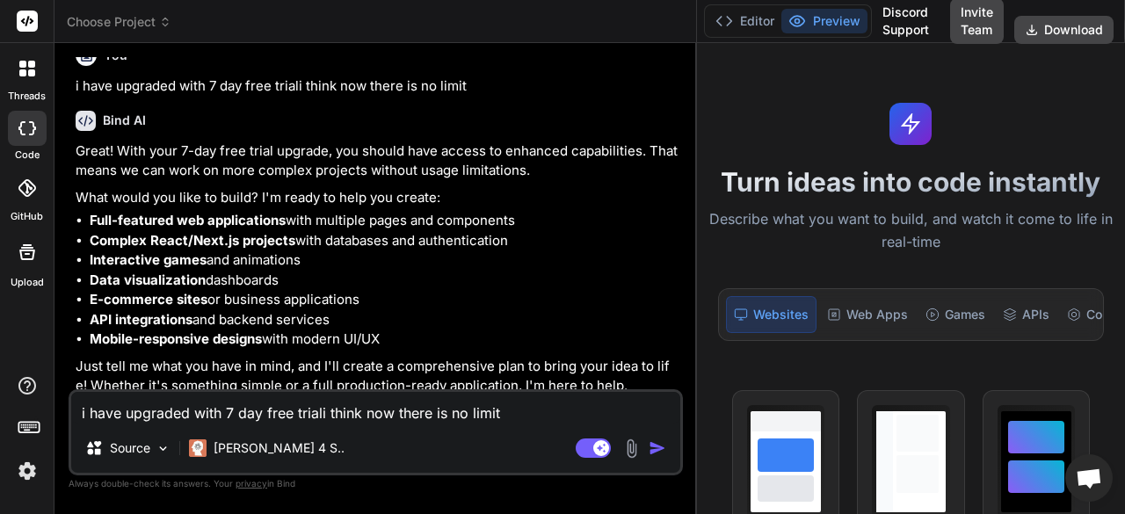
scroll to position [370, 0]
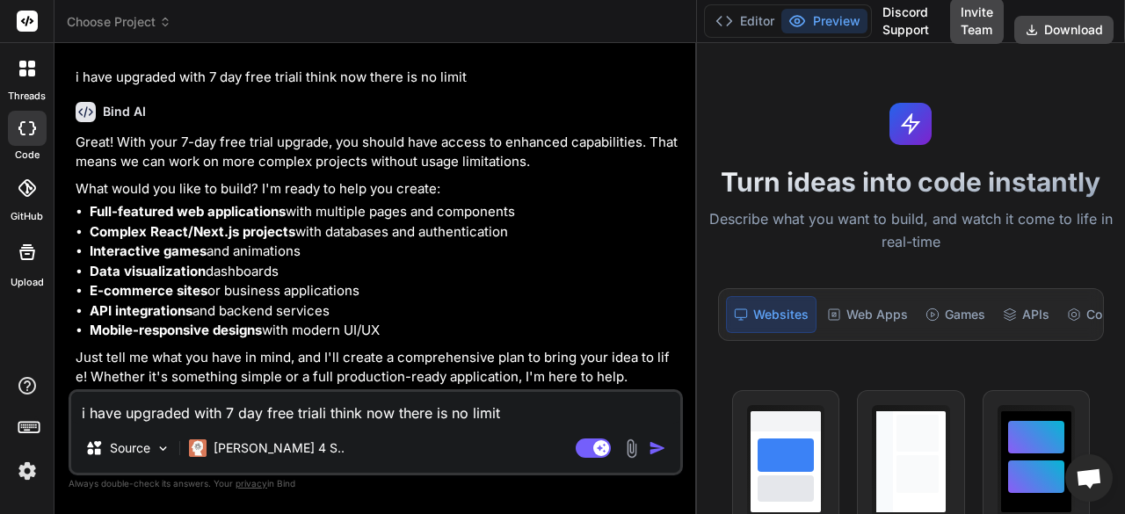
type textarea "x"
click at [399, 398] on textarea "i have upgraded with 7 day free triali think now there is no limit" at bounding box center [375, 408] width 609 height 32
type textarea "k"
type textarea "x"
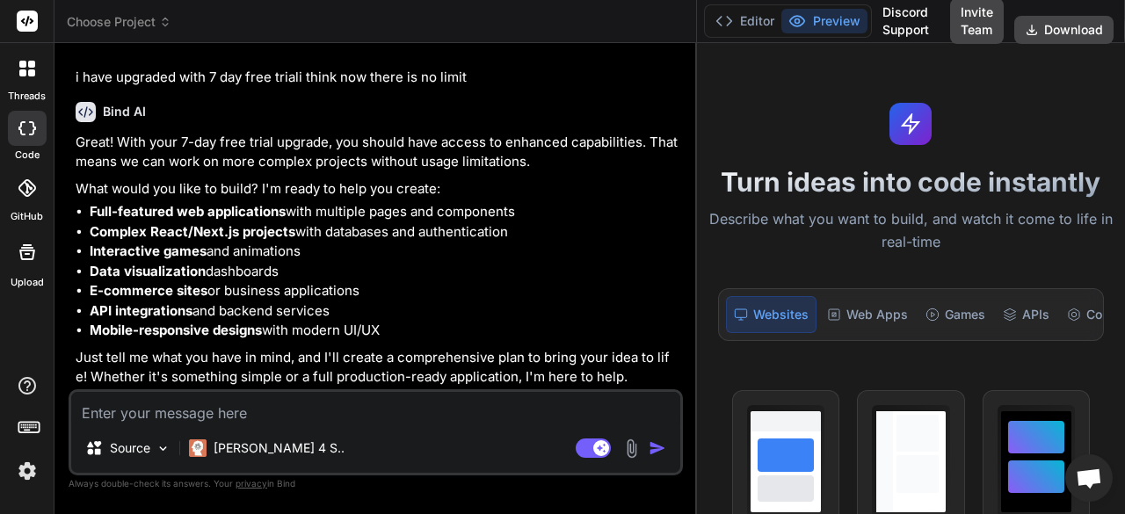
type textarea "l"
type textarea "x"
type textarea "le"
type textarea "x"
type textarea "let"
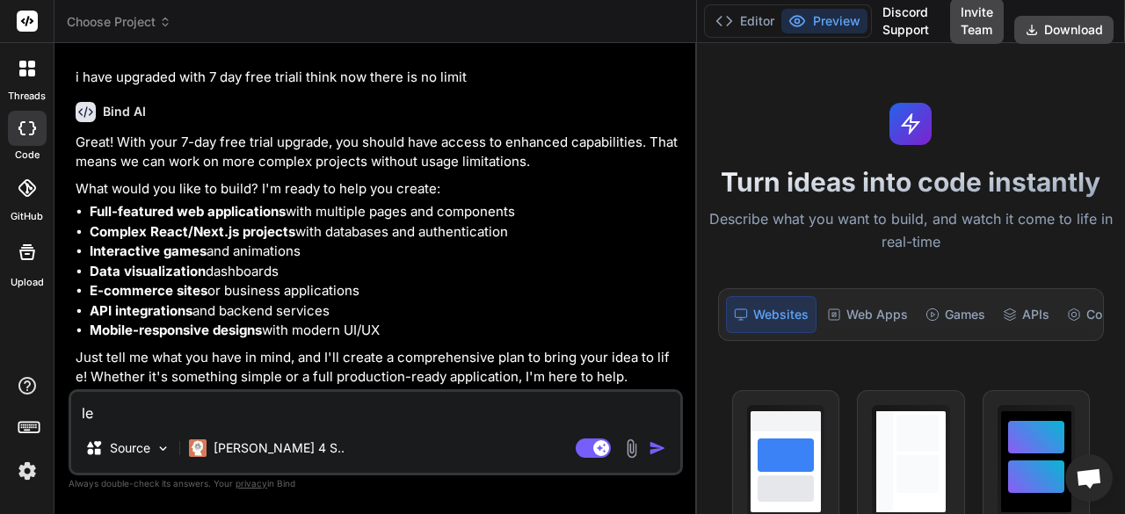
type textarea "x"
type textarea "let"
type textarea "x"
type textarea "let u"
type textarea "x"
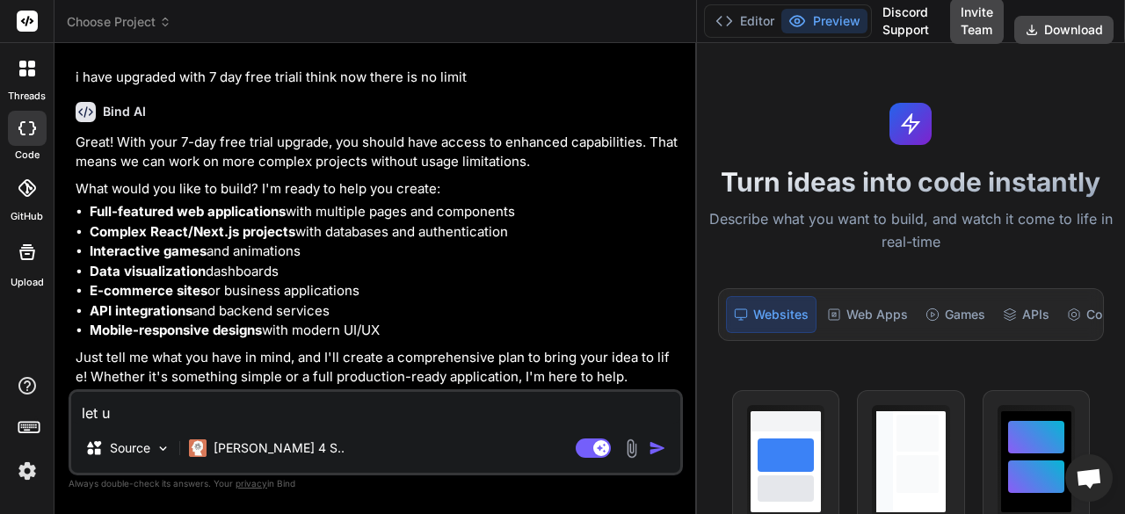
type textarea "let us"
type textarea "x"
type textarea "let us"
type textarea "x"
type textarea "let us s"
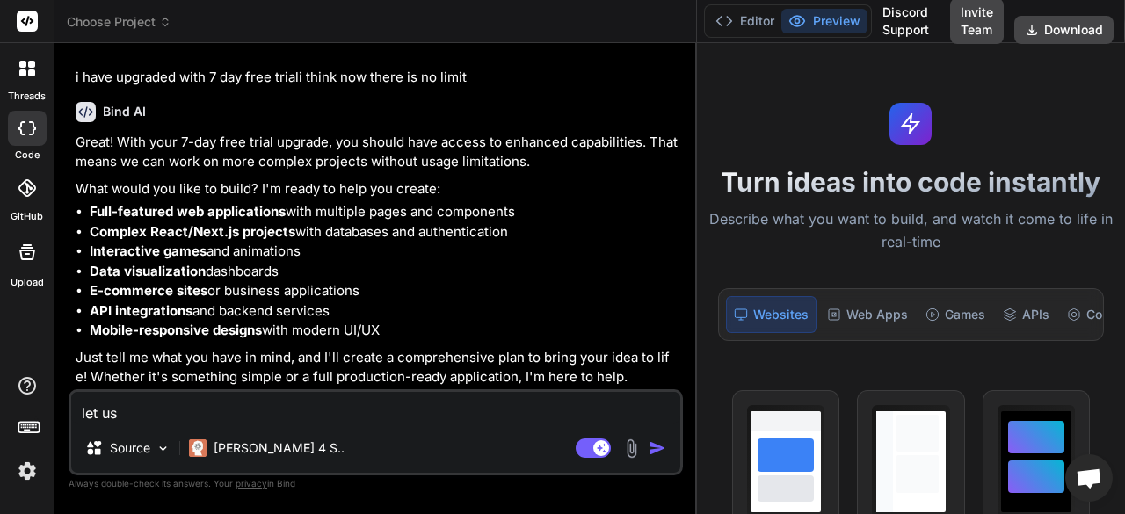
type textarea "x"
type textarea "let us st"
type textarea "x"
type textarea "let us sta"
type textarea "x"
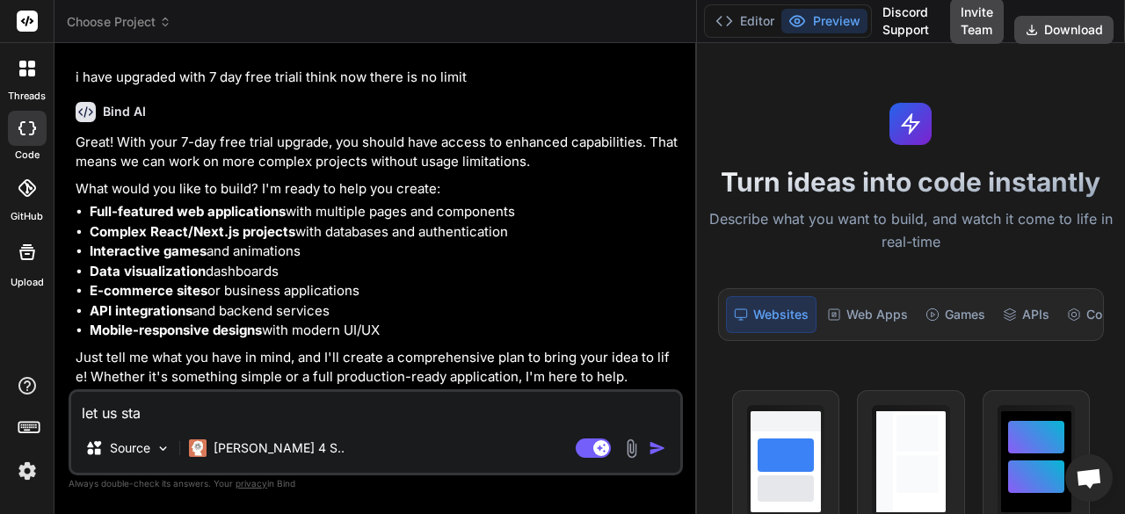
type textarea "let us star"
type textarea "x"
type textarea "let us start"
type textarea "x"
type textarea "let us start"
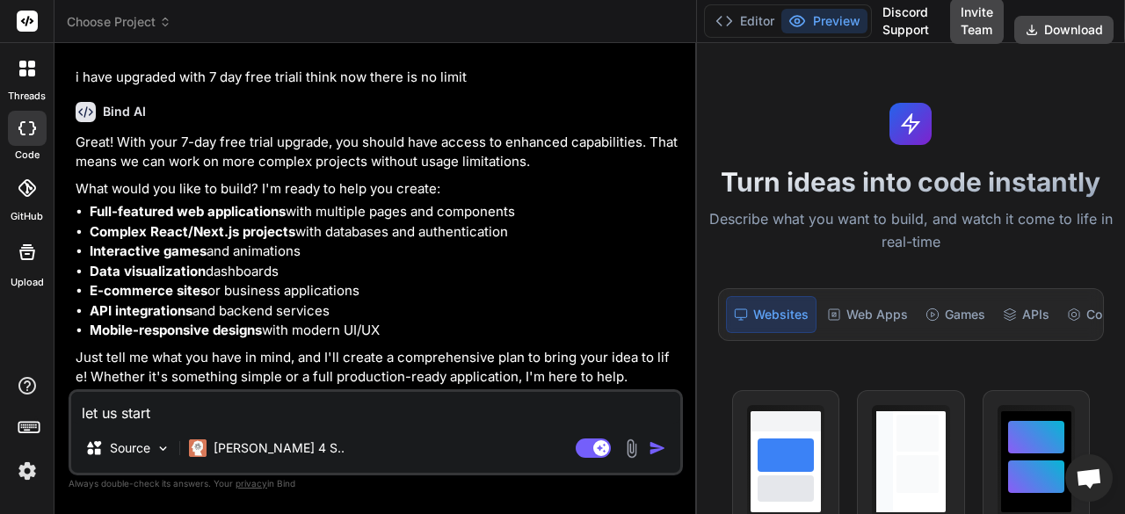
type textarea "x"
type textarea "let us start w"
type textarea "x"
type textarea "let us start wi"
type textarea "x"
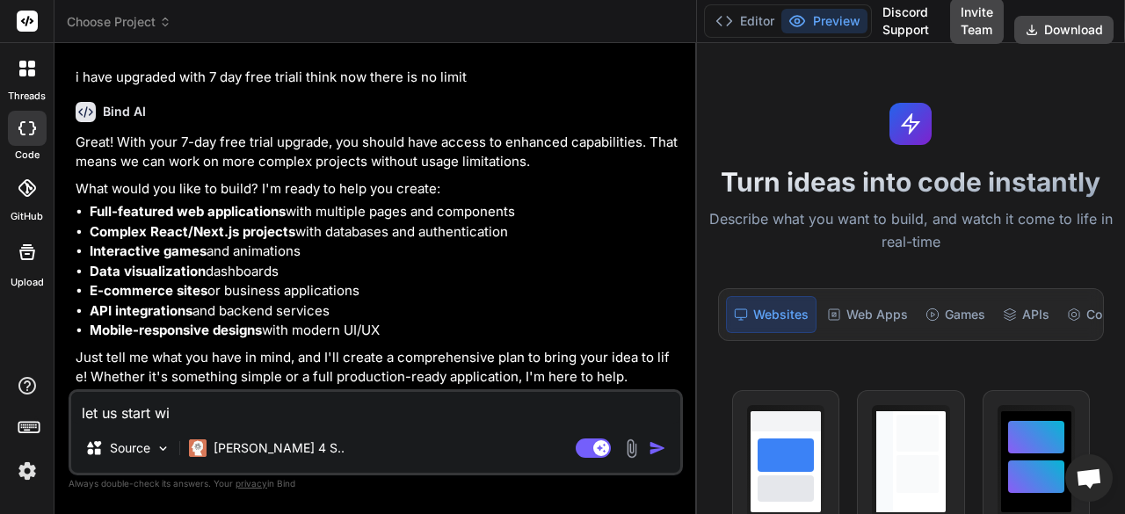
type textarea "let us start wit"
type textarea "x"
type textarea "let us start with"
type textarea "x"
type textarea "let us start with"
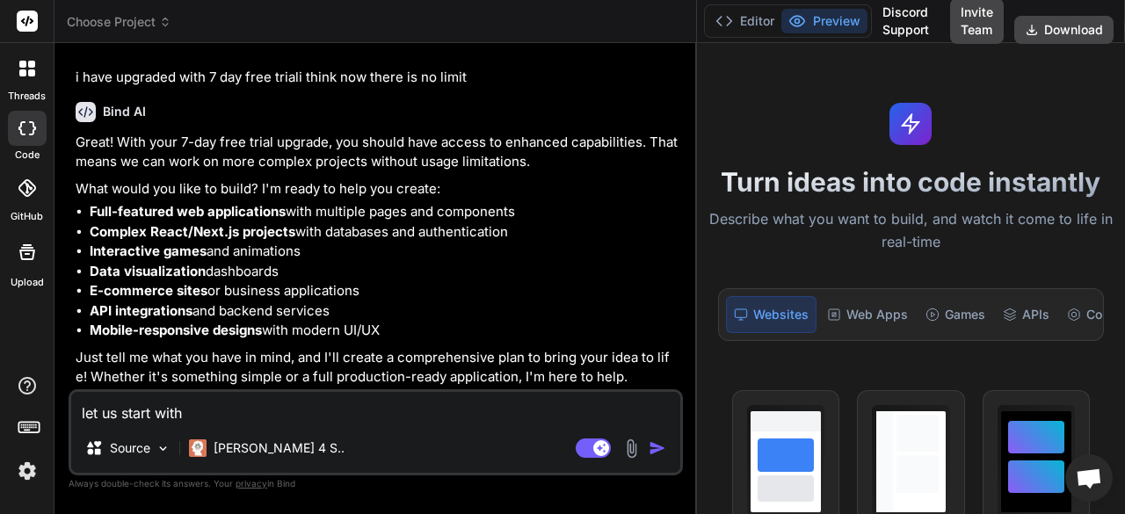
type textarea "x"
type textarea "let us start with p"
type textarea "x"
type textarea "let us start with py"
type textarea "x"
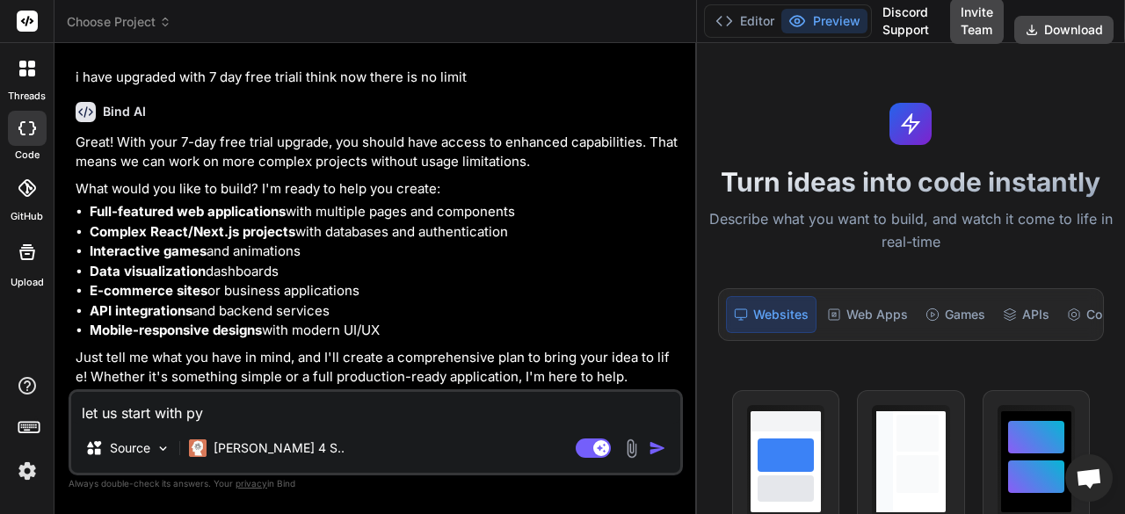
type textarea "let us start with pyh"
type textarea "x"
type textarea "let us start with py"
type textarea "x"
type textarea "let us start with pyt"
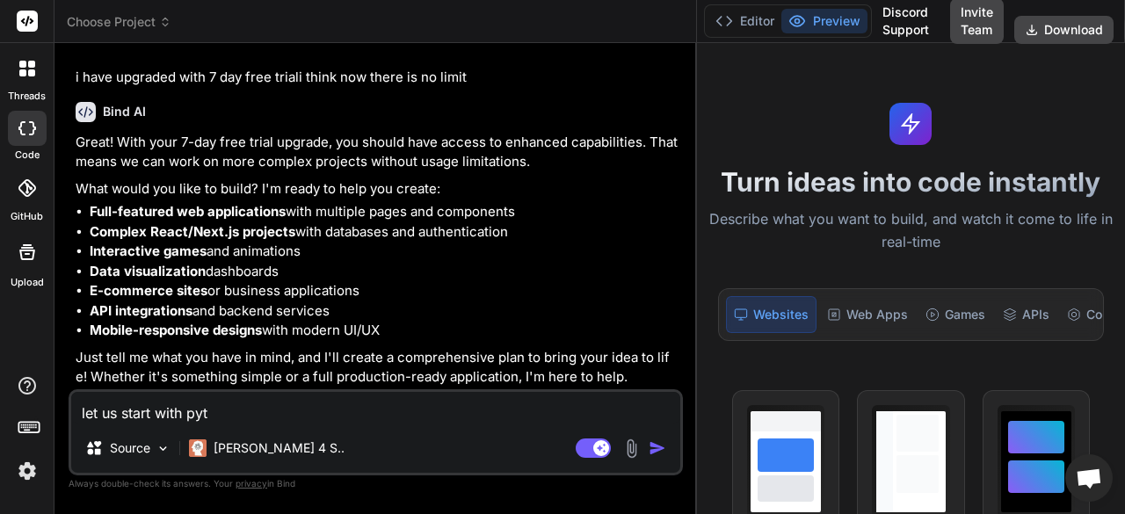
type textarea "x"
type textarea "let us start with pyth"
type textarea "x"
type textarea "let us start with pytho"
type textarea "x"
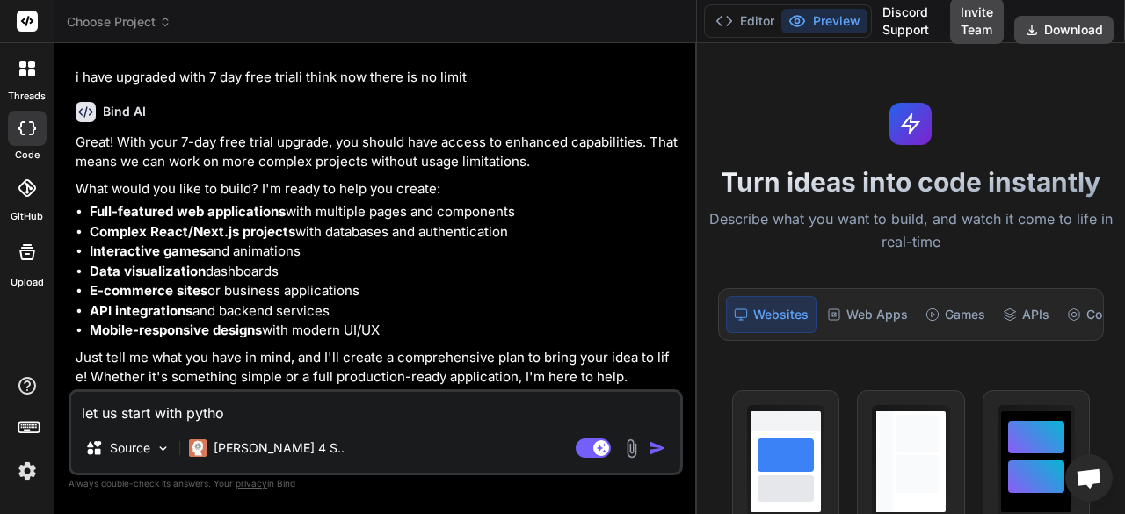
type textarea "let us start with python"
type textarea "x"
type textarea "let us start with python"
type textarea "x"
type textarea "let us start with python b"
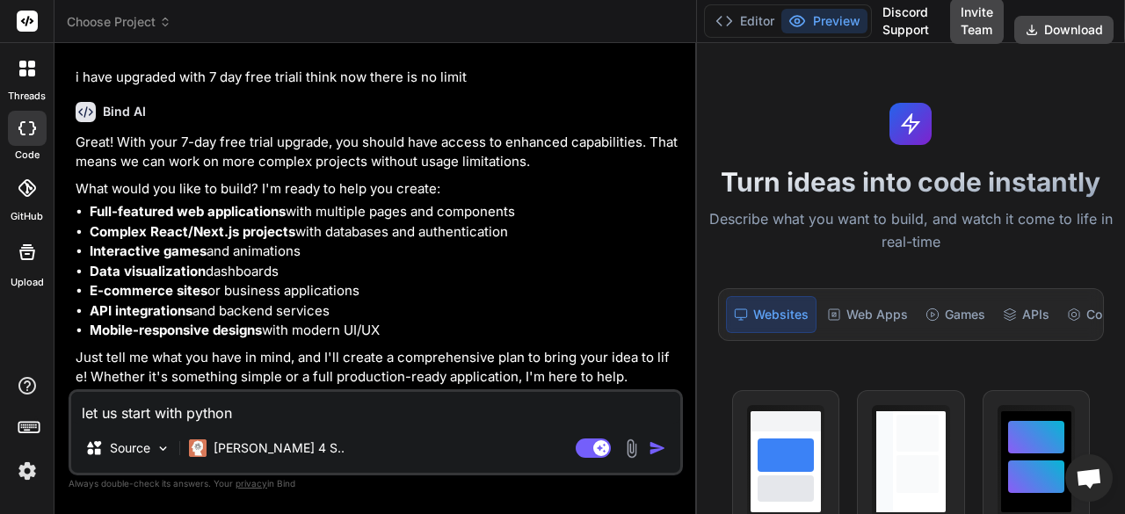
type textarea "x"
type textarea "let us start with python ba"
type textarea "x"
type textarea "let us start with python bas"
type textarea "x"
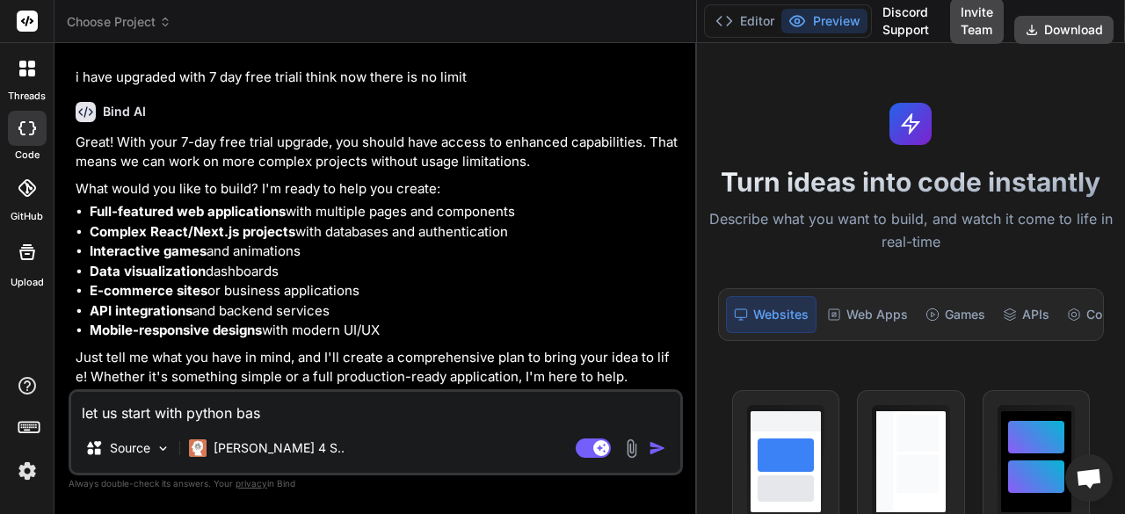
type textarea "let us start with python base"
type textarea "x"
type textarea "let us start with python based"
type textarea "x"
type textarea "let us start with python based"
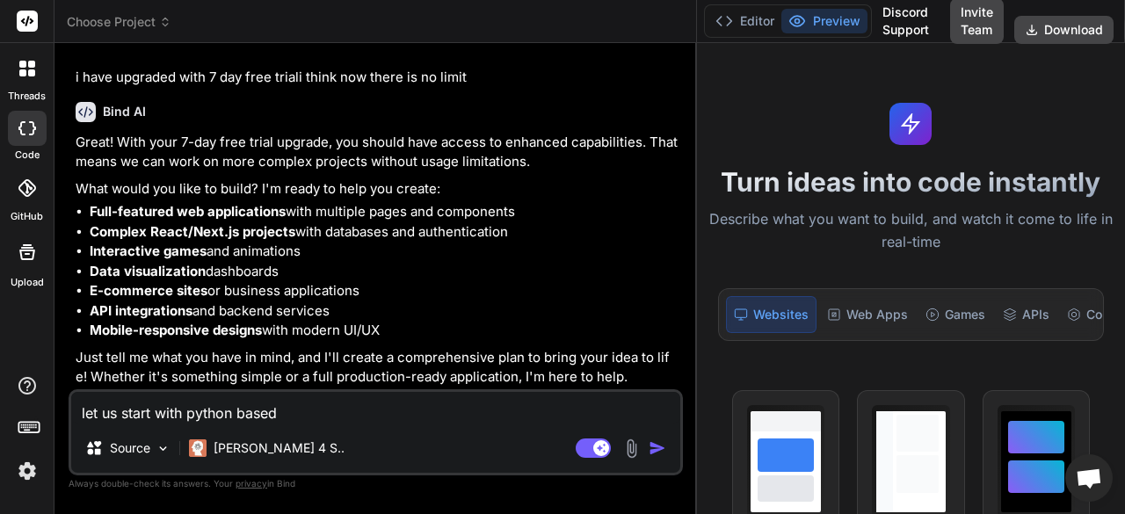
type textarea "x"
type textarea "let us start with python based s"
type textarea "x"
type textarea "let us start with python based st"
type textarea "x"
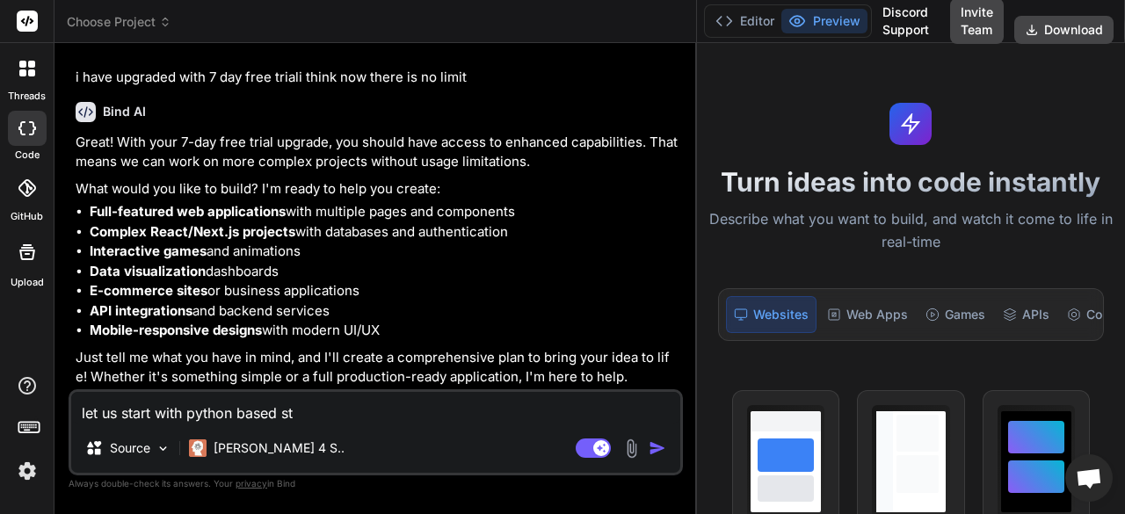
type textarea "let us start with python based str"
type textarea "x"
type textarea "let us start with python based stre"
type textarea "x"
type textarea "let us start with python based stret"
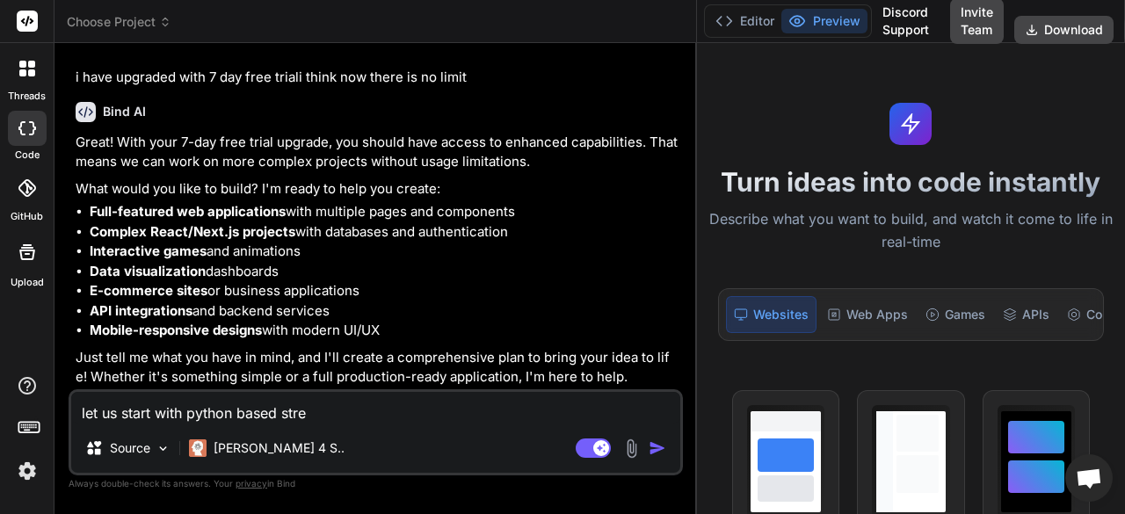
type textarea "x"
type textarea "let us start with python based strete"
type textarea "x"
type textarea "let us start with python based streteg"
type textarea "x"
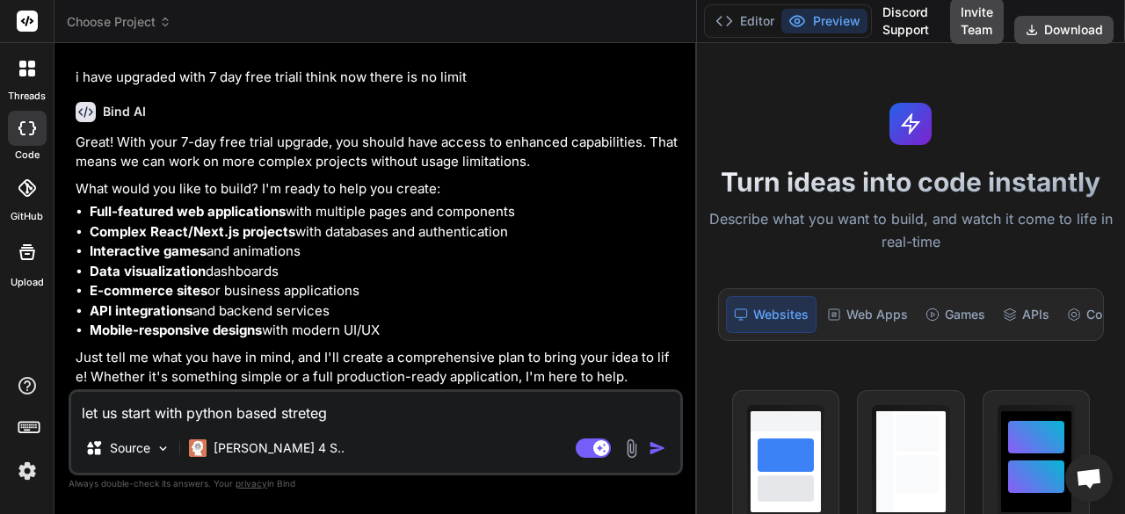
type textarea "let us start with python based stretegi"
type textarea "x"
type textarea "let us start with python based stretegie"
type textarea "x"
type textarea "let us start with python based stretegies"
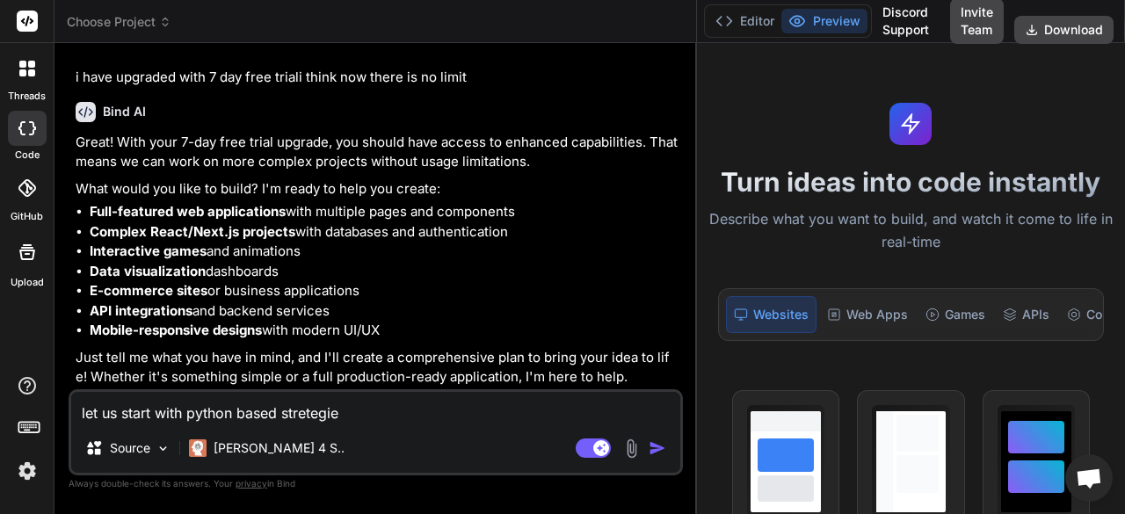
type textarea "x"
type textarea "let us start with python based stretegies"
type textarea "x"
type textarea "let us start with python based stretegies f"
type textarea "x"
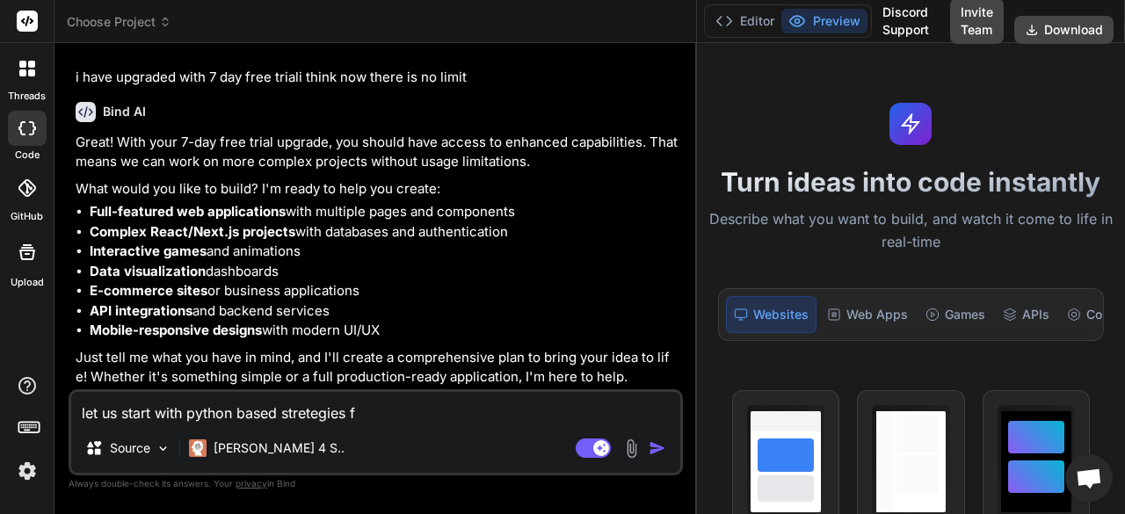
type textarea "let us start with python based stretegies"
type textarea "x"
type textarea "let us start with python based stretegies f"
type textarea "x"
type textarea "let us start with python based stretegies fo"
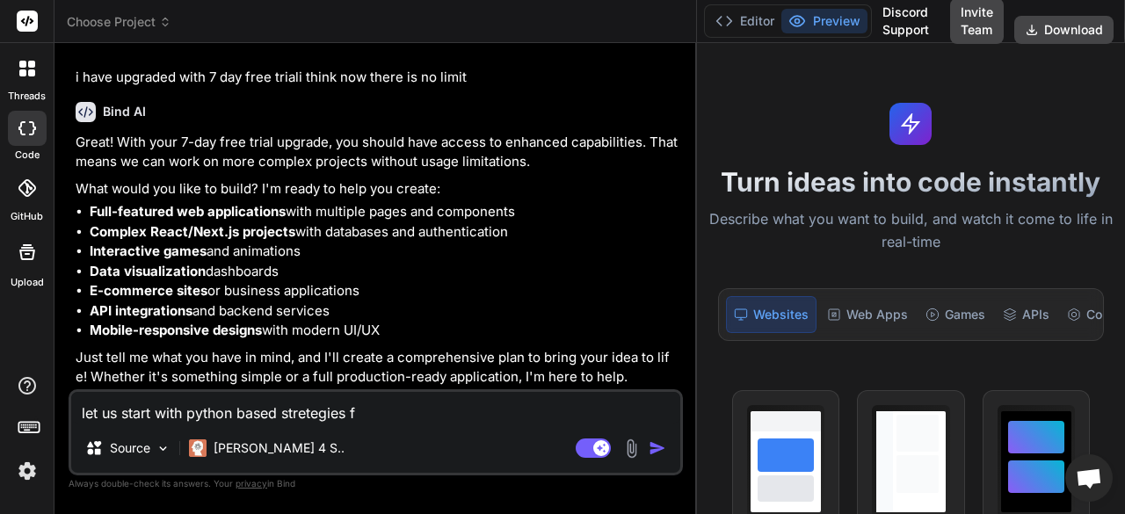
type textarea "x"
type textarea "let us start with python based stretegies for"
type textarea "x"
type textarea "let us start with python based stretegies for"
type textarea "x"
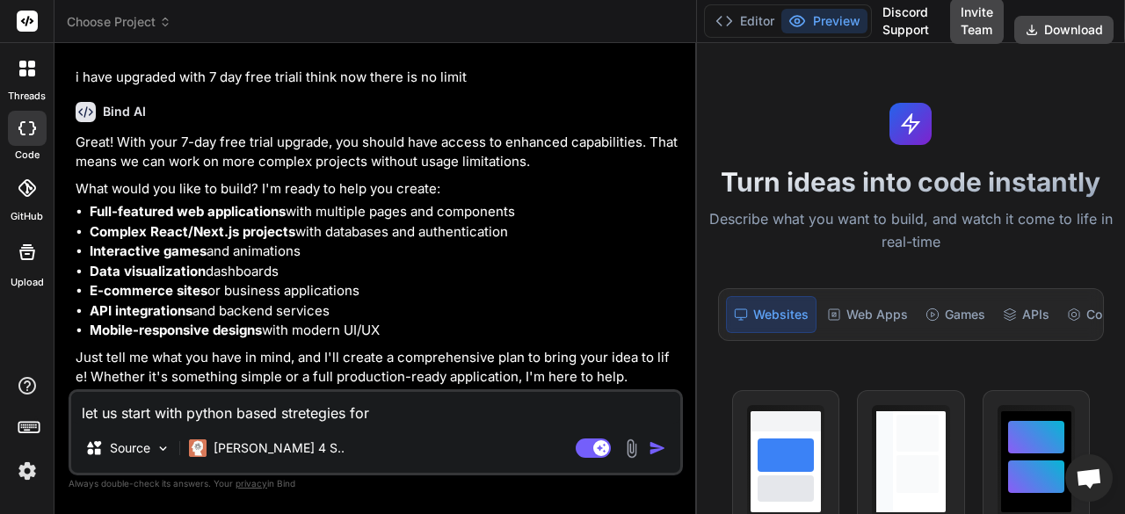
type textarea "let us start with python based stretegies for g"
type textarea "x"
type textarea "let us start with python based stretegies for go"
type textarea "x"
type textarea "let us start with python based stretegies for gol"
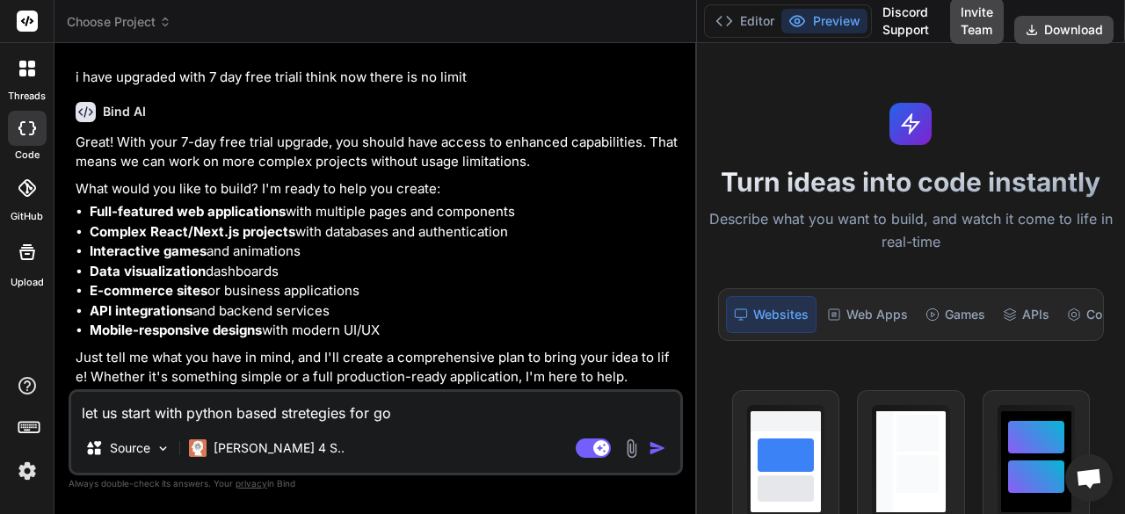
type textarea "x"
type textarea "let us start with python based stretegies for gold"
type textarea "x"
type textarea "let us start with python based stretegies for gold"
type textarea "x"
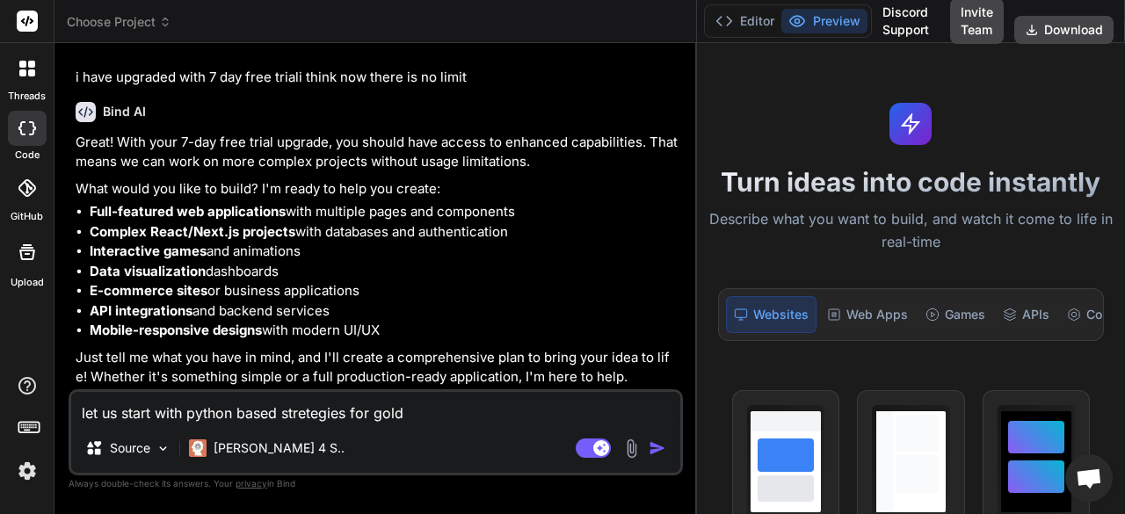
type textarea "let us start with python based stretegies for gold o"
type textarea "x"
type textarea "let us start with python based stretegies for gold on"
type textarea "x"
type textarea "let us start with python based stretegies for gold on"
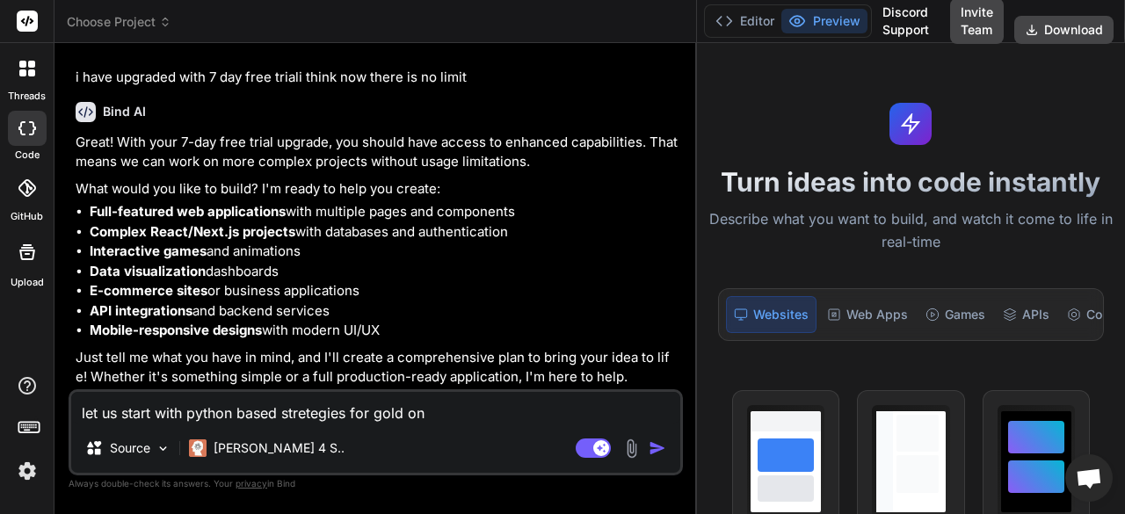
type textarea "x"
type textarea "let us start with python based stretegies for gold on c"
type textarea "x"
type textarea "let us start with python based stretegies for gold on co"
type textarea "x"
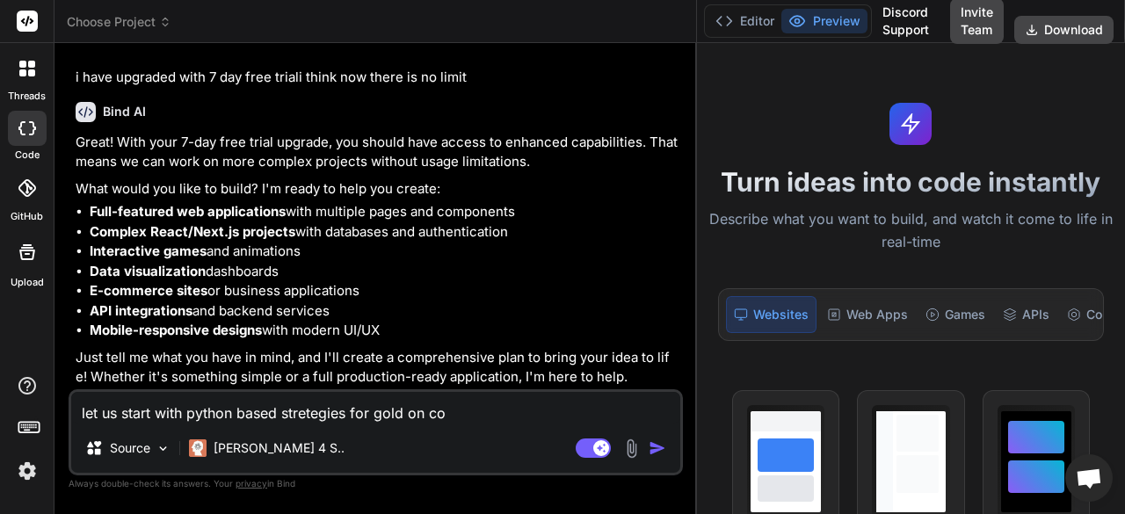
type textarea "let us start with python based stretegies for gold on com"
type textarea "x"
type textarea "let us start with python based stretegies for gold on come"
type textarea "x"
type textarea "let us start with python based stretegies for gold on comex"
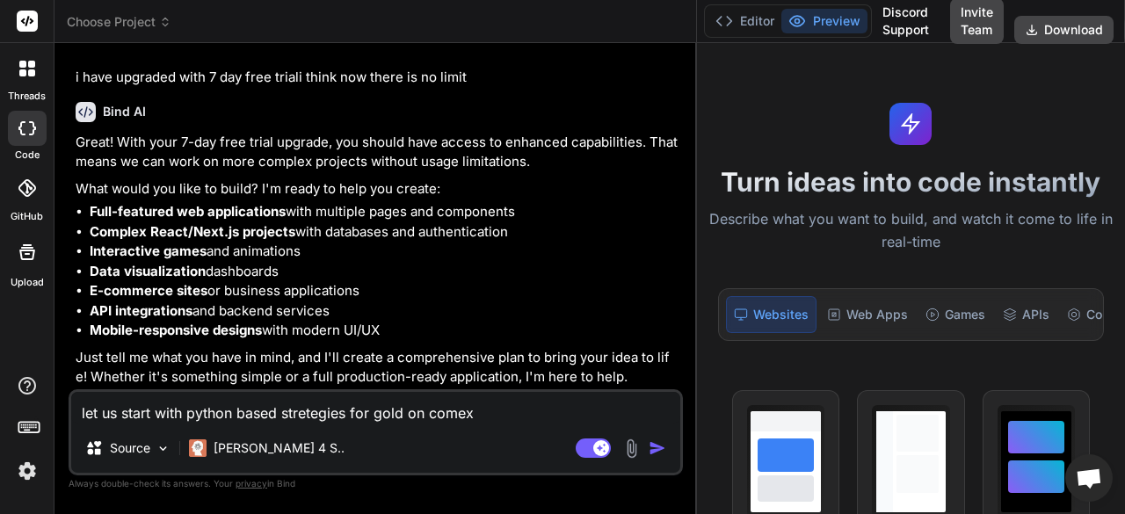
type textarea "x"
type textarea "let us start with python based stretegies for gold on comex"
type textarea "x"
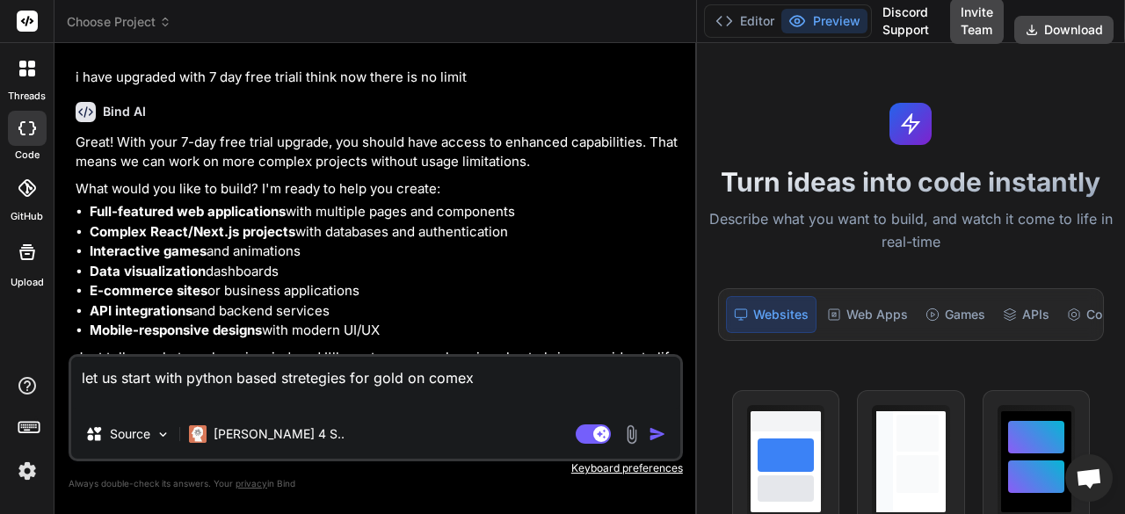
type textarea "let us start with python based stretegies for gold on comex i"
type textarea "x"
type textarea "let us start with python based stretegies for gold on comex if"
type textarea "x"
type textarea "let us start with python based stretegies for gold on comex if"
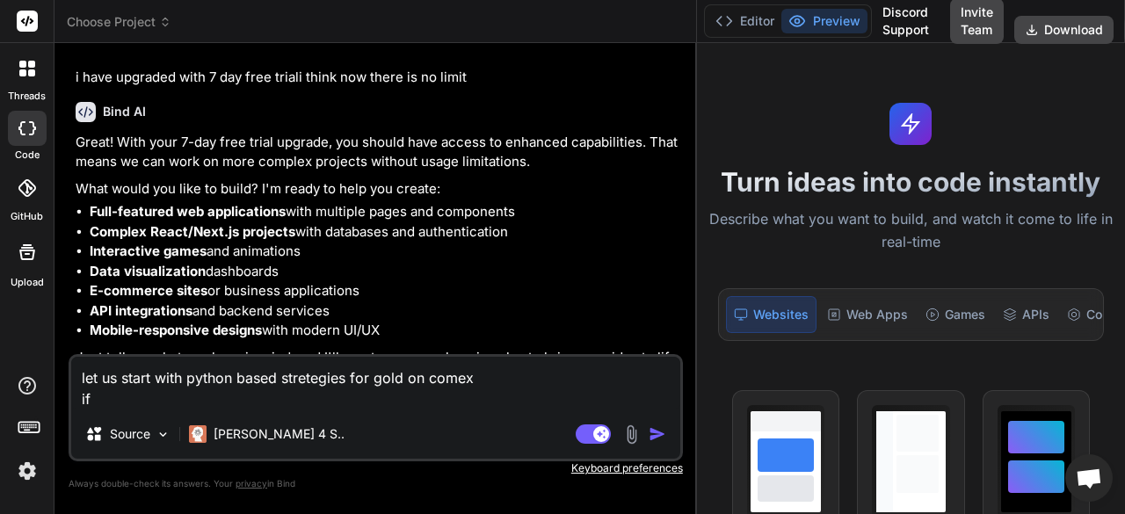
type textarea "x"
type textarea "let us start with python based stretegies for gold on comex if w"
type textarea "x"
type textarea "let us start with python based stretegies for gold on comex if we"
type textarea "x"
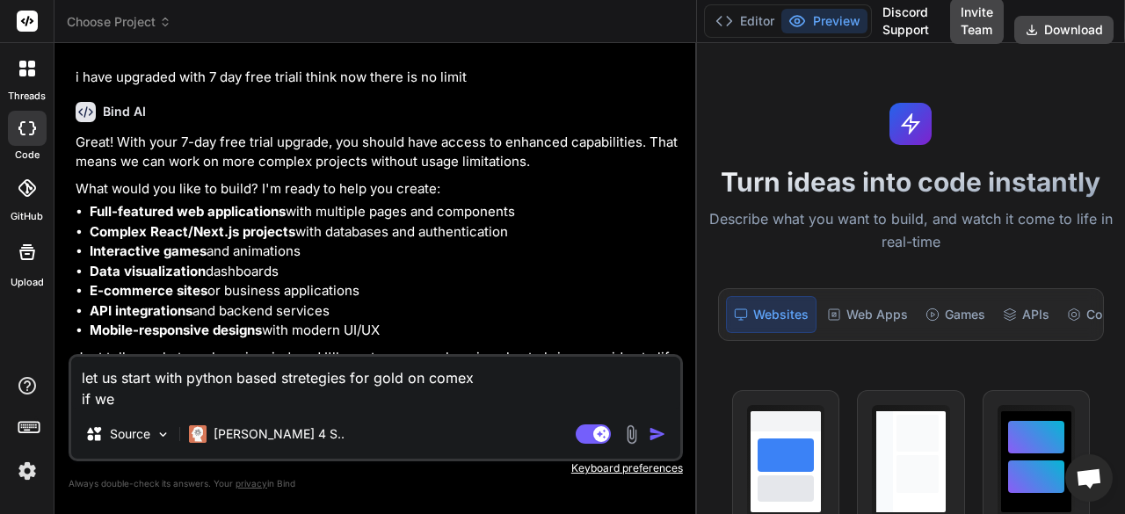
type textarea "let us start with python based stretegies for gold on comex if we"
type textarea "x"
type textarea "let us start with python based stretegies for gold on comex if we c"
type textarea "x"
type textarea "let us start with python based stretegies for gold on comex if we ca"
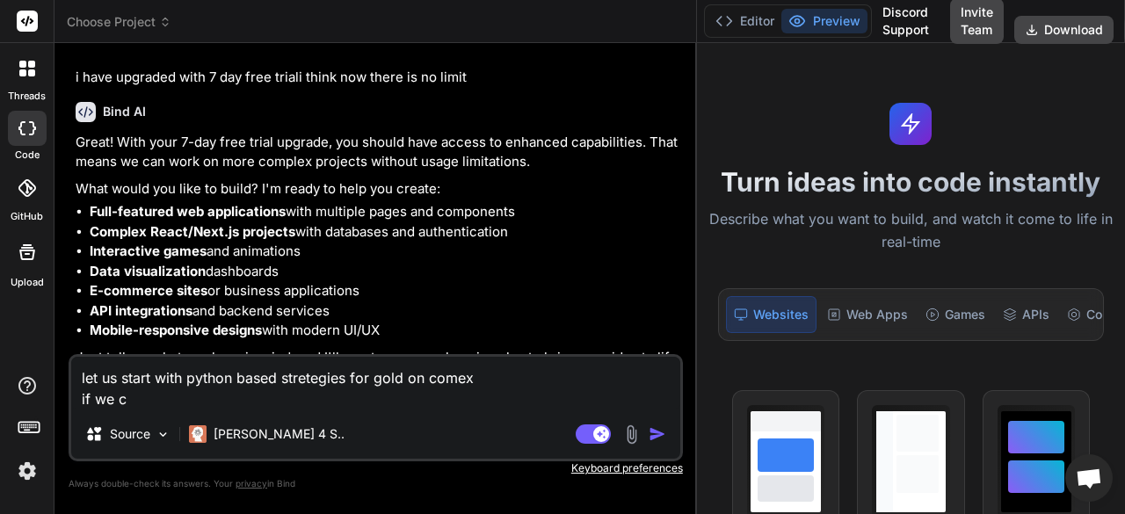
type textarea "x"
type textarea "let us start with python based stretegies for gold on comex if we can"
type textarea "x"
type textarea "let us start with python based stretegies for gold on comex if we can"
type textarea "x"
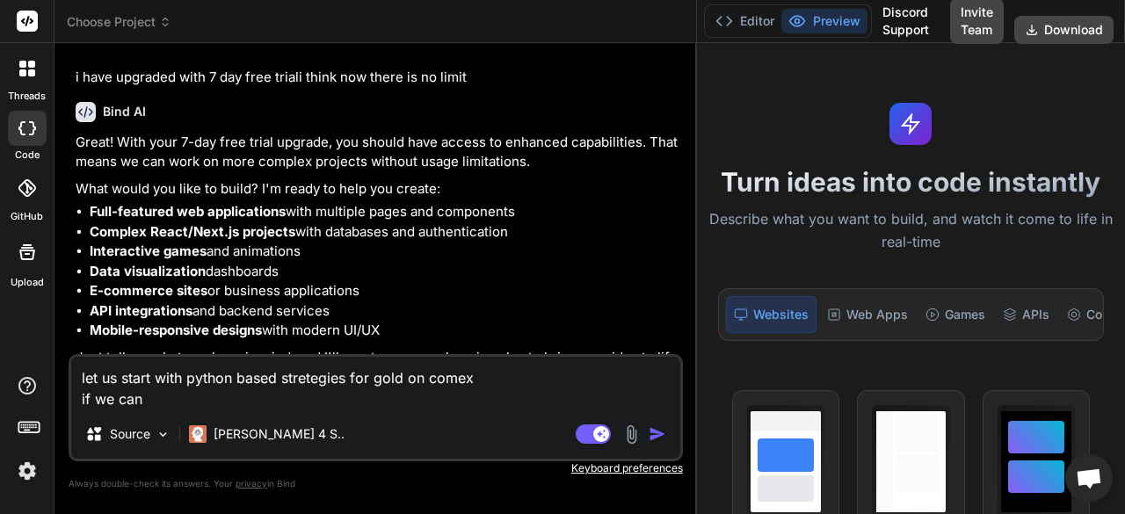
type textarea "let us start with python based stretegies for gold on comex if we can h"
type textarea "x"
type textarea "let us start with python based stretegies for gold on comex if we can ha"
type textarea "x"
type textarea "let us start with python based stretegies for gold on comex if we can hav"
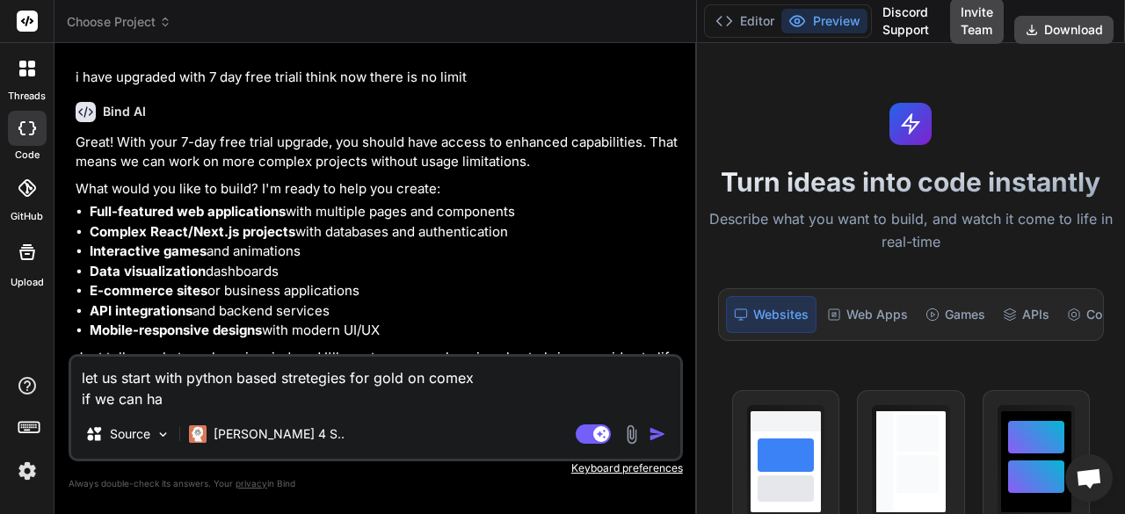
type textarea "x"
type textarea "let us start with python based stretegies for gold on comex if we can have"
type textarea "x"
type textarea "let us start with python based stretegies for gold on comex if we can have"
type textarea "x"
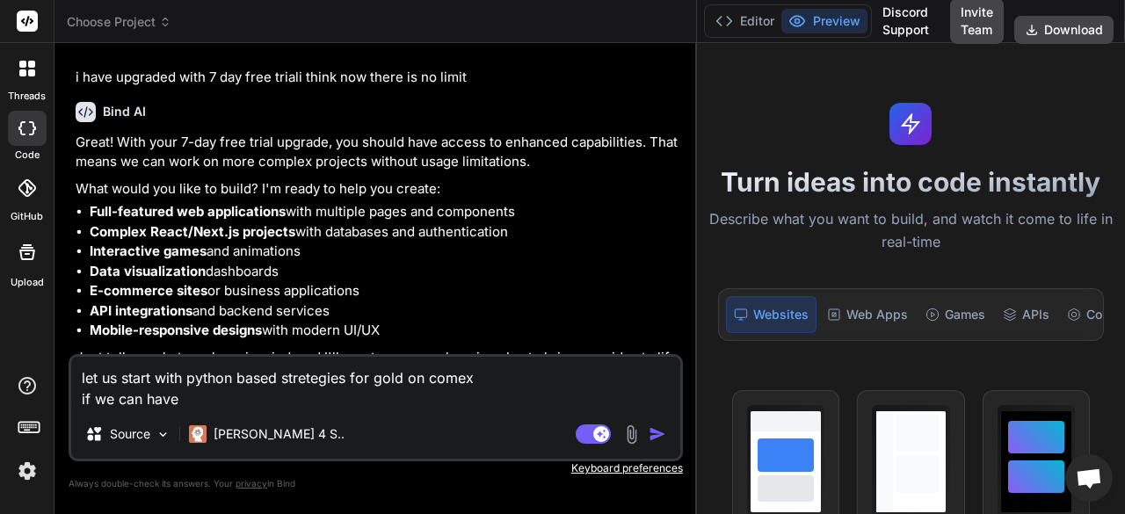
type textarea "let us start with python based stretegies for gold on comex if we can have h"
type textarea "x"
type textarea "let us start with python based stretegies for gold on comex if we can have hi"
type textarea "x"
type textarea "let us start with python based stretegies for gold on comex if we can have his"
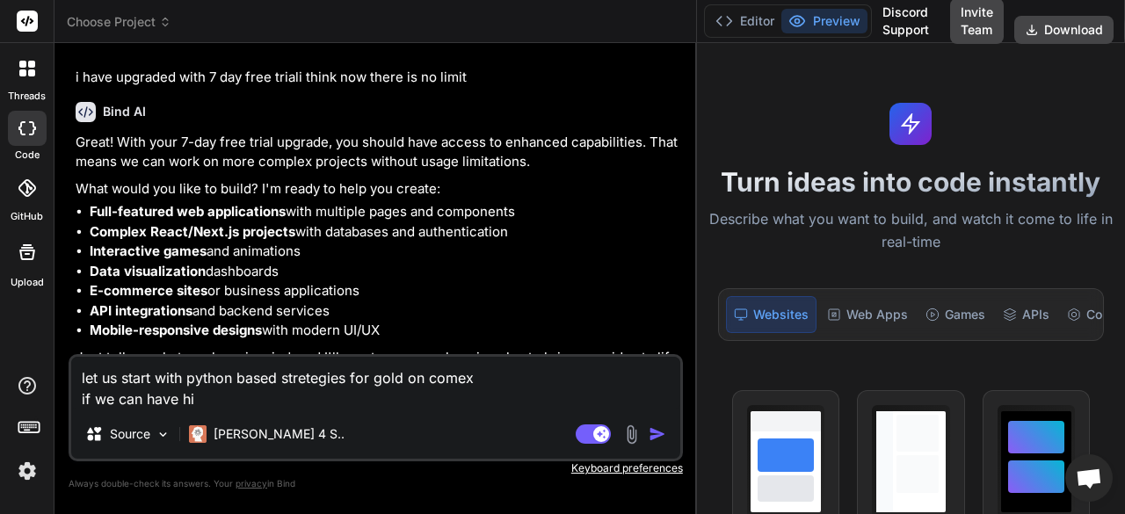
type textarea "x"
type textarea "let us start with python based stretegies for gold on comex if we can have hist"
type textarea "x"
type textarea "let us start with python based stretegies for gold on comex if we can have histo"
type textarea "x"
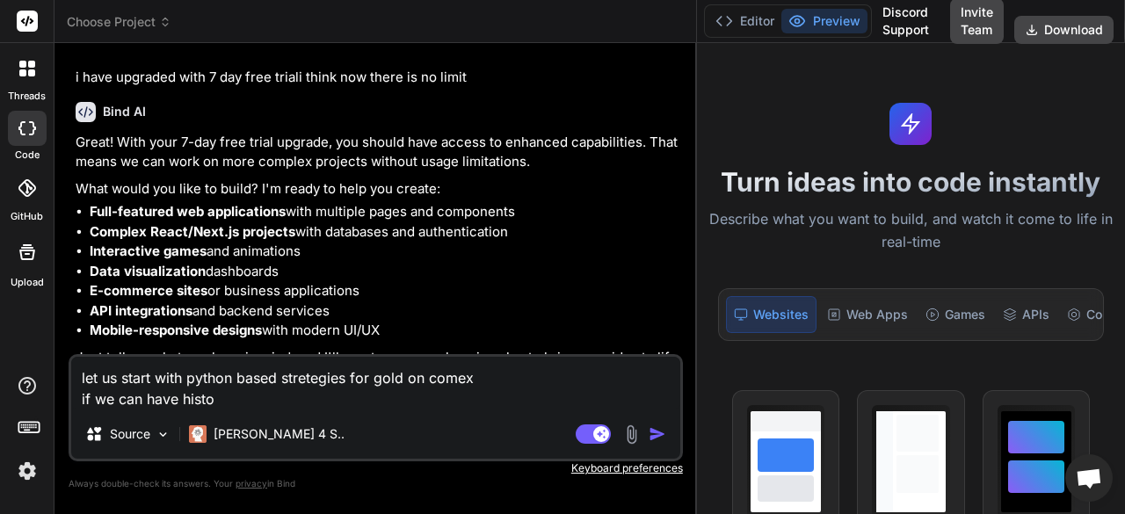
type textarea "let us start with python based stretegies for gold on comex if we can have hist…"
type textarea "x"
type textarea "let us start with python based stretegies for gold on comex if we can have hist…"
type textarea "x"
type textarea "let us start with python based stretegies for gold on comex if we can have hist…"
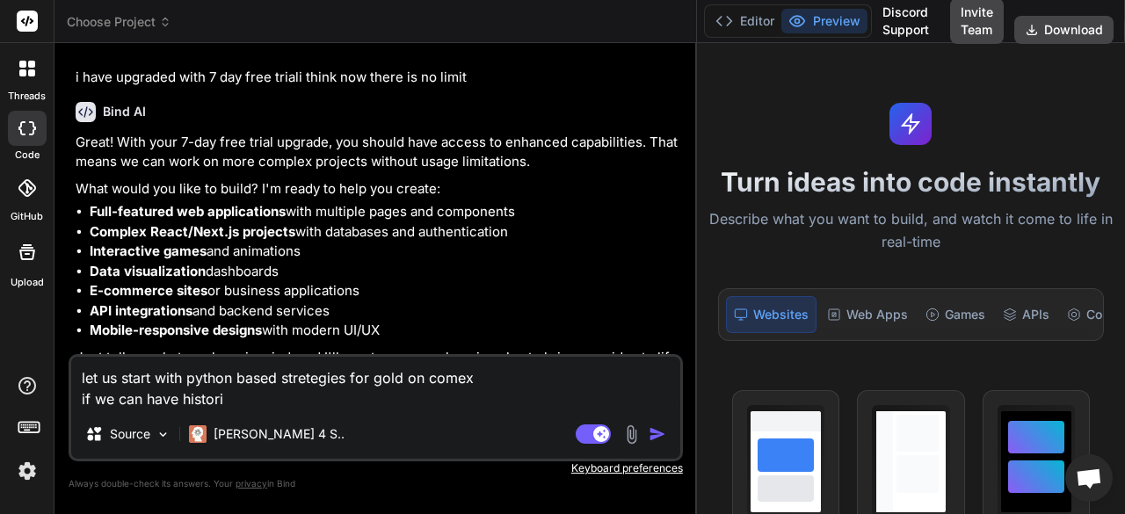
type textarea "x"
type textarea "let us start with python based stretegies for gold on comex if we can have hist…"
type textarea "x"
type textarea "let us start with python based stretegies for gold on comex if we can have hist…"
type textarea "x"
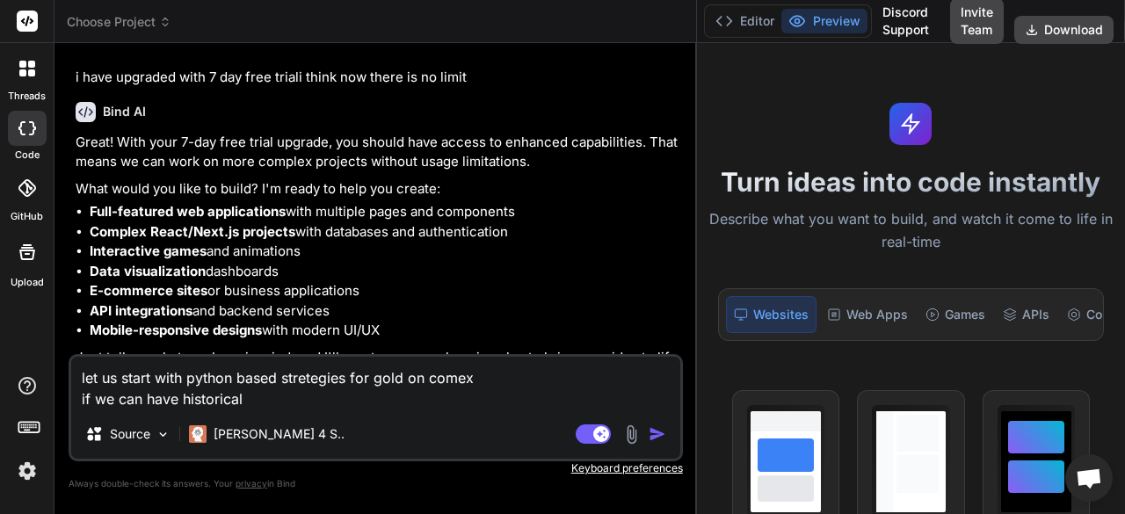
type textarea "let us start with python based stretegies for gold on comex if we can have hist…"
type textarea "x"
type textarea "let us start with python based stretegies for gold on comex if we can have hist…"
type textarea "x"
type textarea "let us start with python based stretegies for gold on comex if we can have hist…"
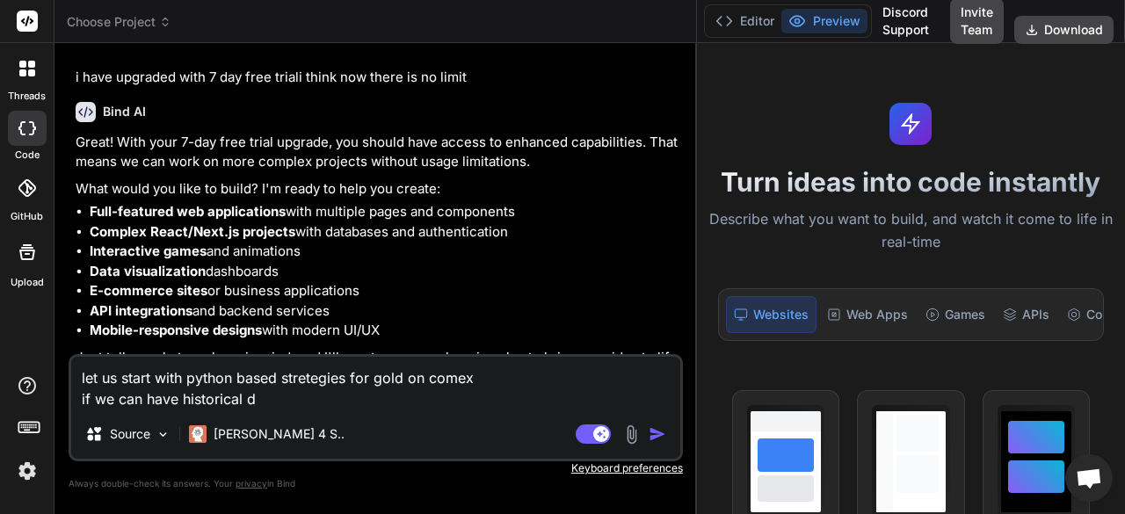
type textarea "x"
type textarea "let us start with python based stretegies for gold on comex if we can have hist…"
type textarea "x"
type textarea "let us start with python based stretegies for gold on comex if we can have hist…"
type textarea "x"
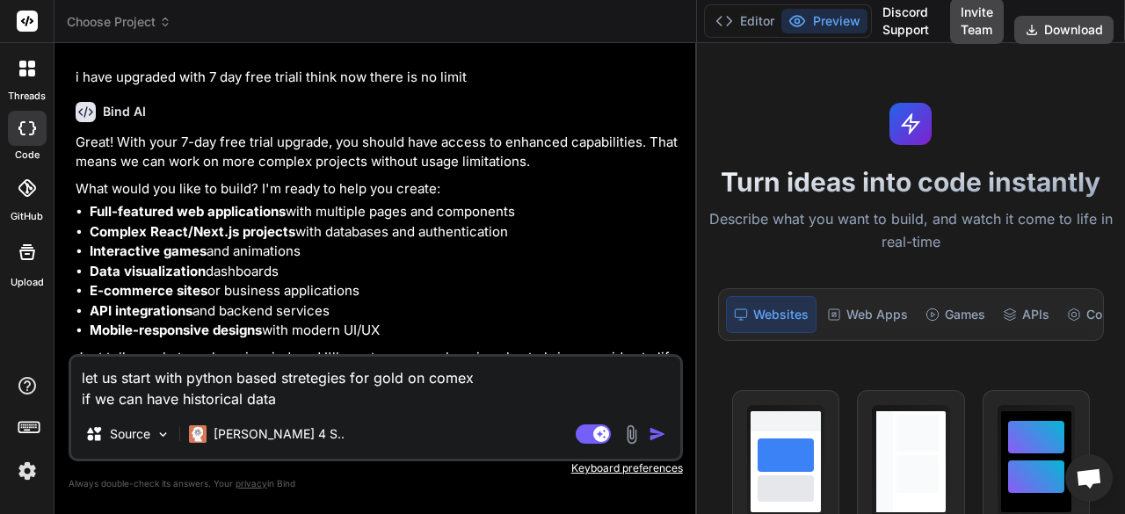
type textarea "let us start with python based stretegies for gold on comex if we can have hist…"
type textarea "x"
type textarea "let us start with python based stretegies for gold on comex if we can have hist…"
type textarea "x"
type textarea "let us start with python based stretegies for gold on comex if we can have hist…"
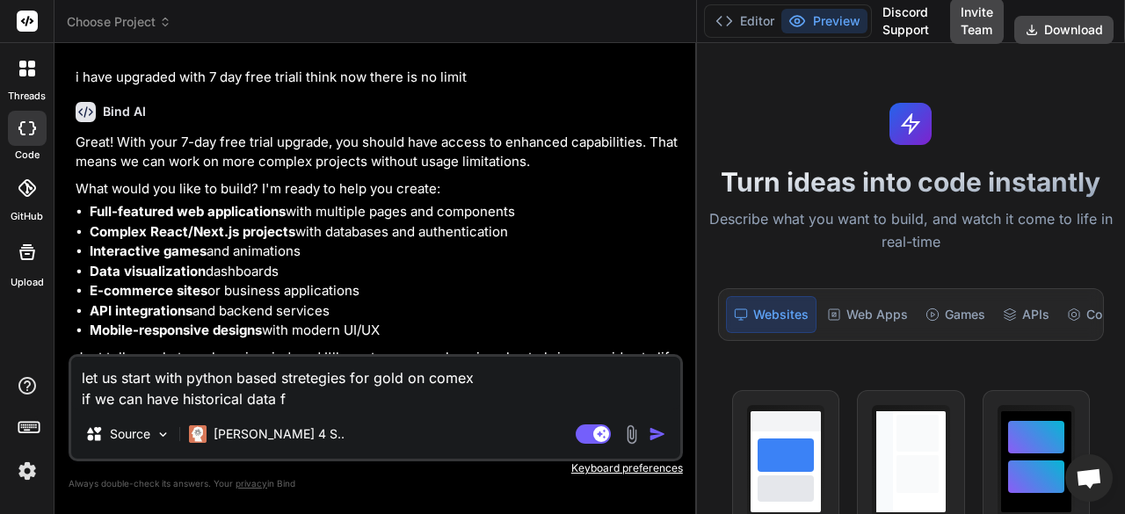
type textarea "x"
type textarea "let us start with python based stretegies for gold on comex if we can have hist…"
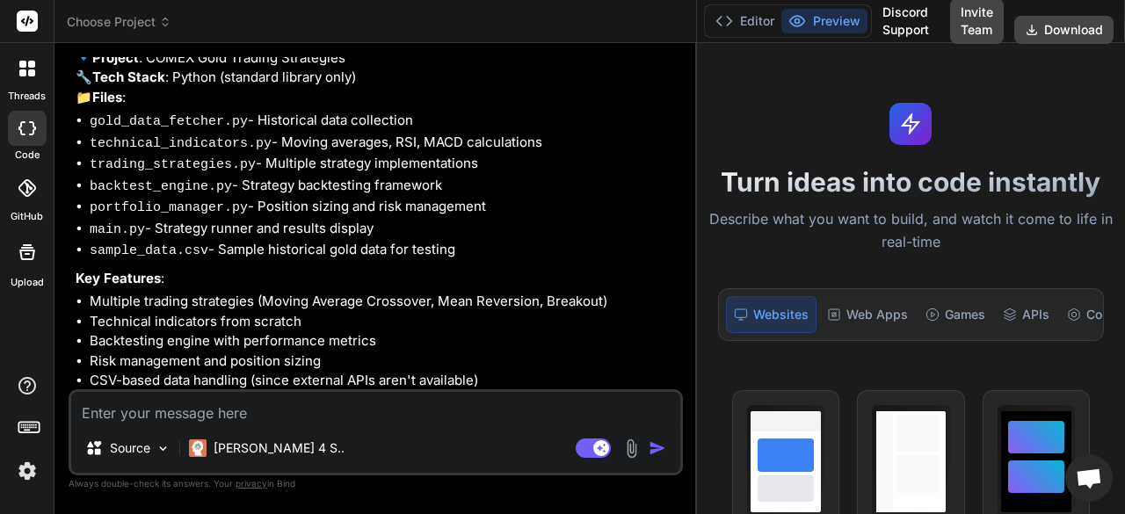
scroll to position [963, 0]
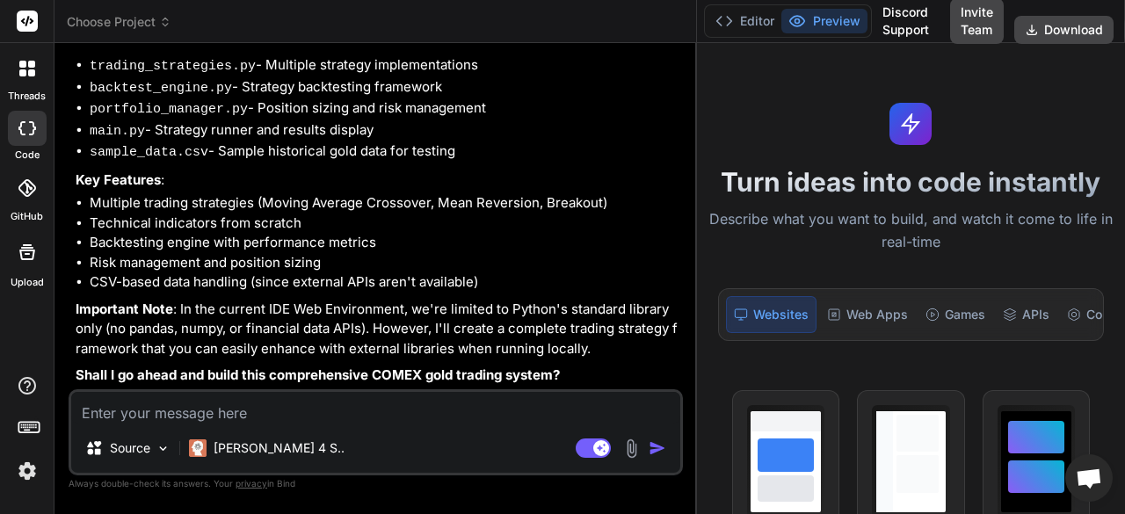
click at [309, 420] on textarea at bounding box center [375, 408] width 609 height 32
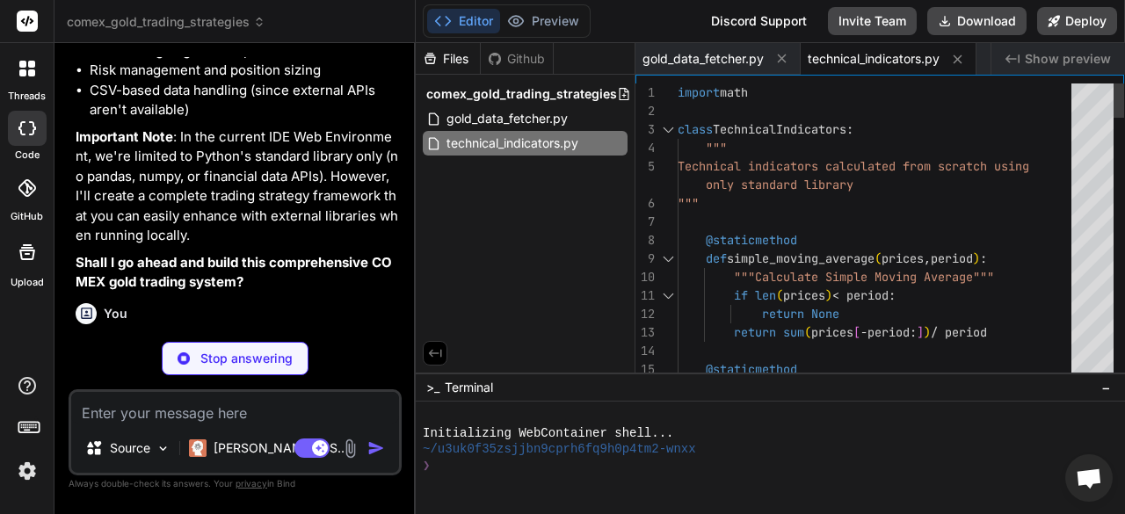
scroll to position [1561, 0]
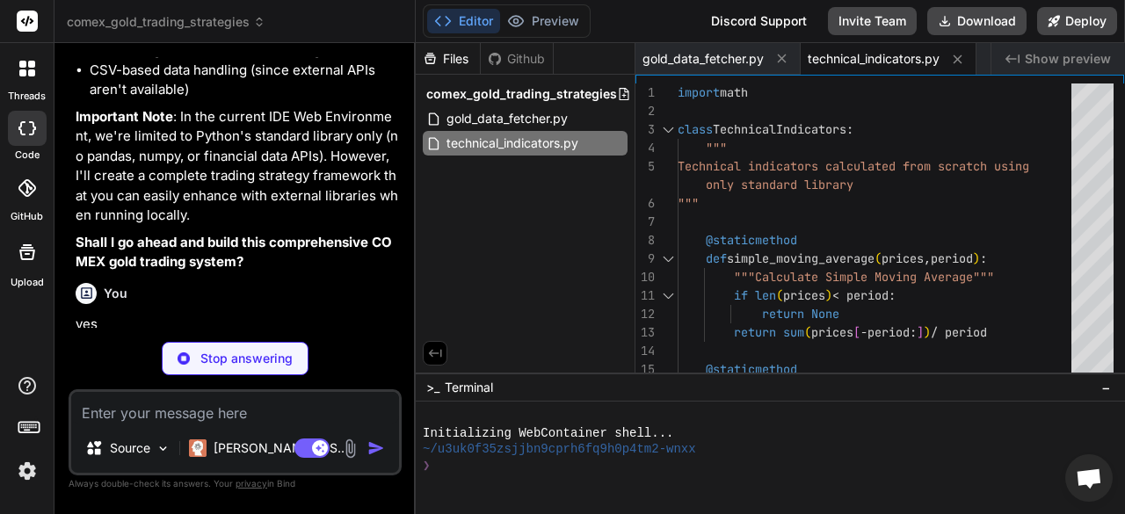
drag, startPoint x: 696, startPoint y: 232, endPoint x: 380, endPoint y: 257, distance: 317.3
click at [380, 257] on div "Bind AI Web Search Created with Pixso. Code Generator You hello Bind AI Hello! …" at bounding box center [234, 278] width 361 height 471
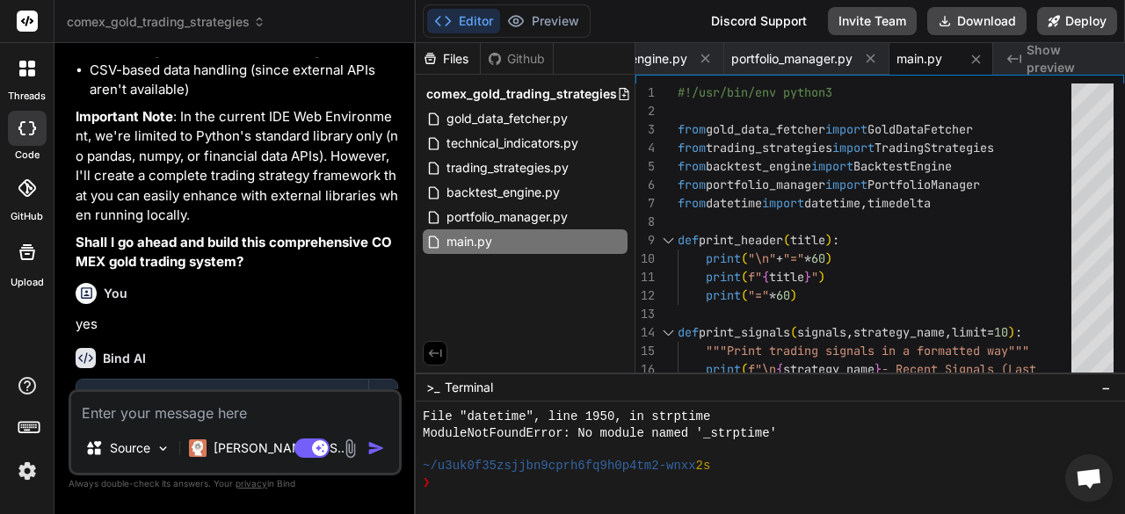
scroll to position [557, 0]
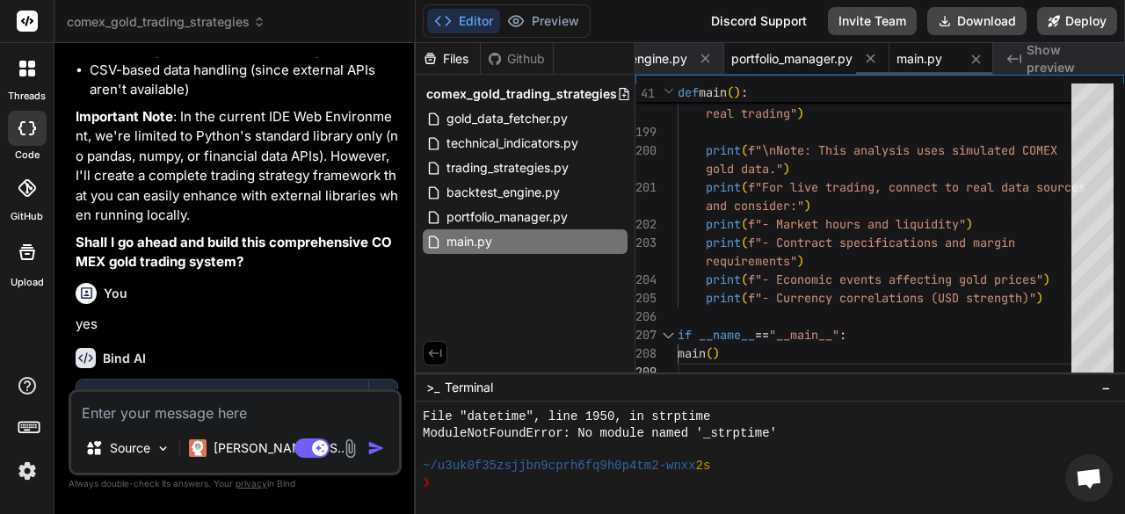
click at [775, 57] on span "portfolio_manager.py" at bounding box center [791, 59] width 121 height 18
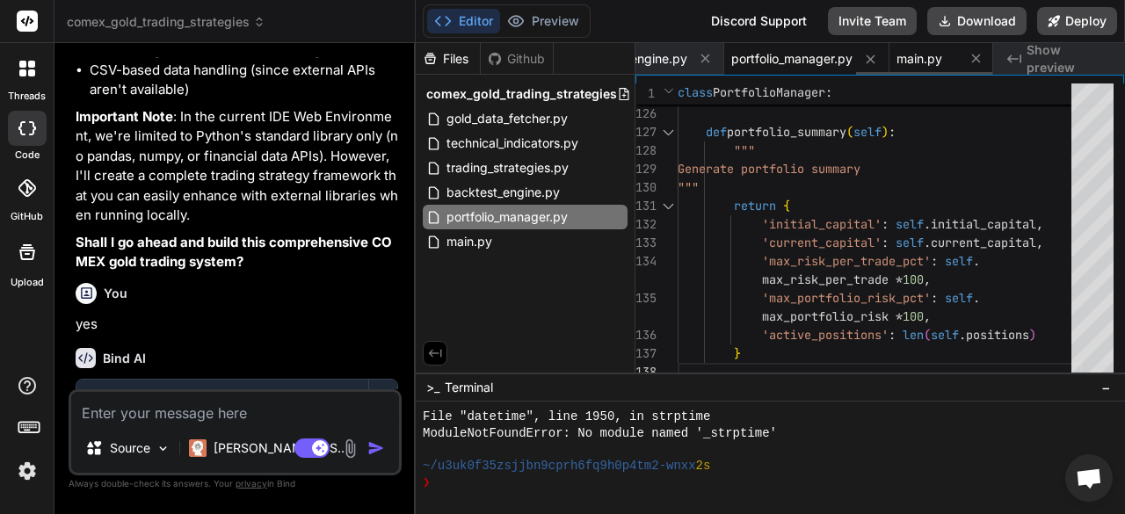
click at [912, 58] on span "main.py" at bounding box center [919, 59] width 46 height 18
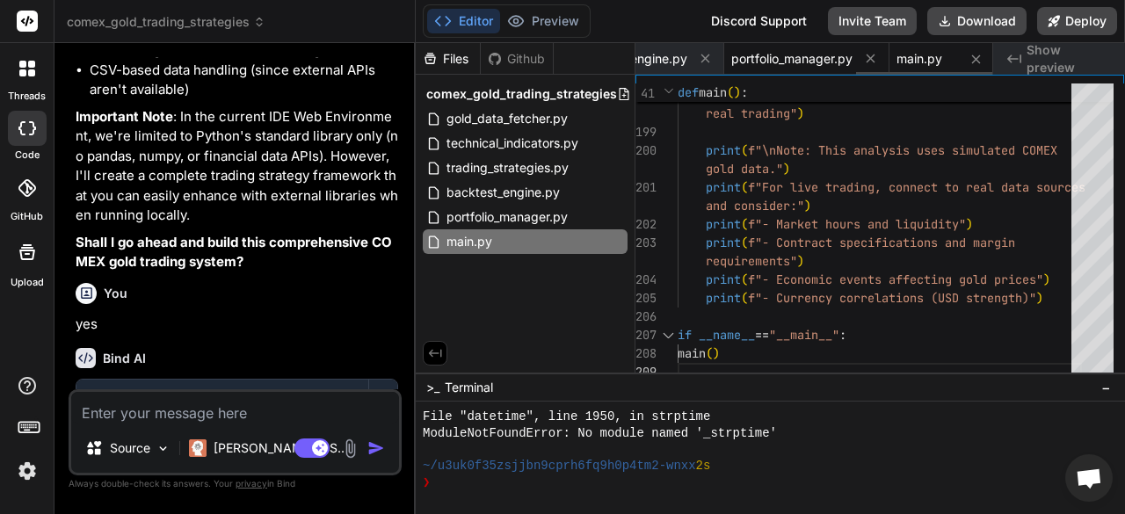
click at [809, 57] on span "portfolio_manager.py" at bounding box center [791, 59] width 121 height 18
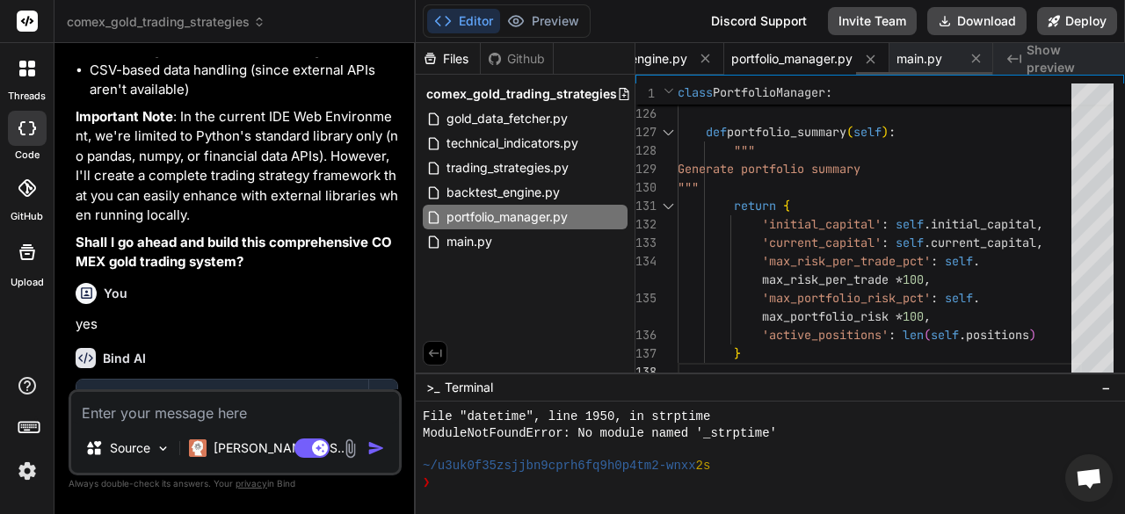
click at [657, 59] on span "backtest_engine.py" at bounding box center [630, 59] width 113 height 18
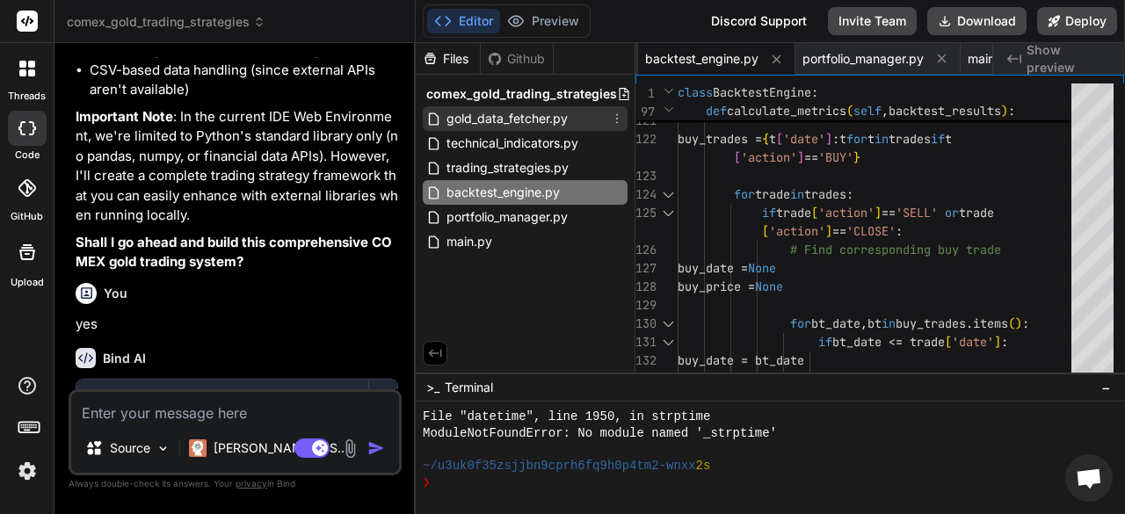
click at [501, 121] on span "gold_data_fetcher.py" at bounding box center [507, 118] width 125 height 21
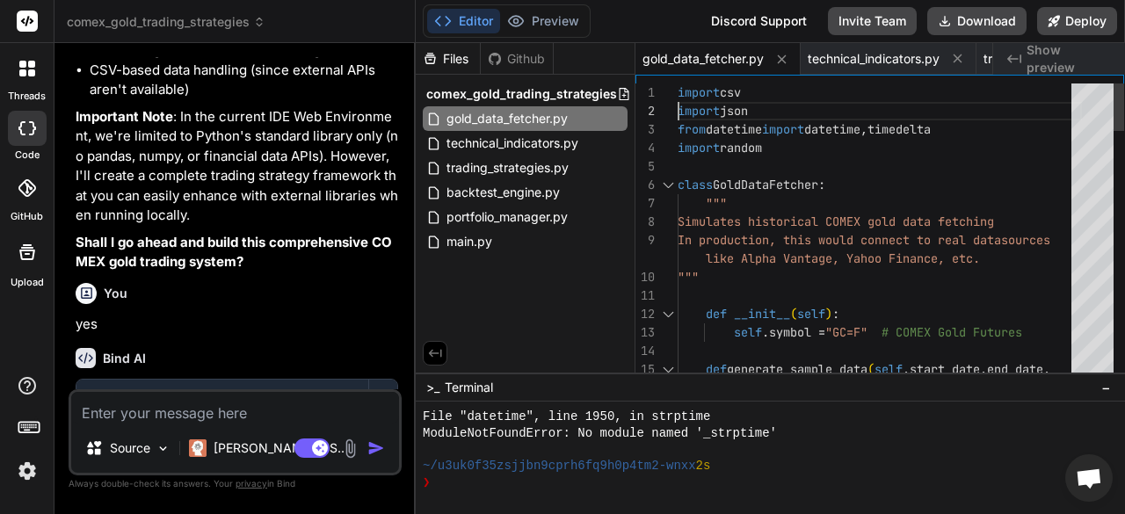
scroll to position [0, 0]
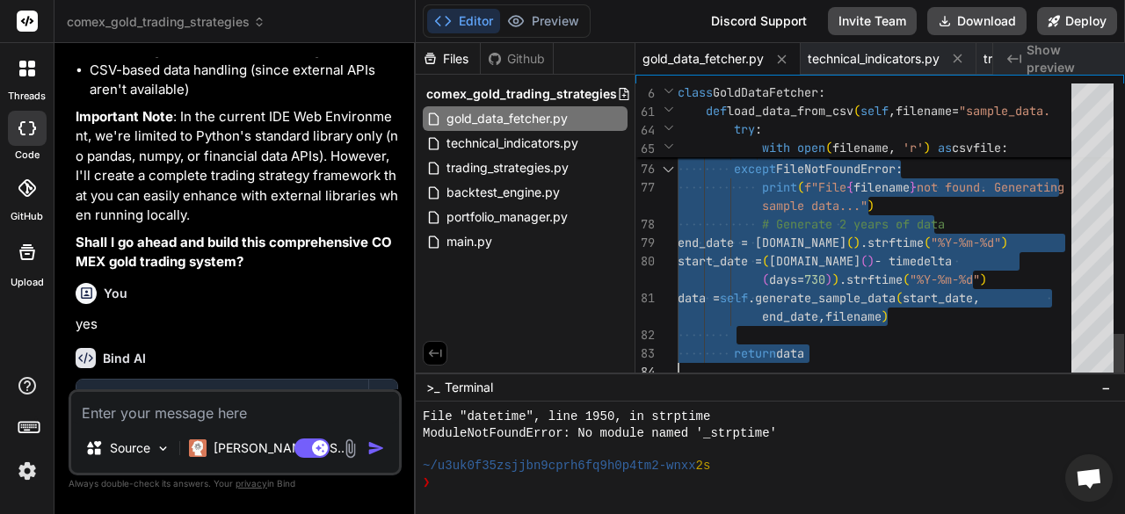
drag, startPoint x: 678, startPoint y: 93, endPoint x: 910, endPoint y: 389, distance: 376.1
